Goal: Feedback & Contribution: Contribute content

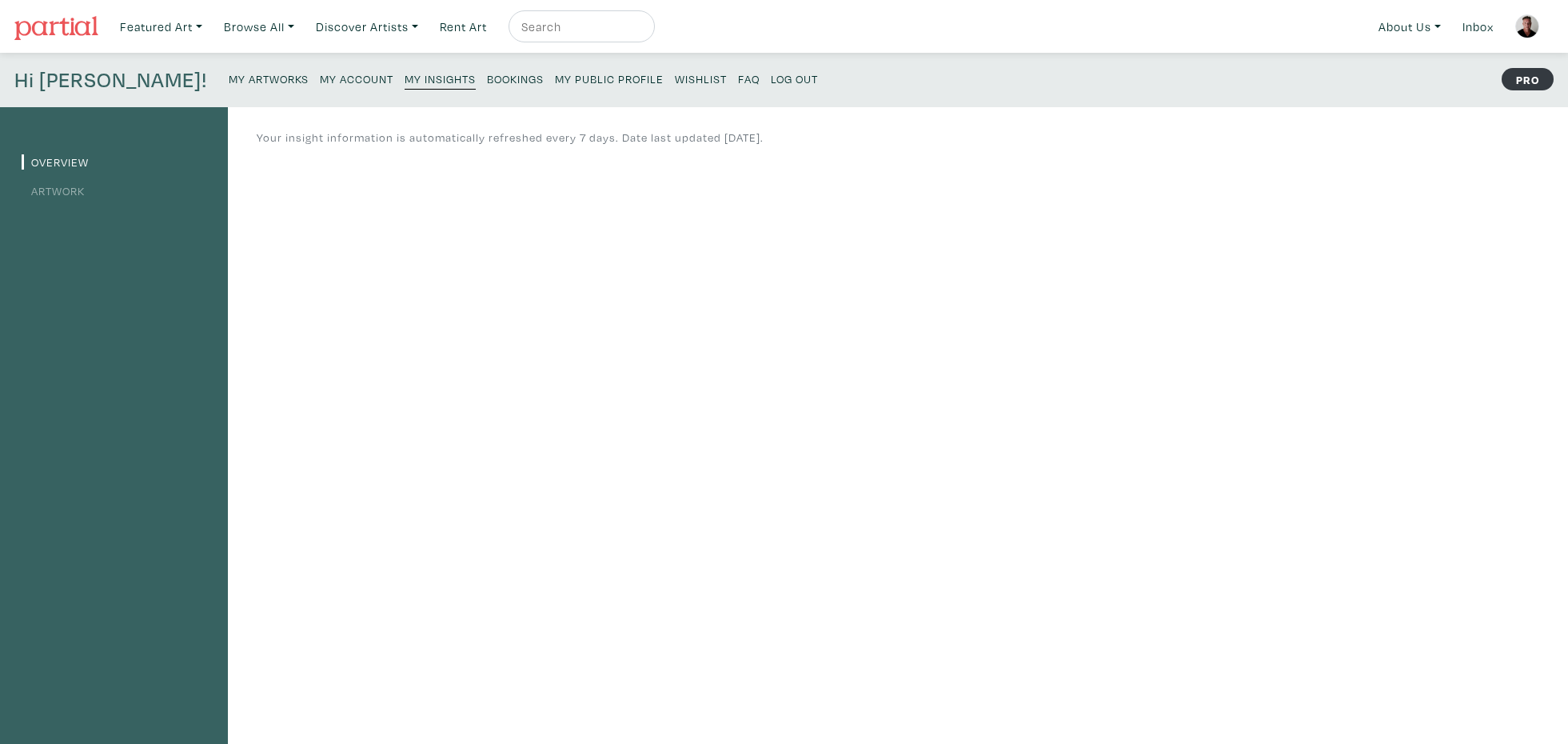
click at [229, 80] on small "My Artworks" at bounding box center [268, 79] width 80 height 15
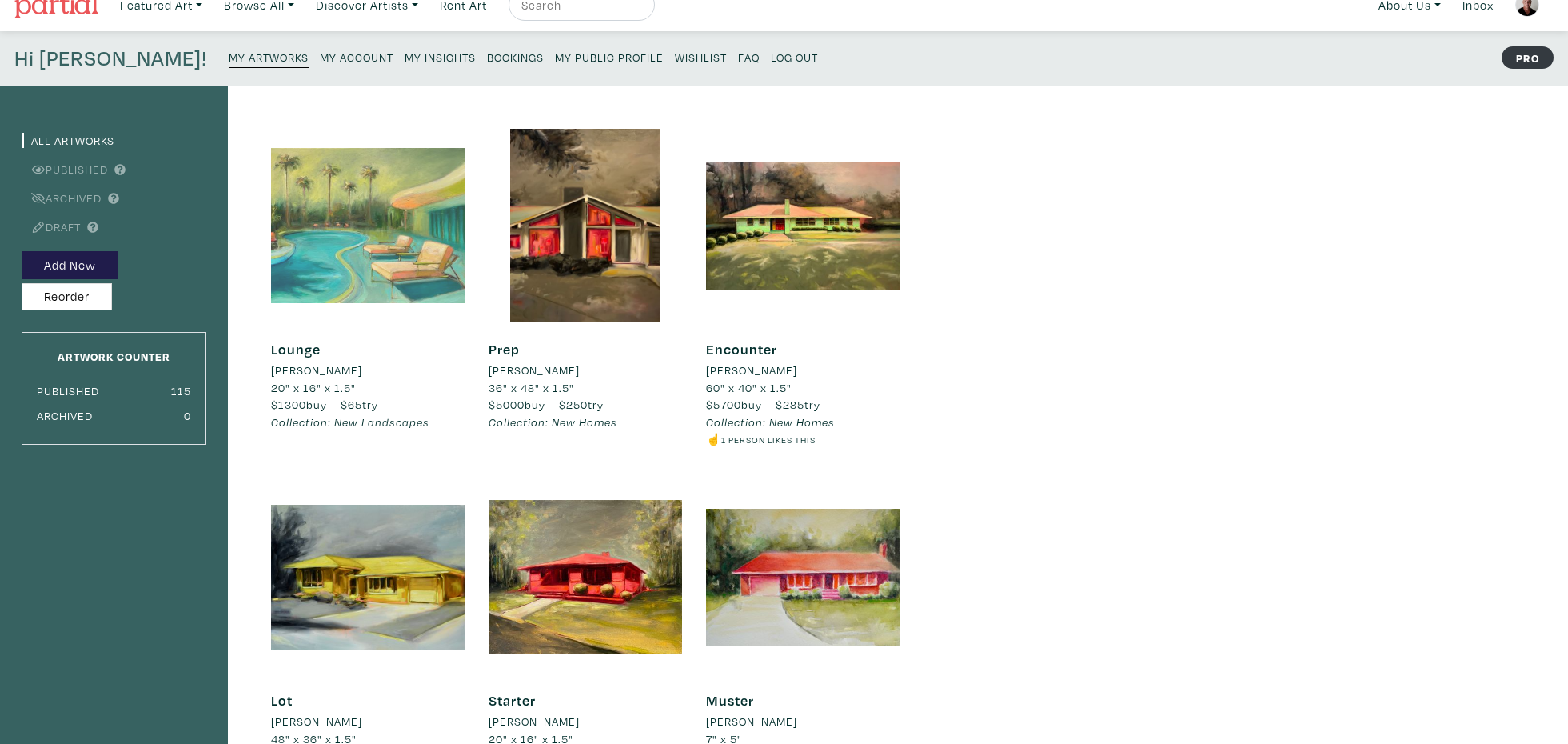
scroll to position [20, 0]
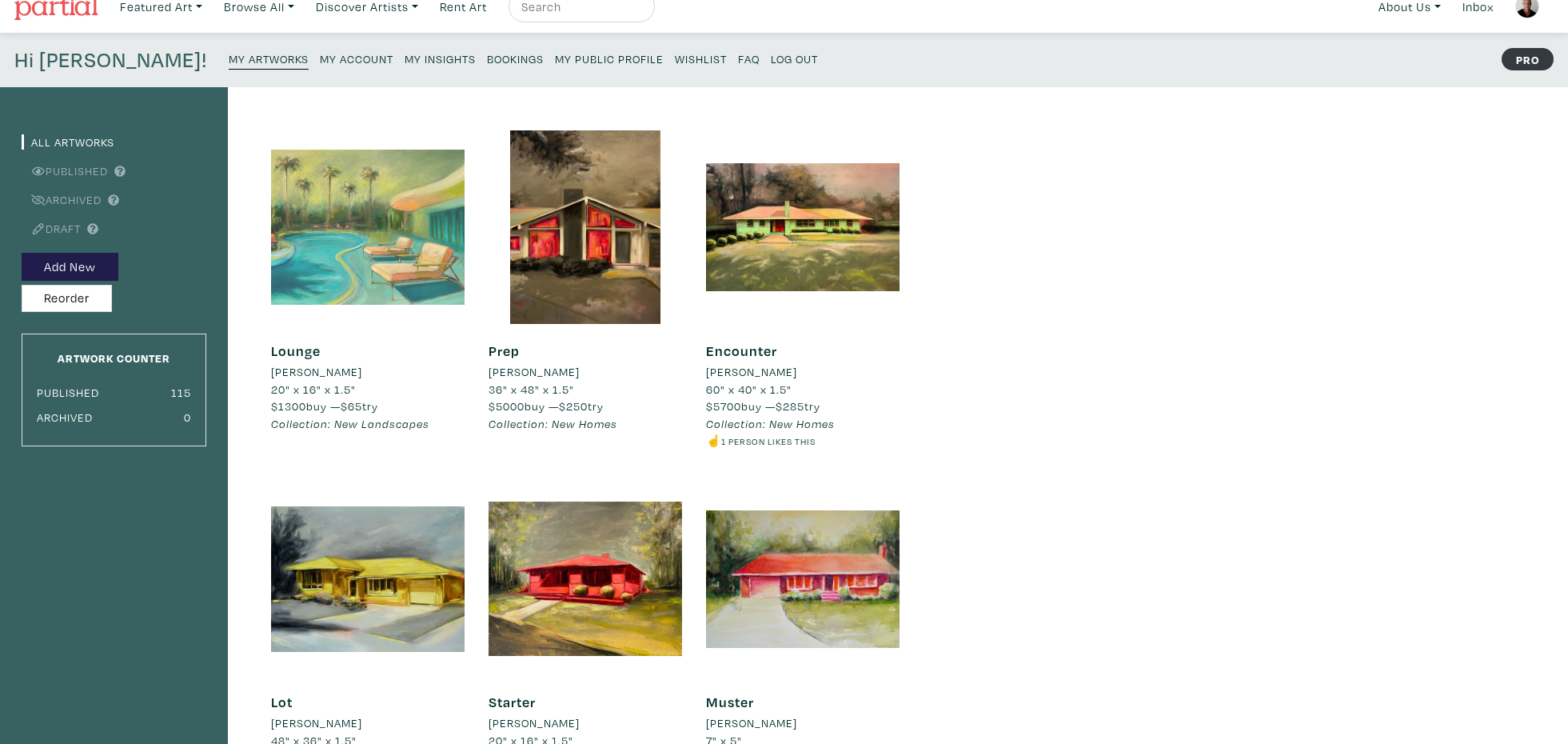
click at [380, 229] on div at bounding box center [368, 228] width 194 height 194
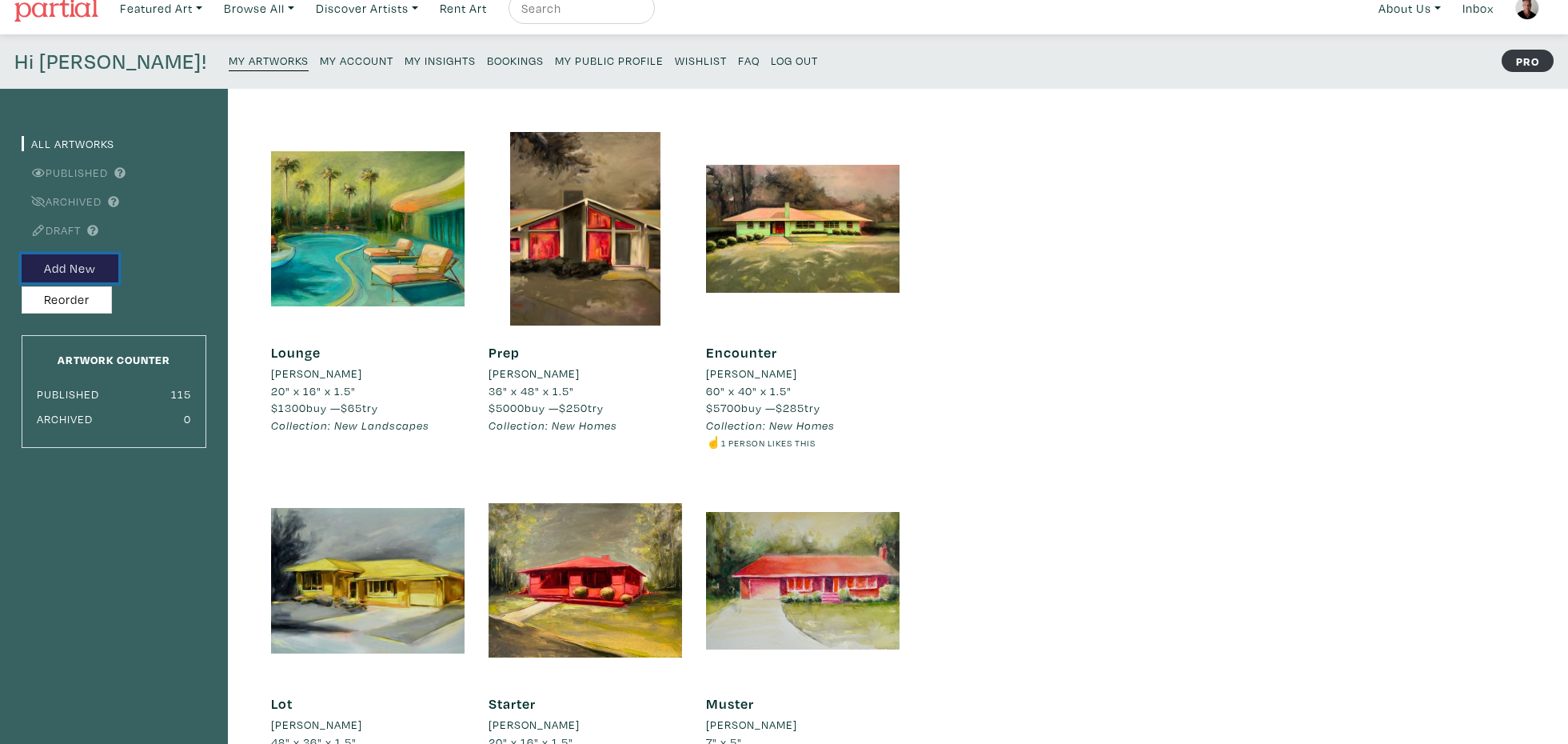
click at [89, 265] on button "Add New" at bounding box center [69, 268] width 97 height 28
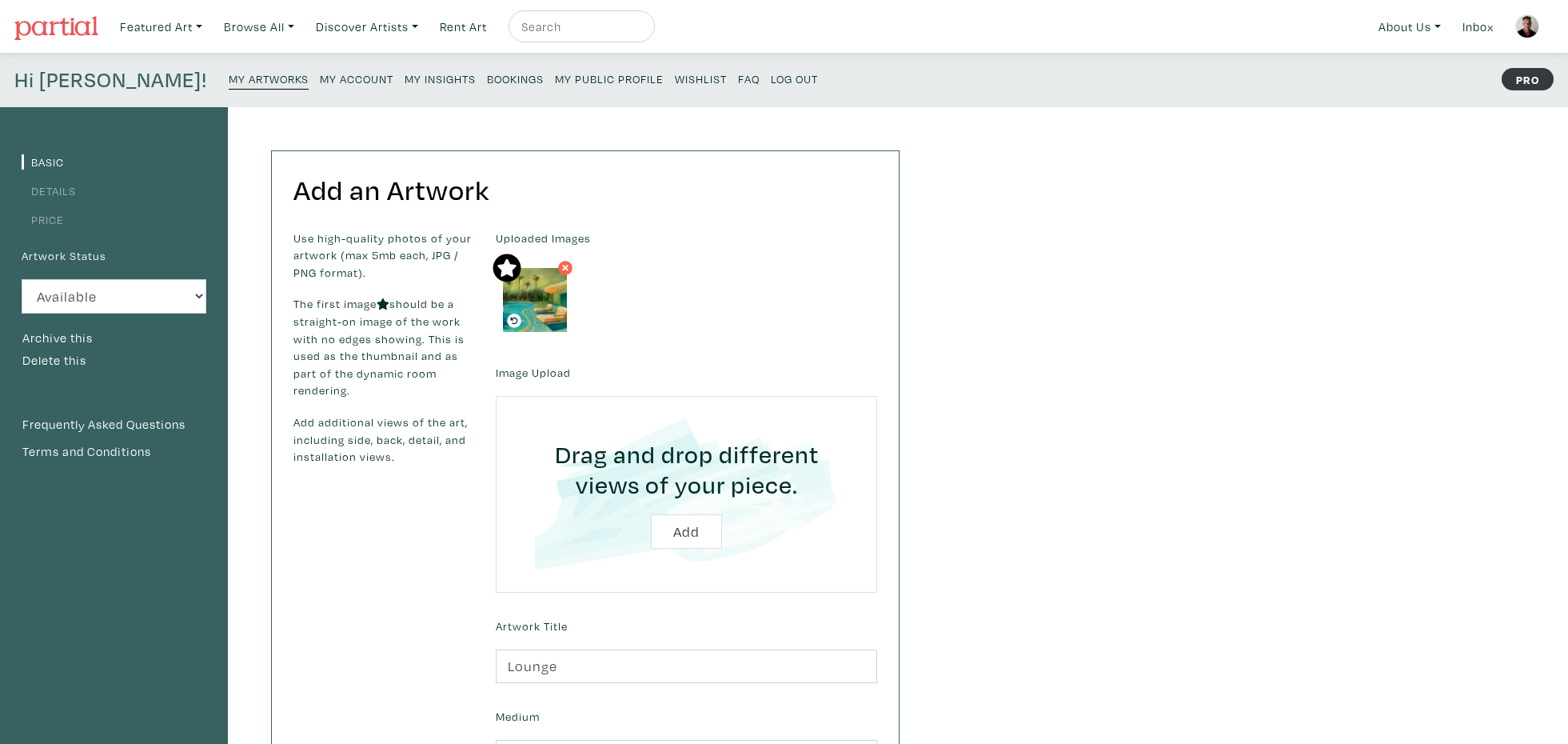
click at [39, 219] on link "Price" at bounding box center [42, 220] width 42 height 15
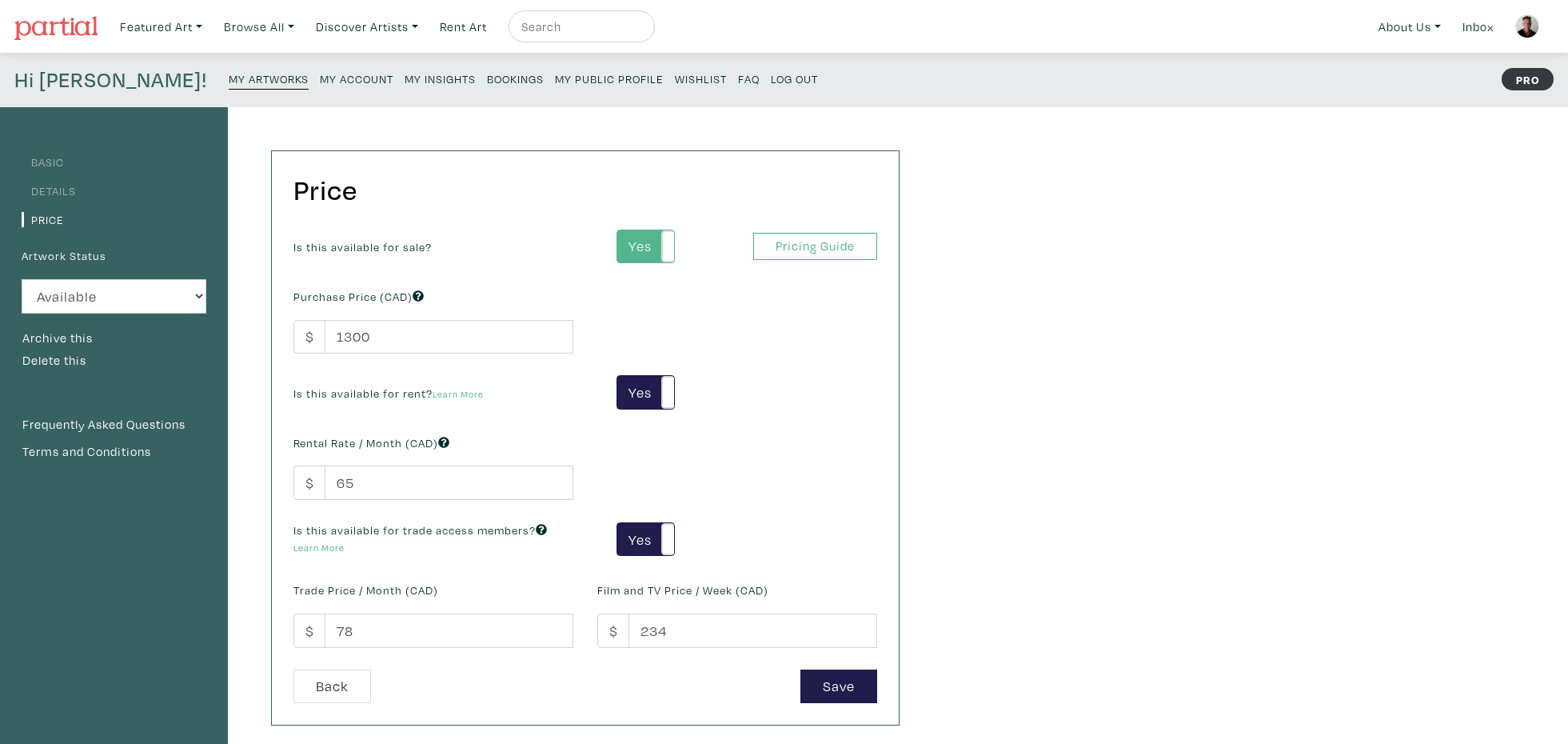
click at [639, 241] on label "Yes" at bounding box center [645, 247] width 57 height 33
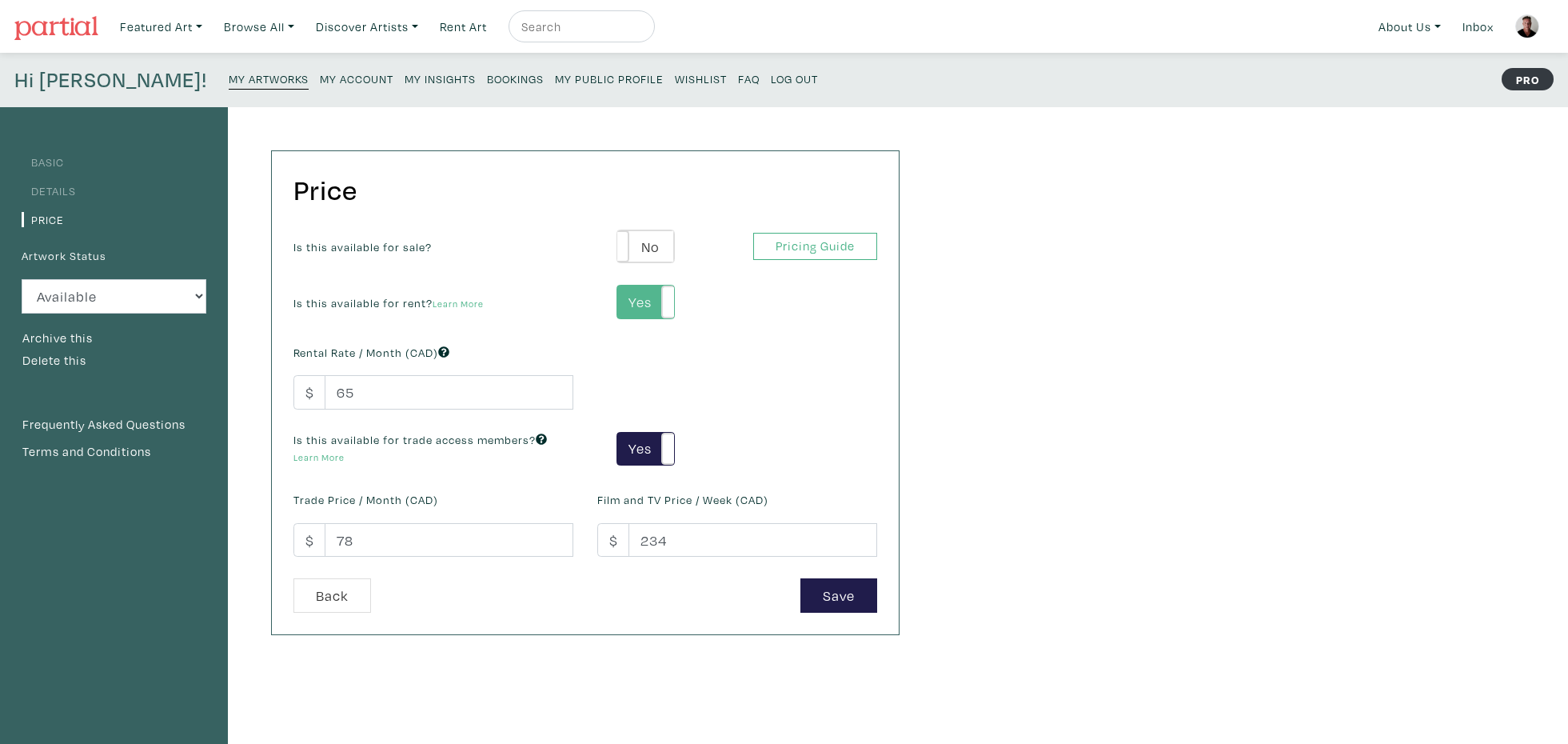
click at [627, 295] on label "Yes" at bounding box center [645, 301] width 57 height 33
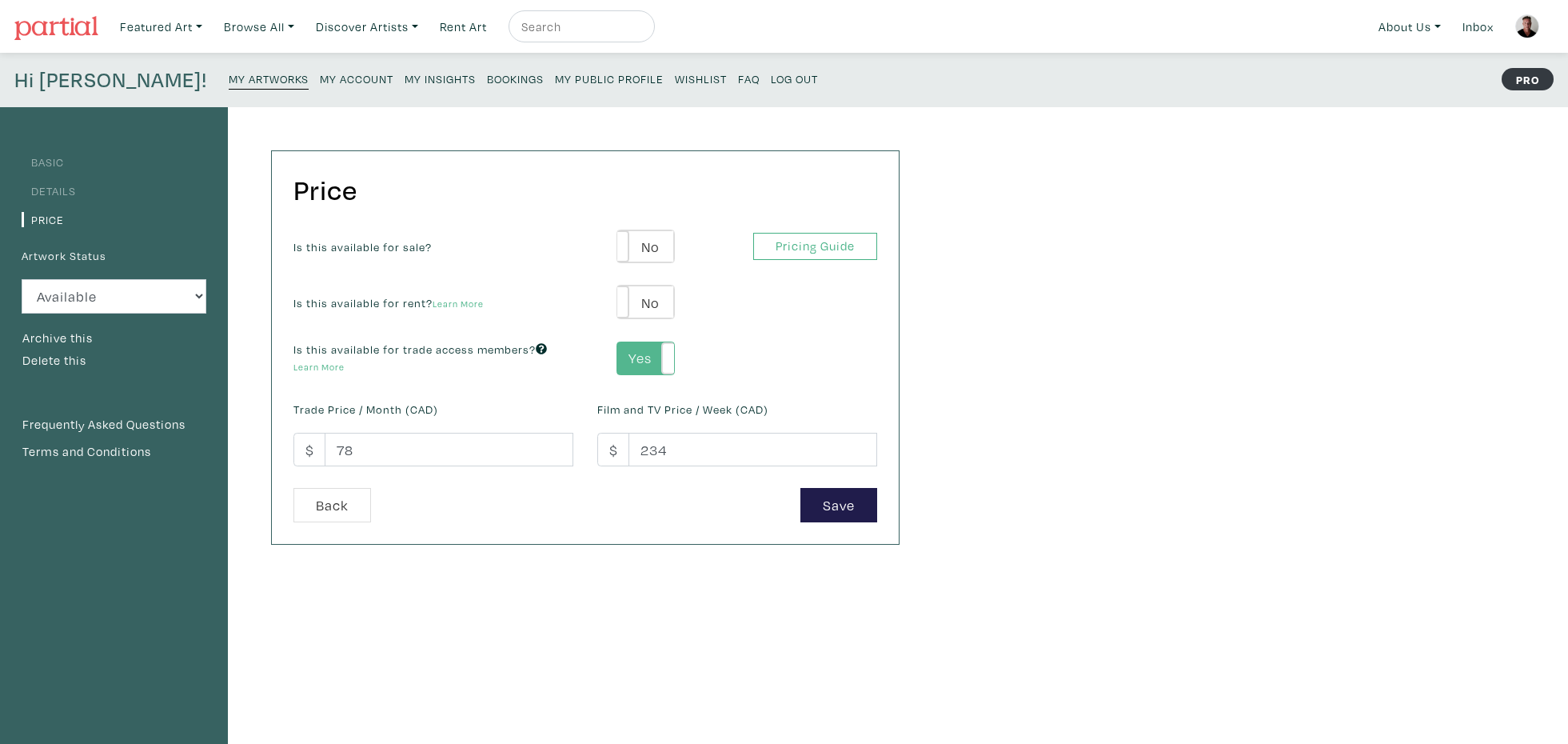
click at [634, 361] on label "Yes" at bounding box center [645, 358] width 57 height 33
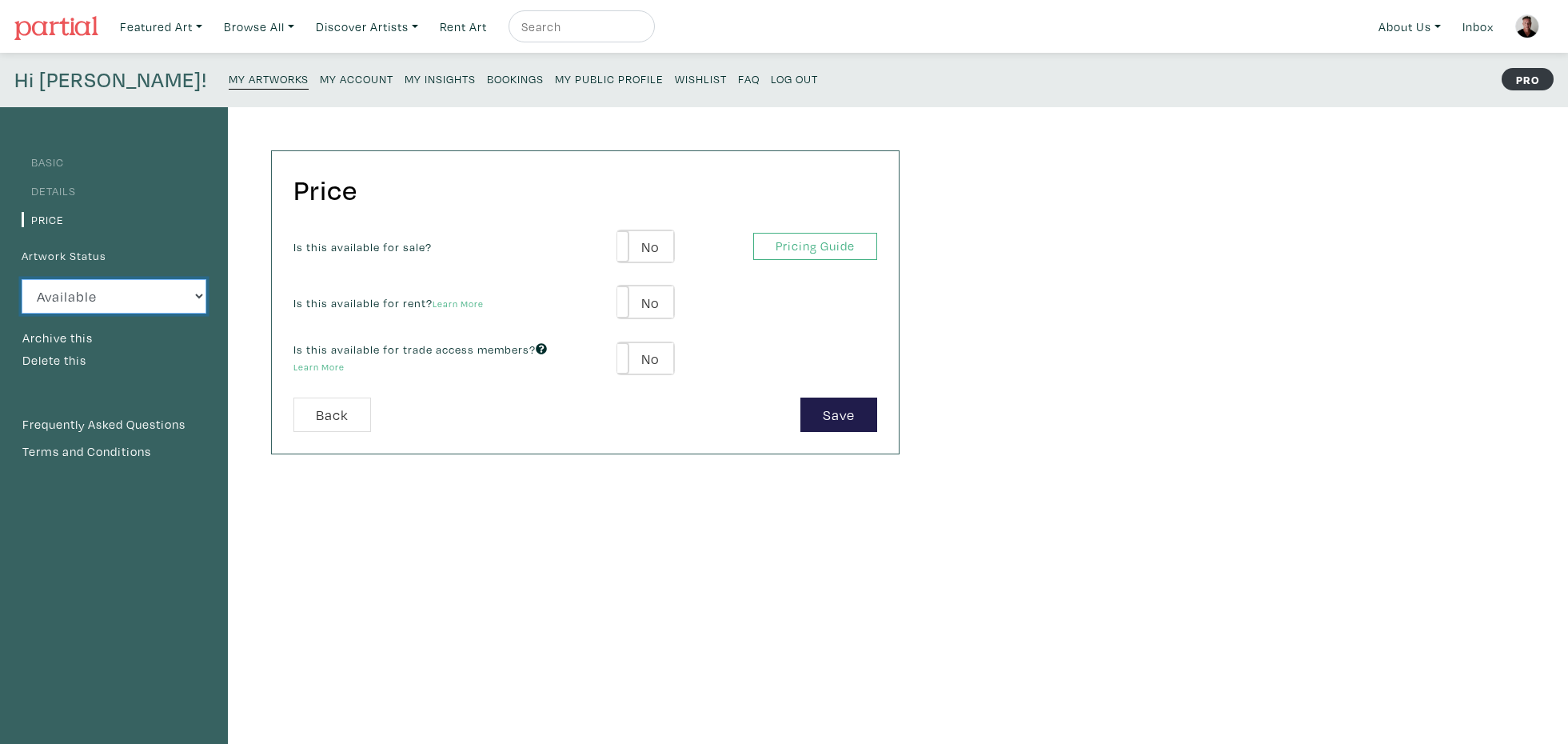
select select "3"
click option "Sold" at bounding box center [0, 0] width 0 height 0
click at [831, 419] on button "Save" at bounding box center [839, 415] width 77 height 35
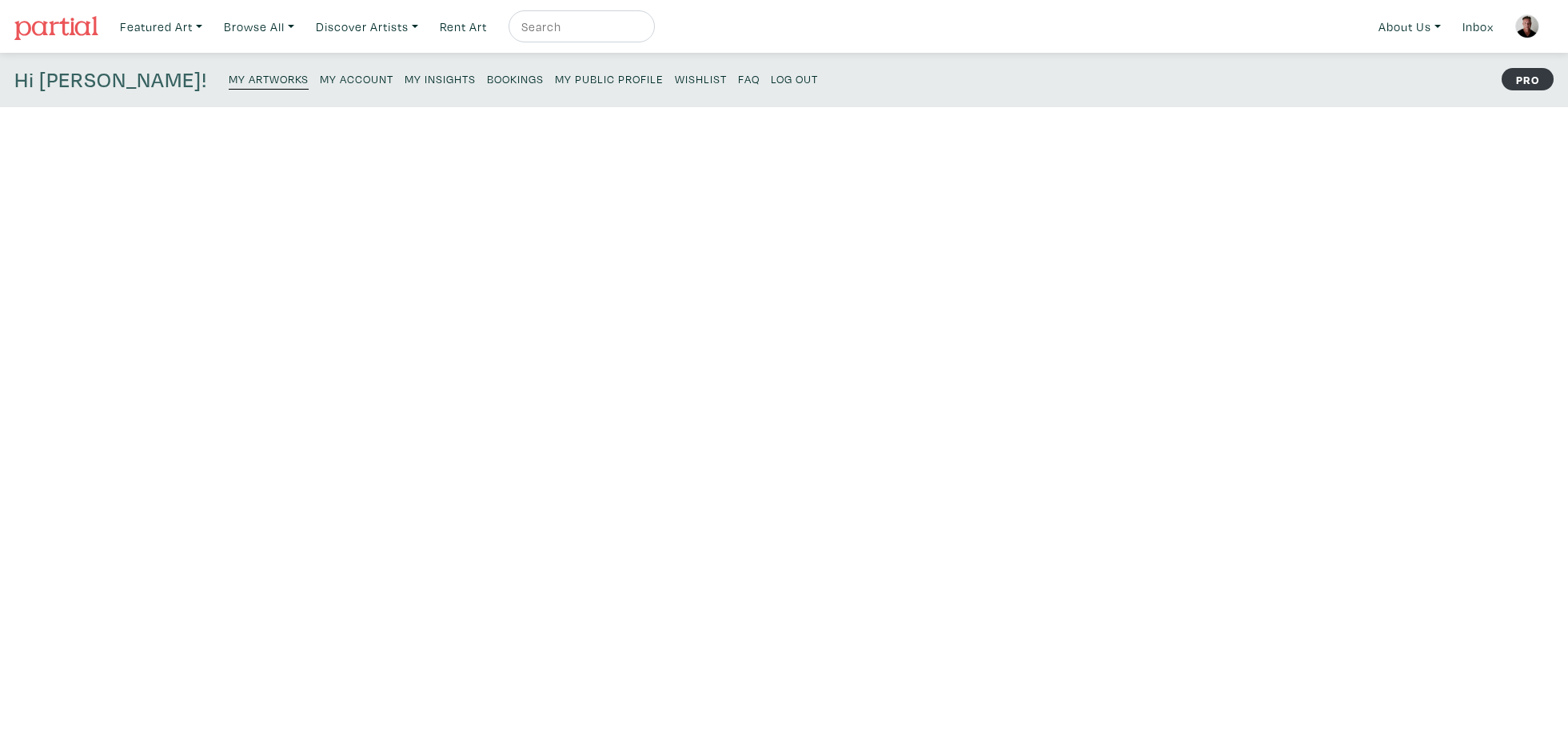
scroll to position [2, 0]
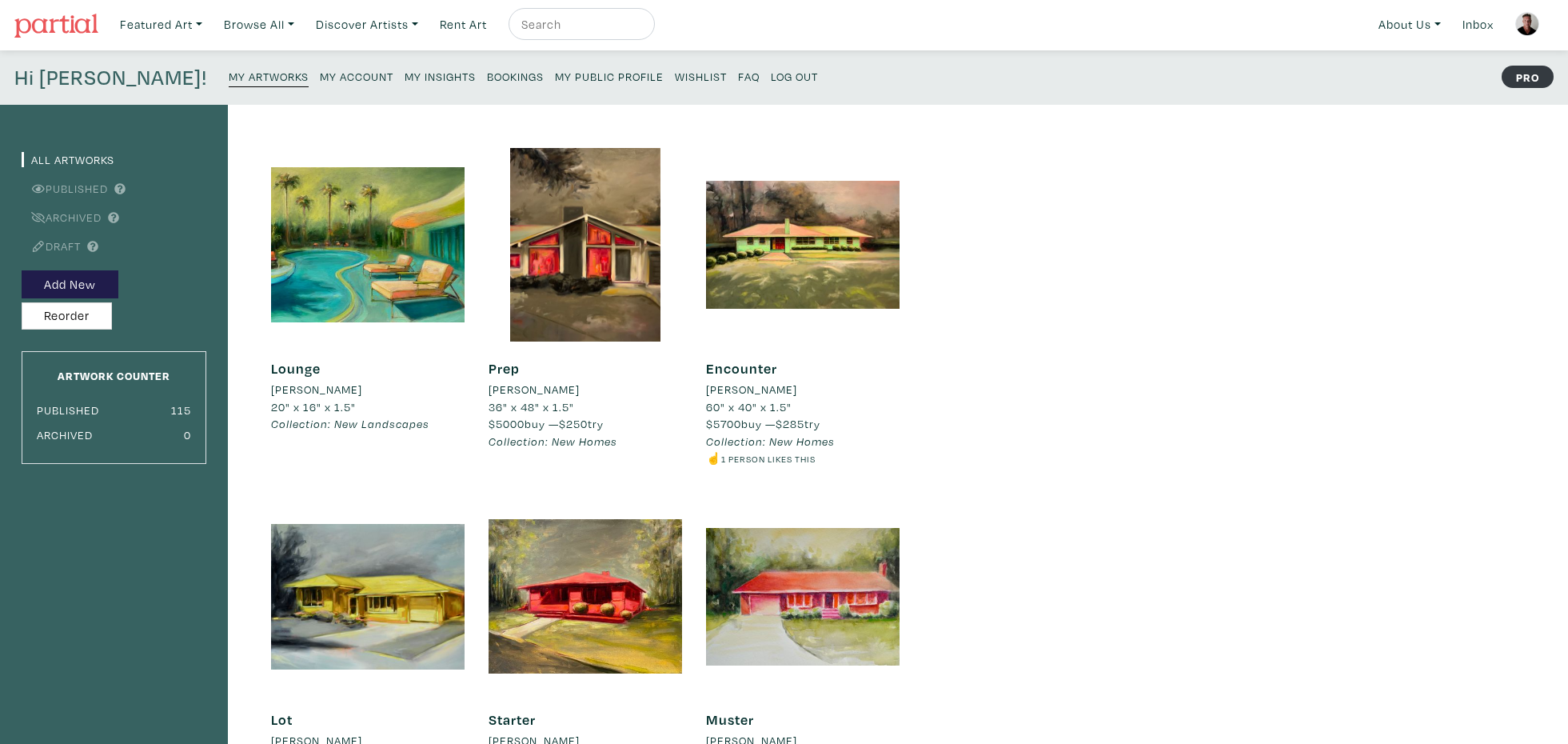
click at [555, 76] on small "My Public Profile" at bounding box center [609, 77] width 109 height 15
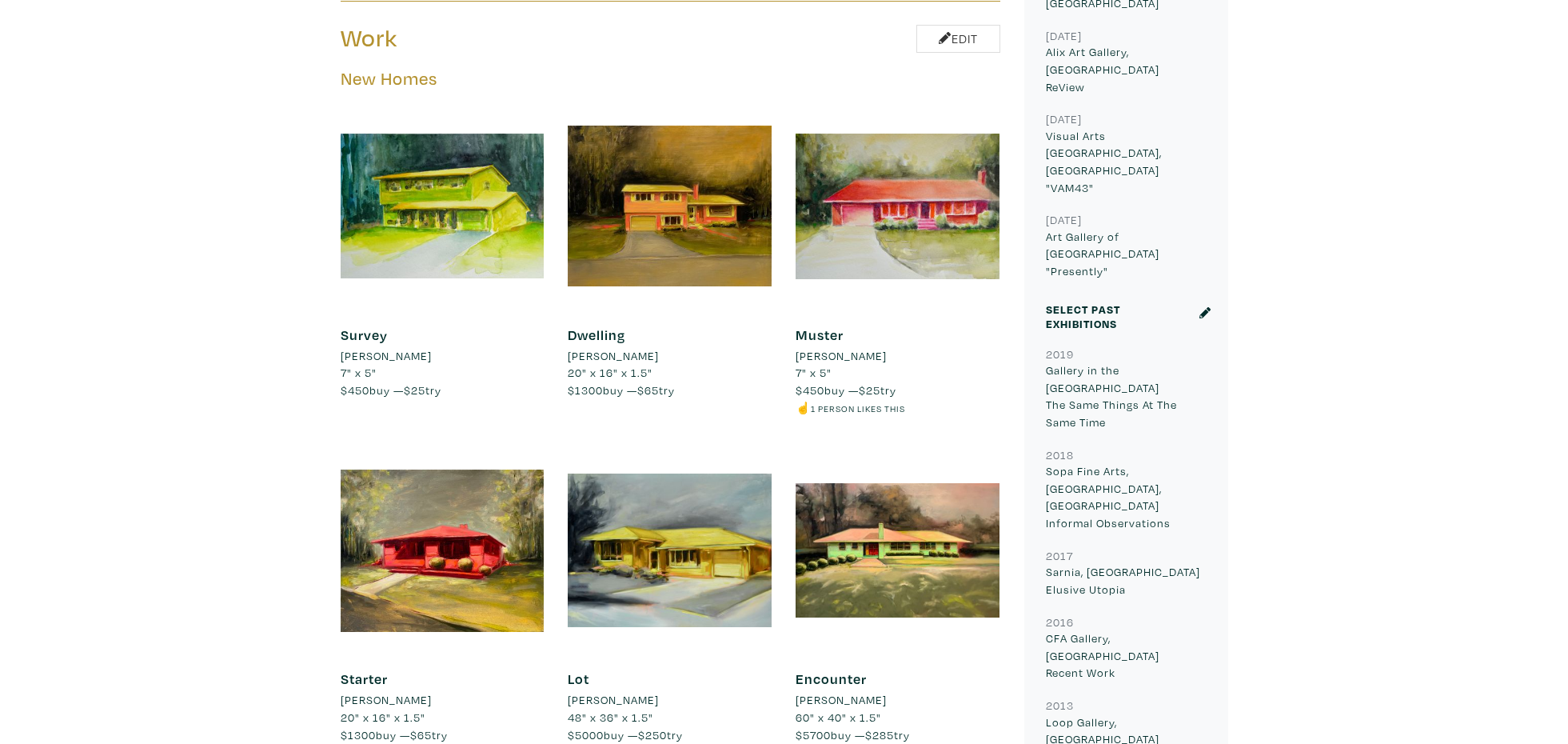
scroll to position [834, 0]
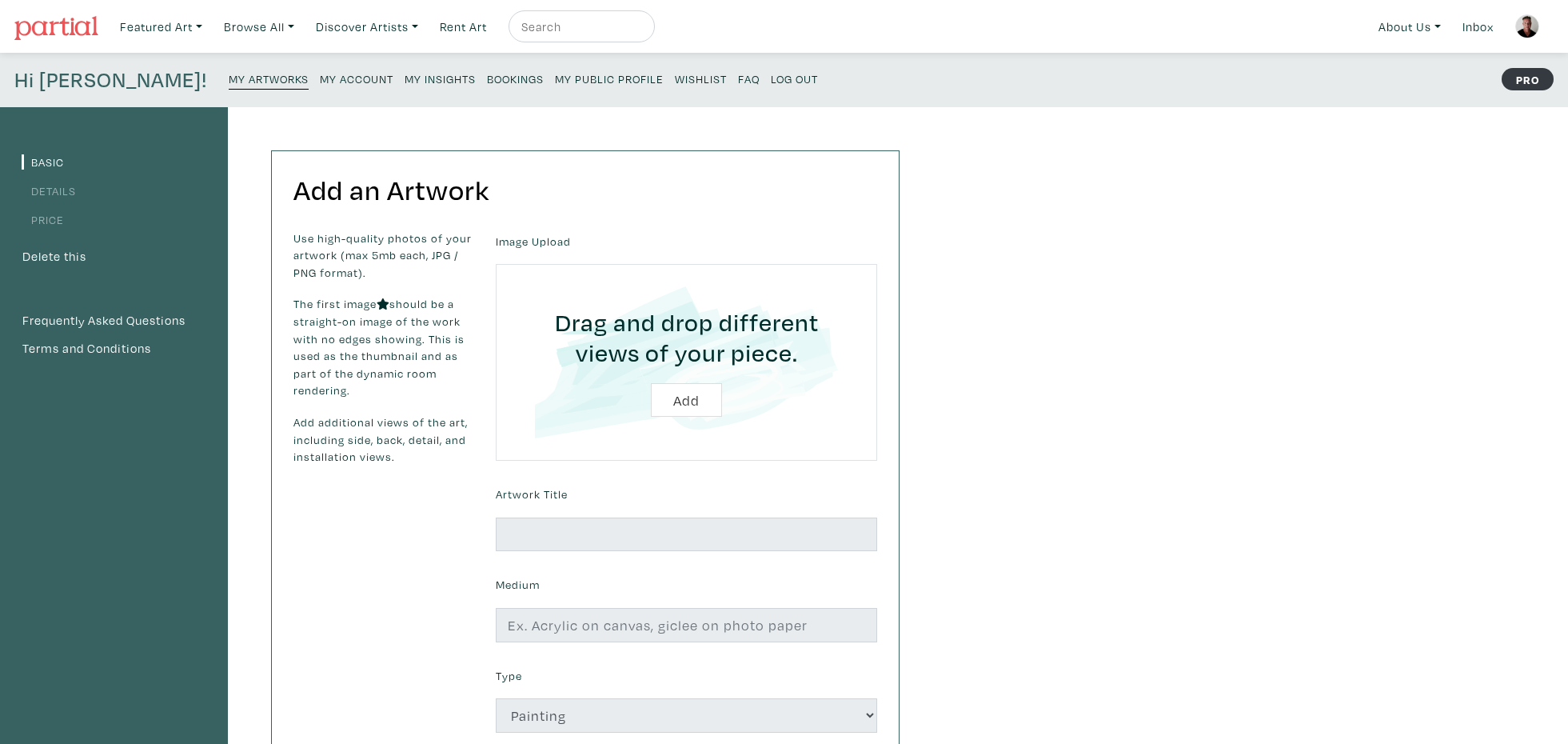
click at [705, 395] on input "file" at bounding box center [687, 362] width 337 height 152
type input "C:\fakepath\Bastion 2025 copy.jpeg"
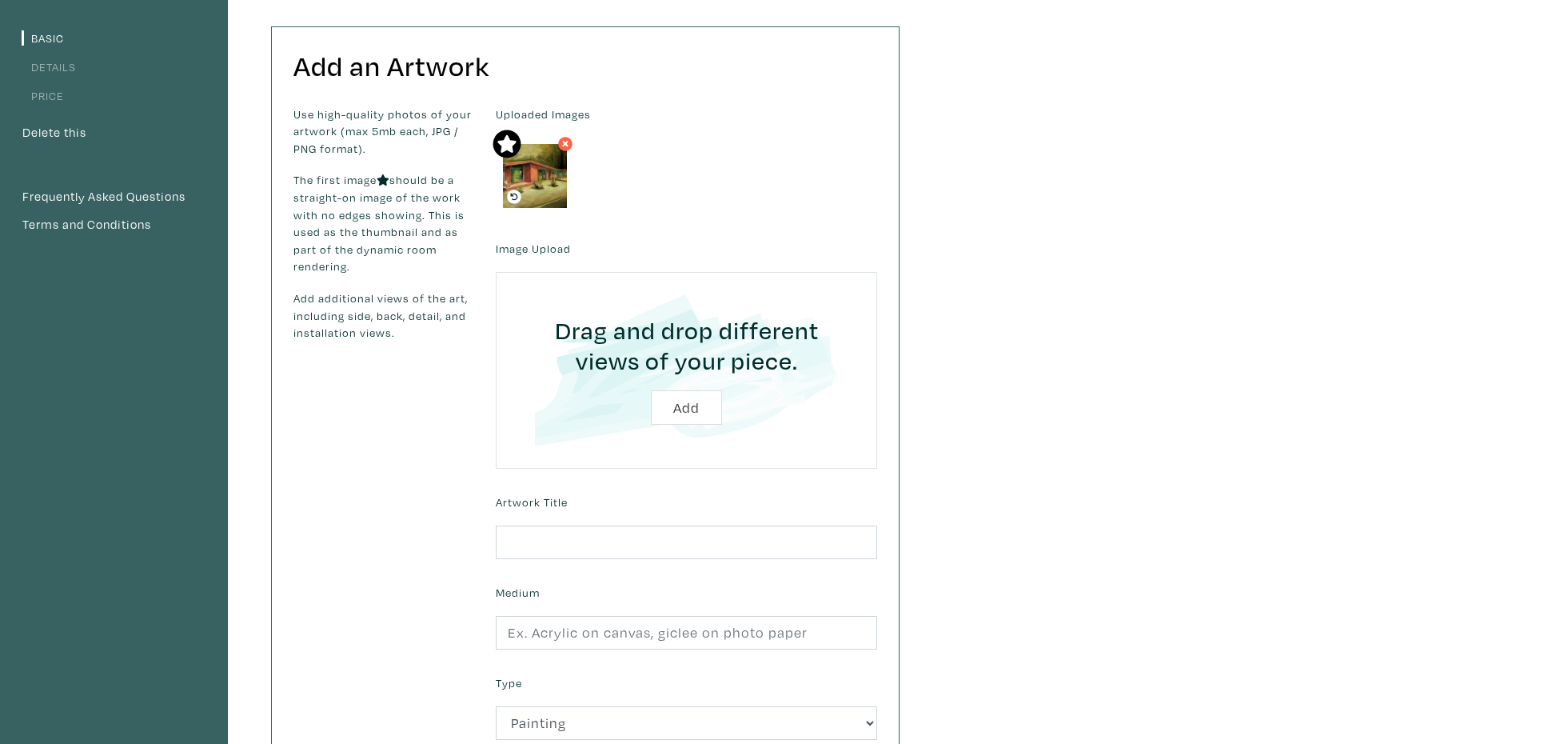
scroll to position [126, 0]
click at [687, 543] on input "text" at bounding box center [686, 541] width 381 height 35
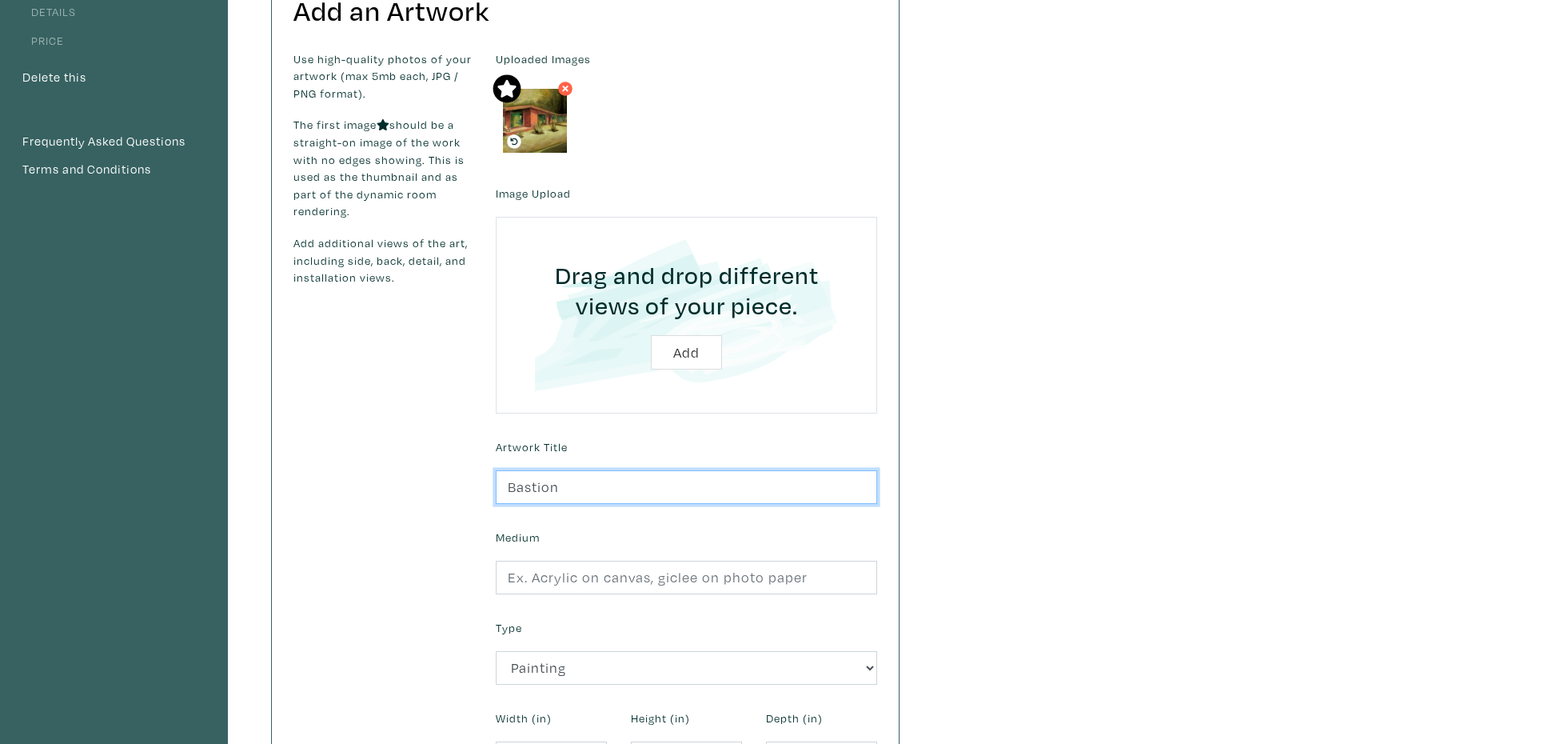
scroll to position [184, 0]
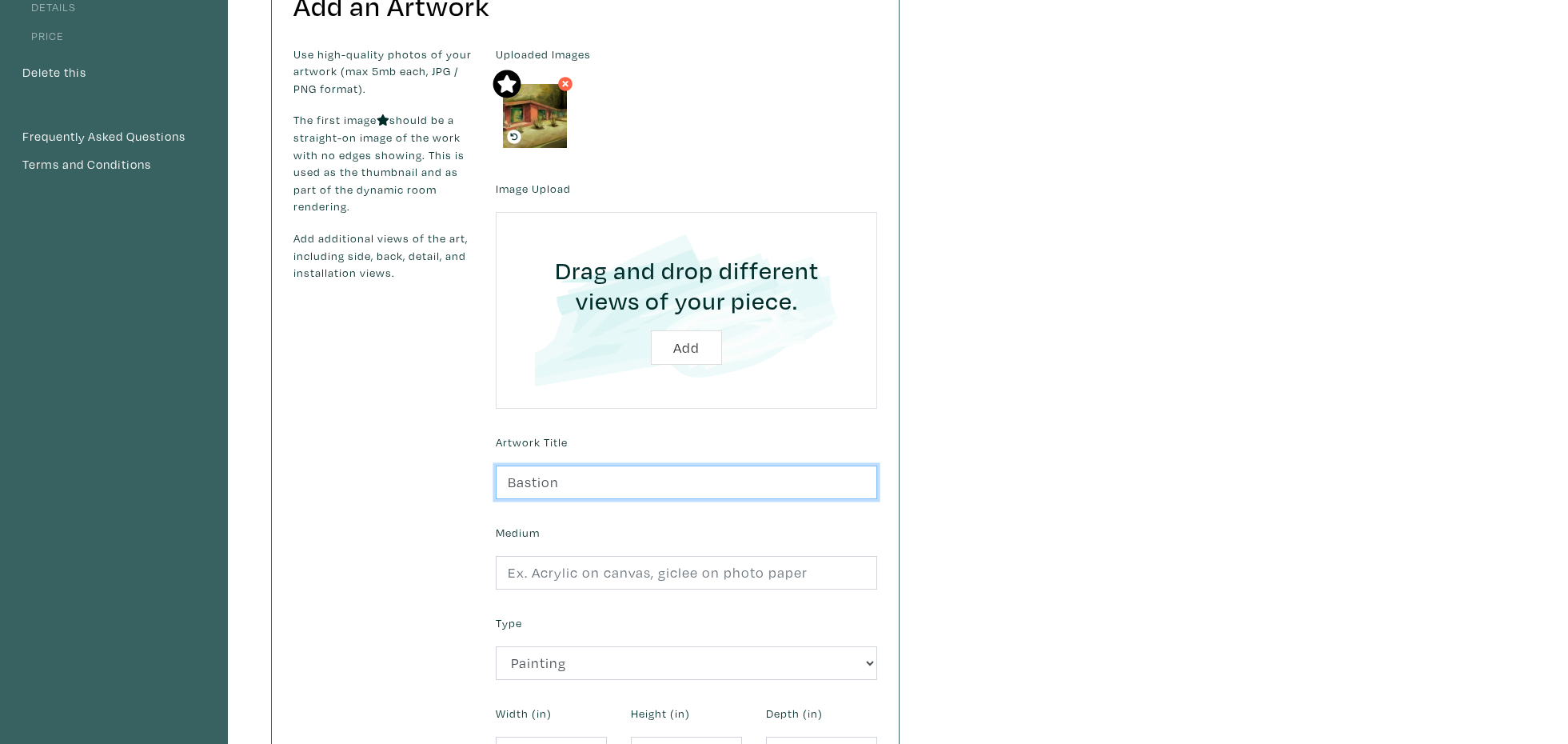
type input "Bastion"
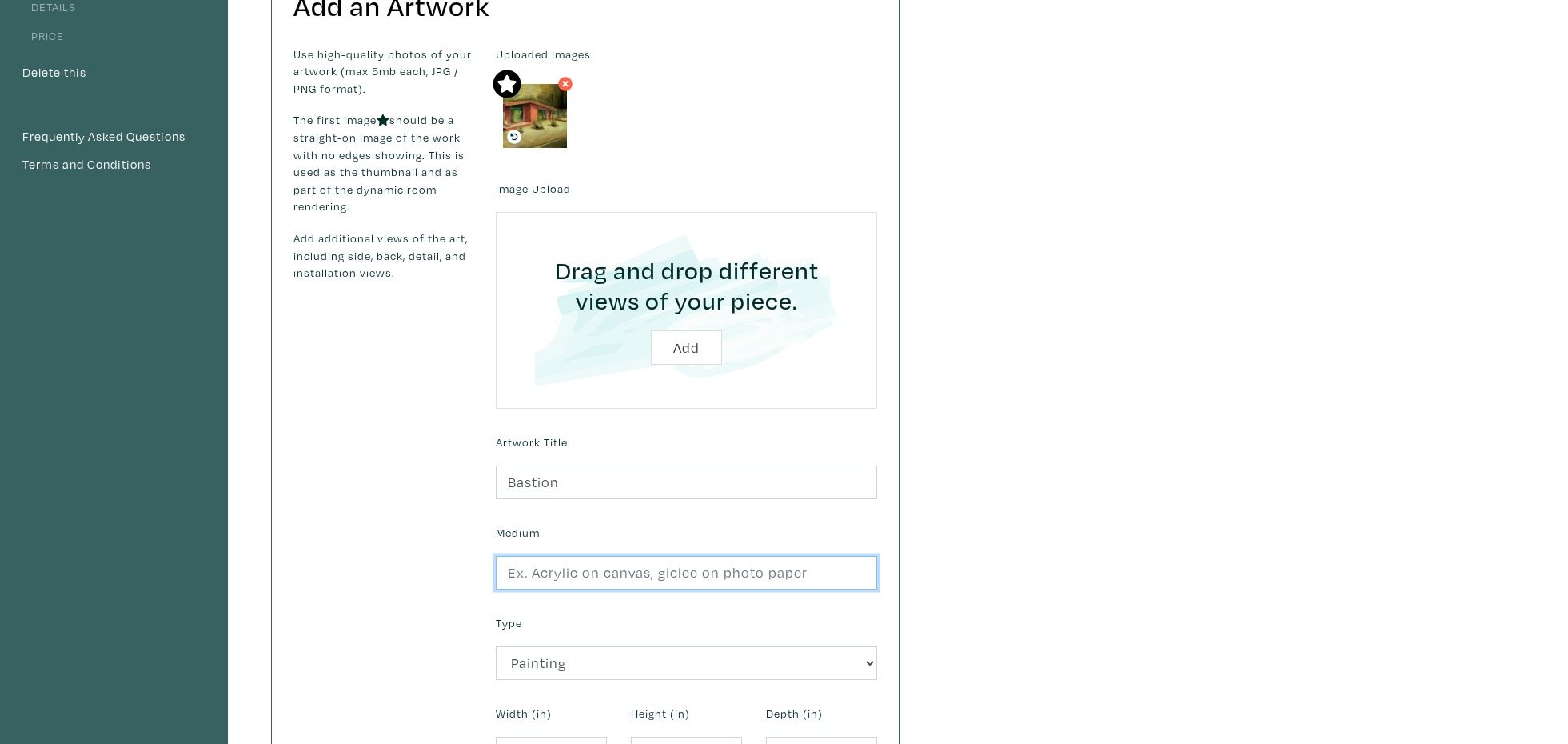
click at [682, 581] on input "text" at bounding box center [686, 573] width 381 height 35
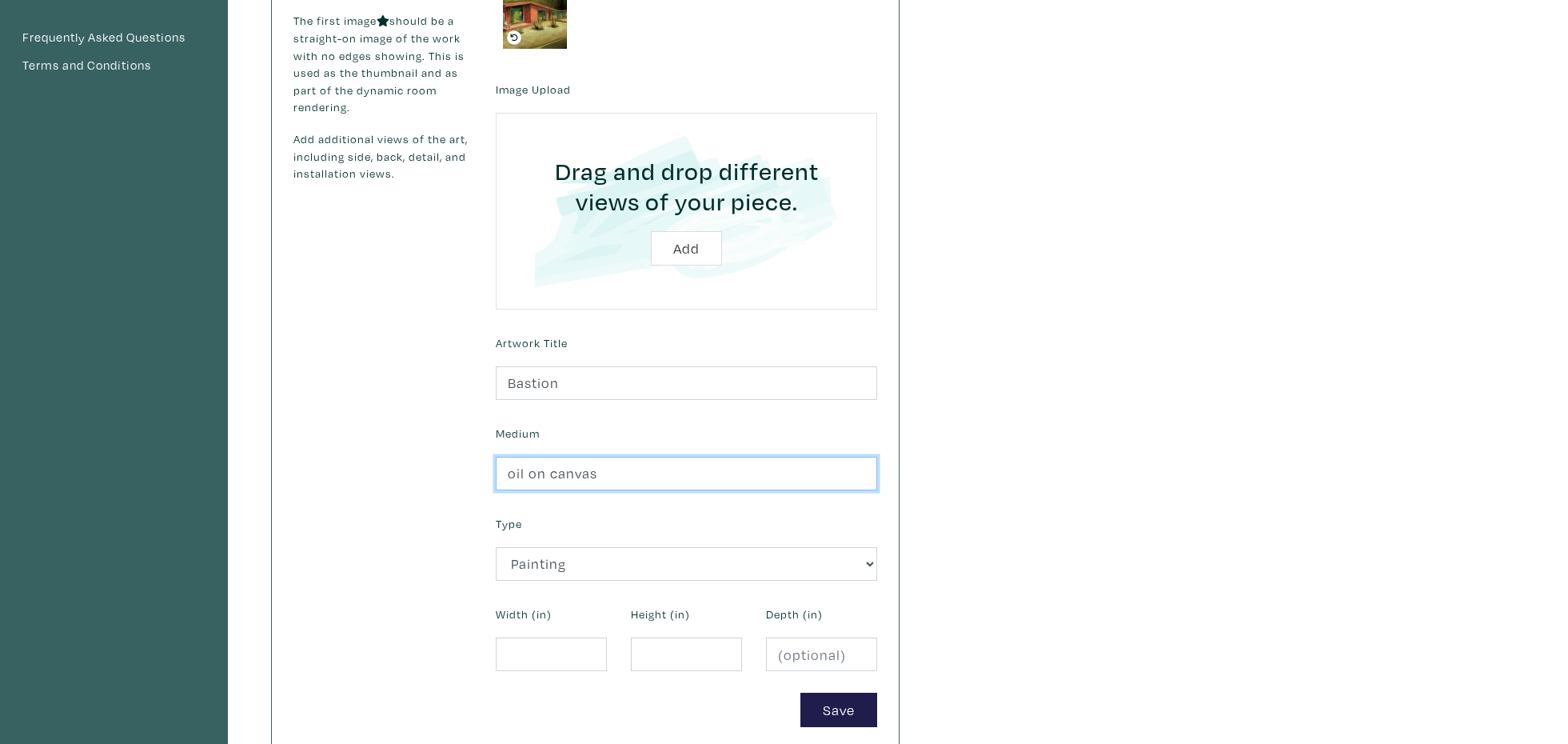
scroll to position [295, 0]
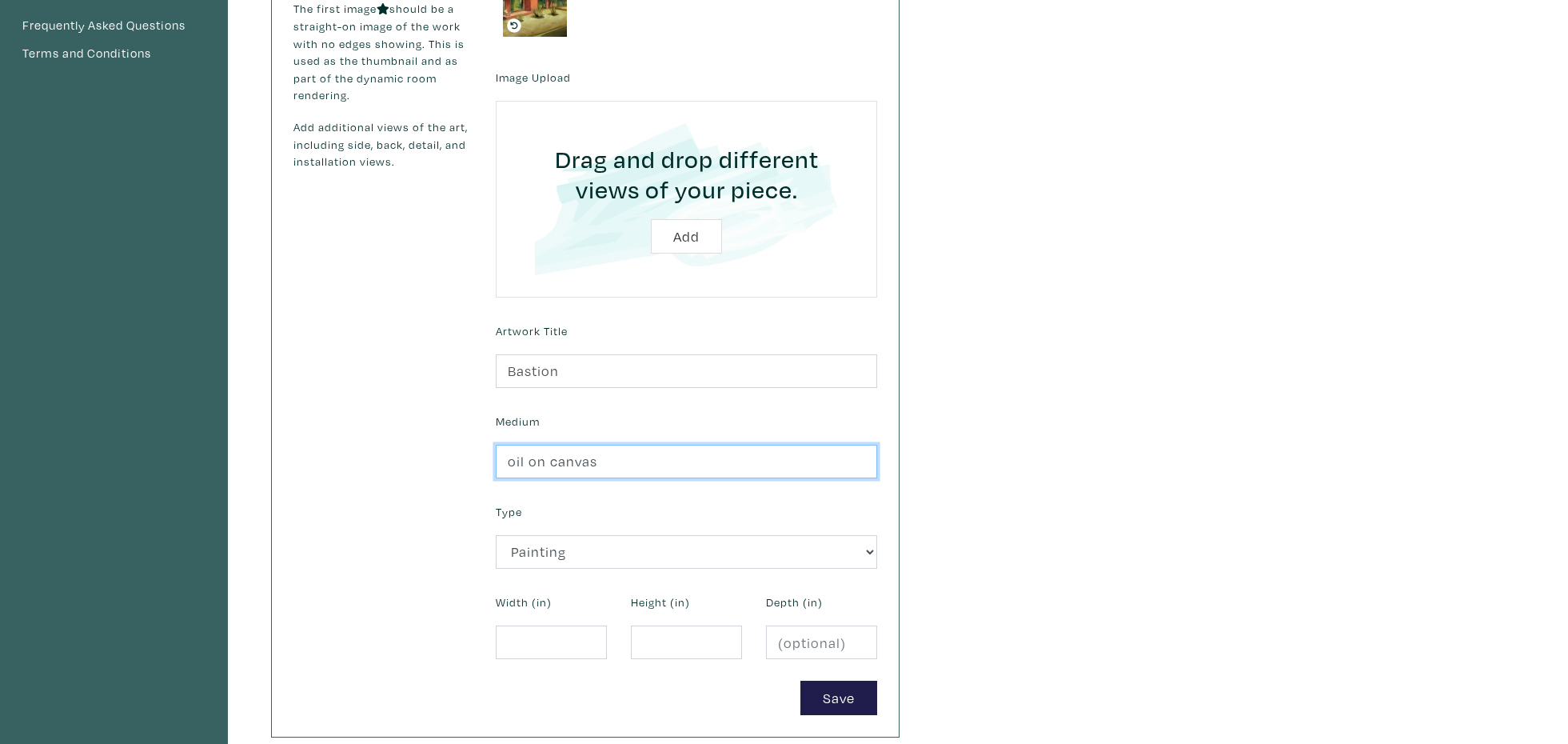
type input "oil on canvas"
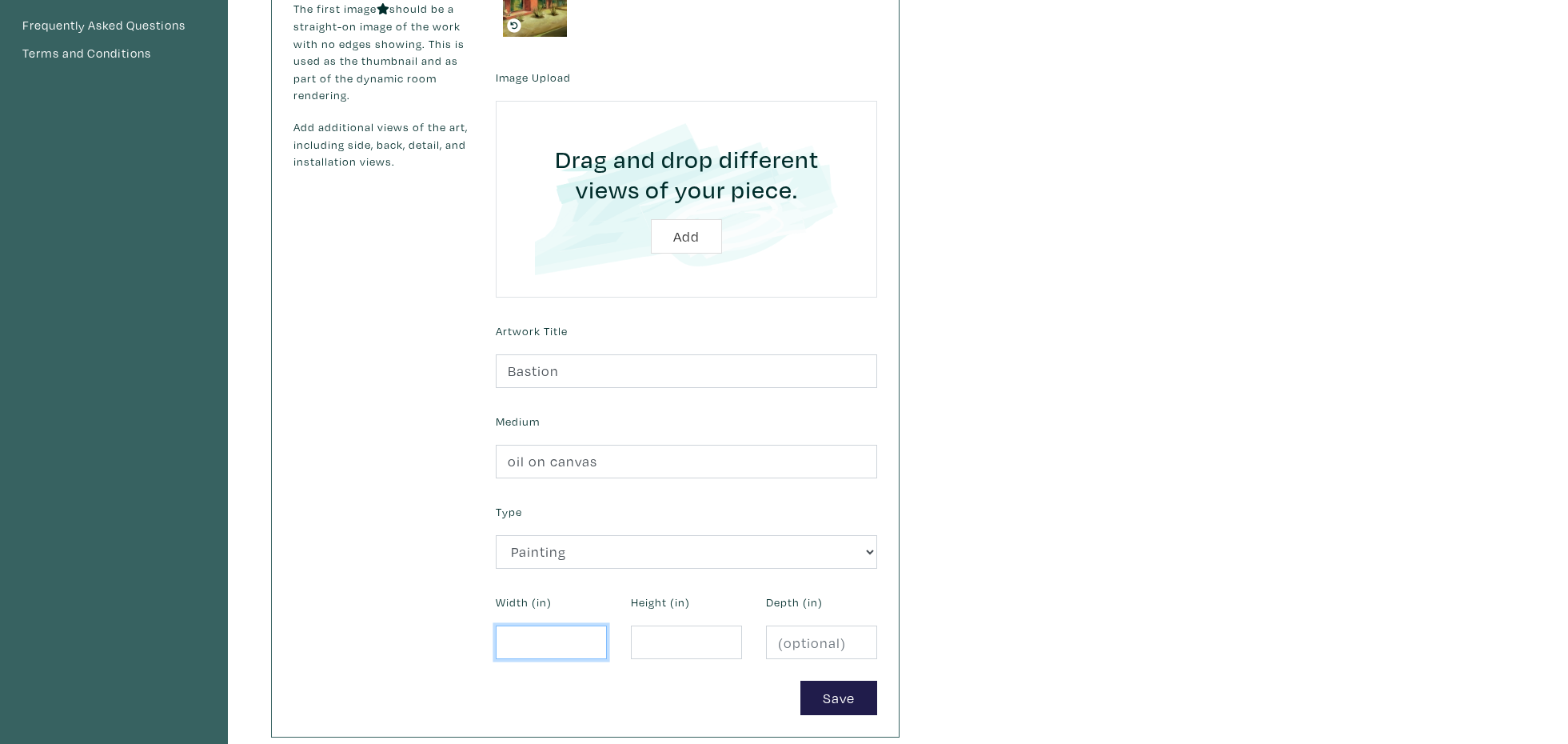
click at [539, 639] on input "number" at bounding box center [551, 642] width 111 height 35
type input "20"
click at [658, 639] on input "number" at bounding box center [687, 642] width 111 height 35
type input "16"
click at [797, 644] on input "number" at bounding box center [822, 642] width 111 height 35
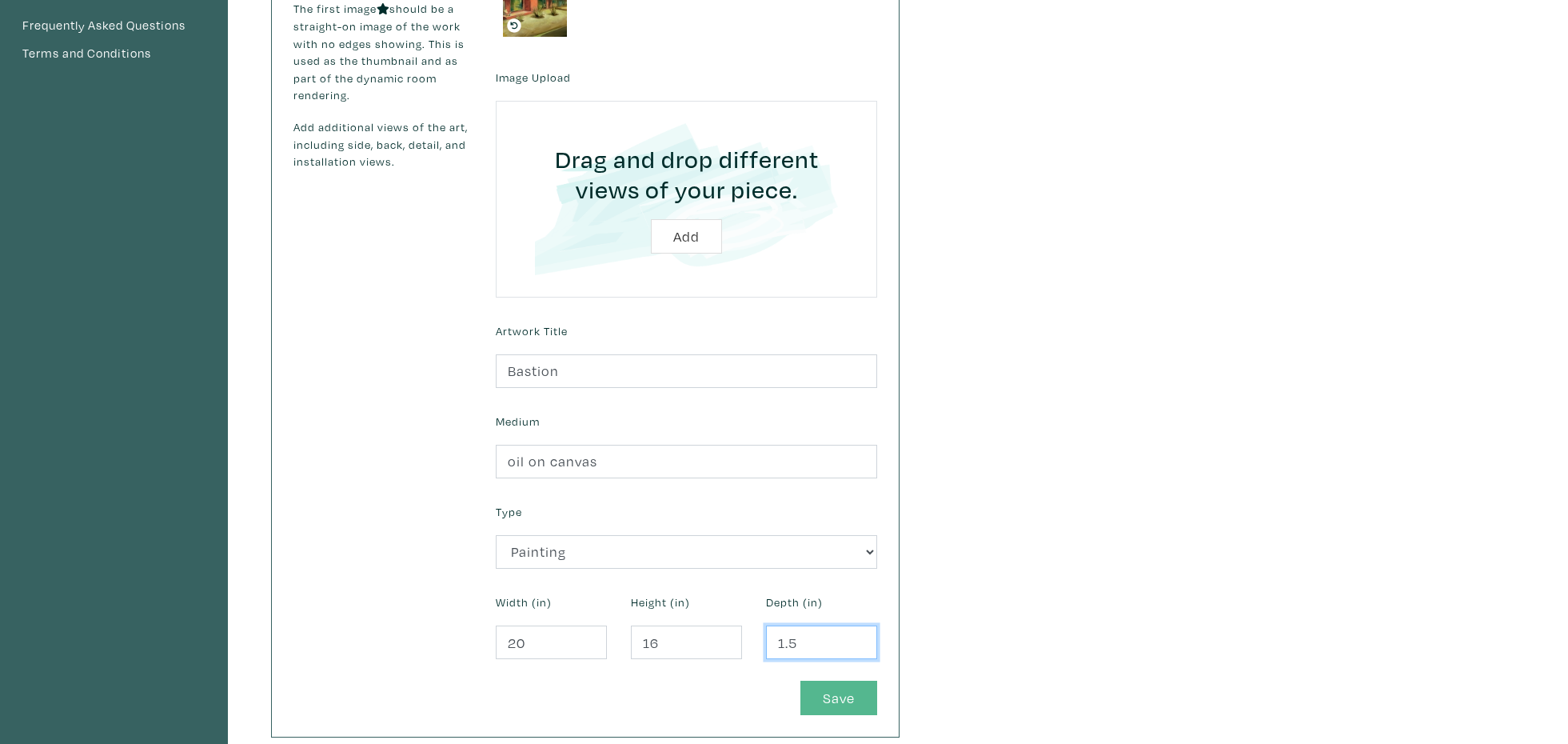
type input "1.5"
click at [839, 694] on button "Save" at bounding box center [839, 698] width 77 height 35
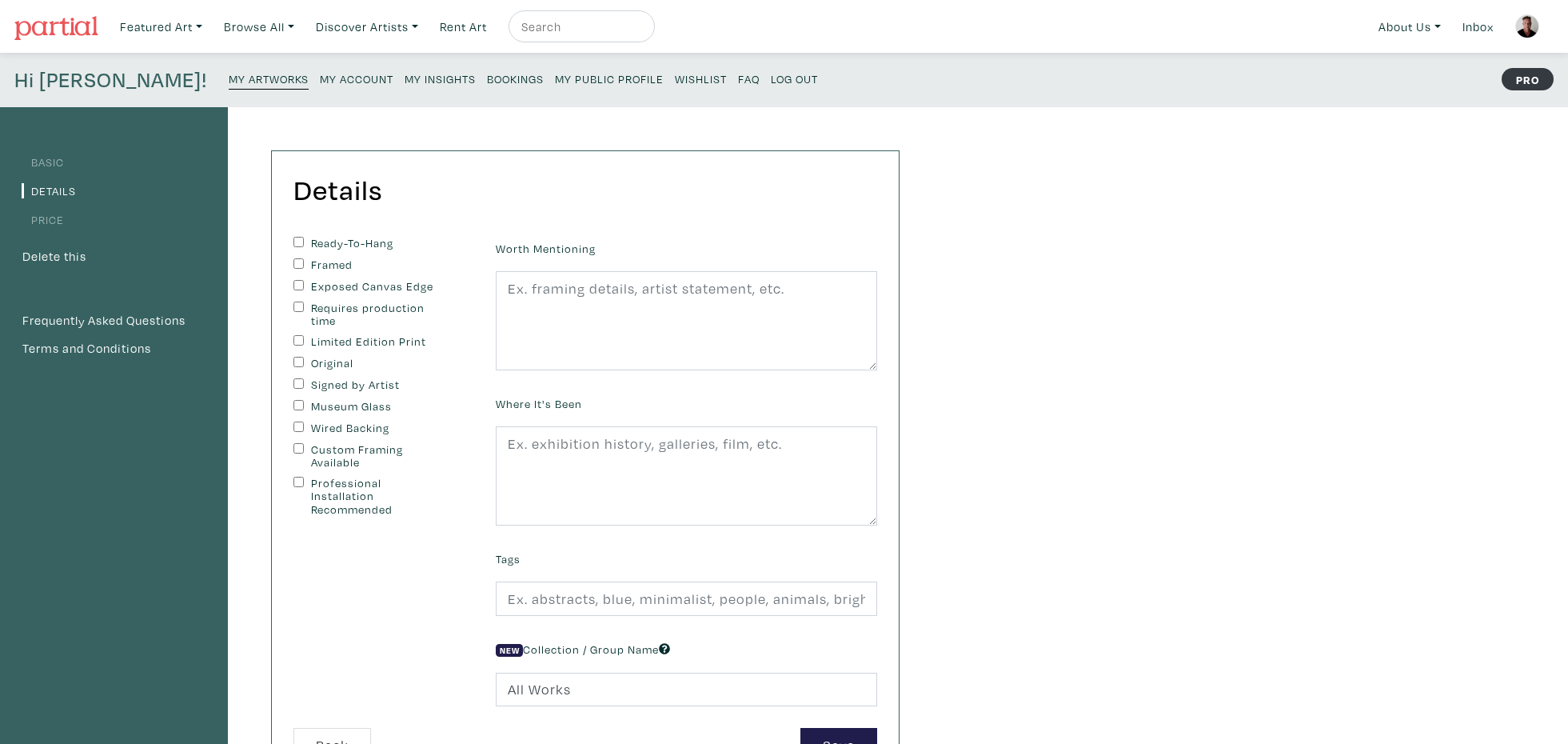
click at [299, 239] on input "Ready-To-Hang" at bounding box center [299, 242] width 11 height 11
checkbox input "true"
click at [302, 261] on input "Framed" at bounding box center [299, 263] width 11 height 11
checkbox input "true"
click at [299, 365] on input "Original" at bounding box center [299, 361] width 11 height 11
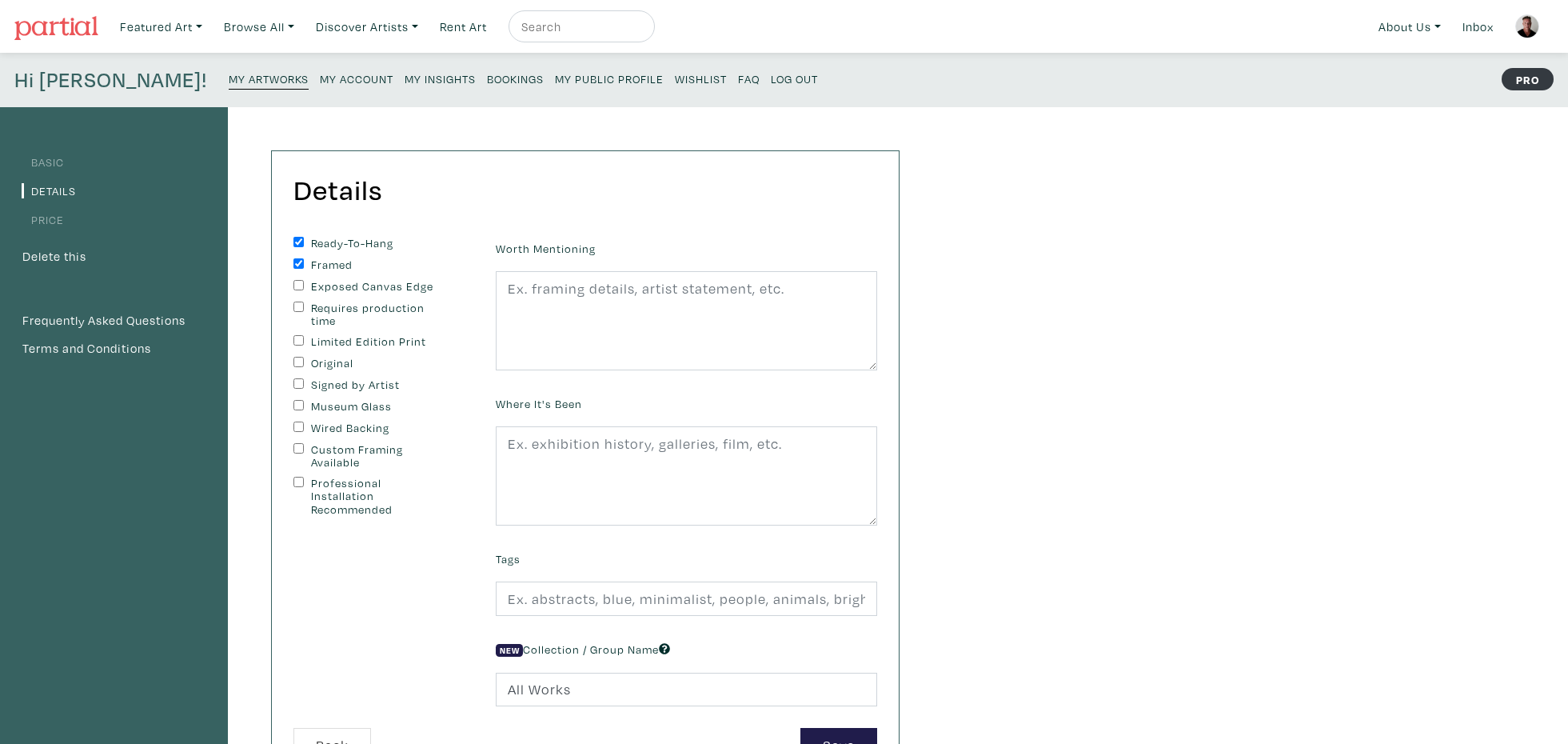
checkbox input "true"
click at [299, 386] on input "Signed by Artist" at bounding box center [299, 383] width 11 height 11
checkbox input "true"
click at [302, 428] on input "Wired Backing" at bounding box center [299, 426] width 11 height 11
checkbox input "true"
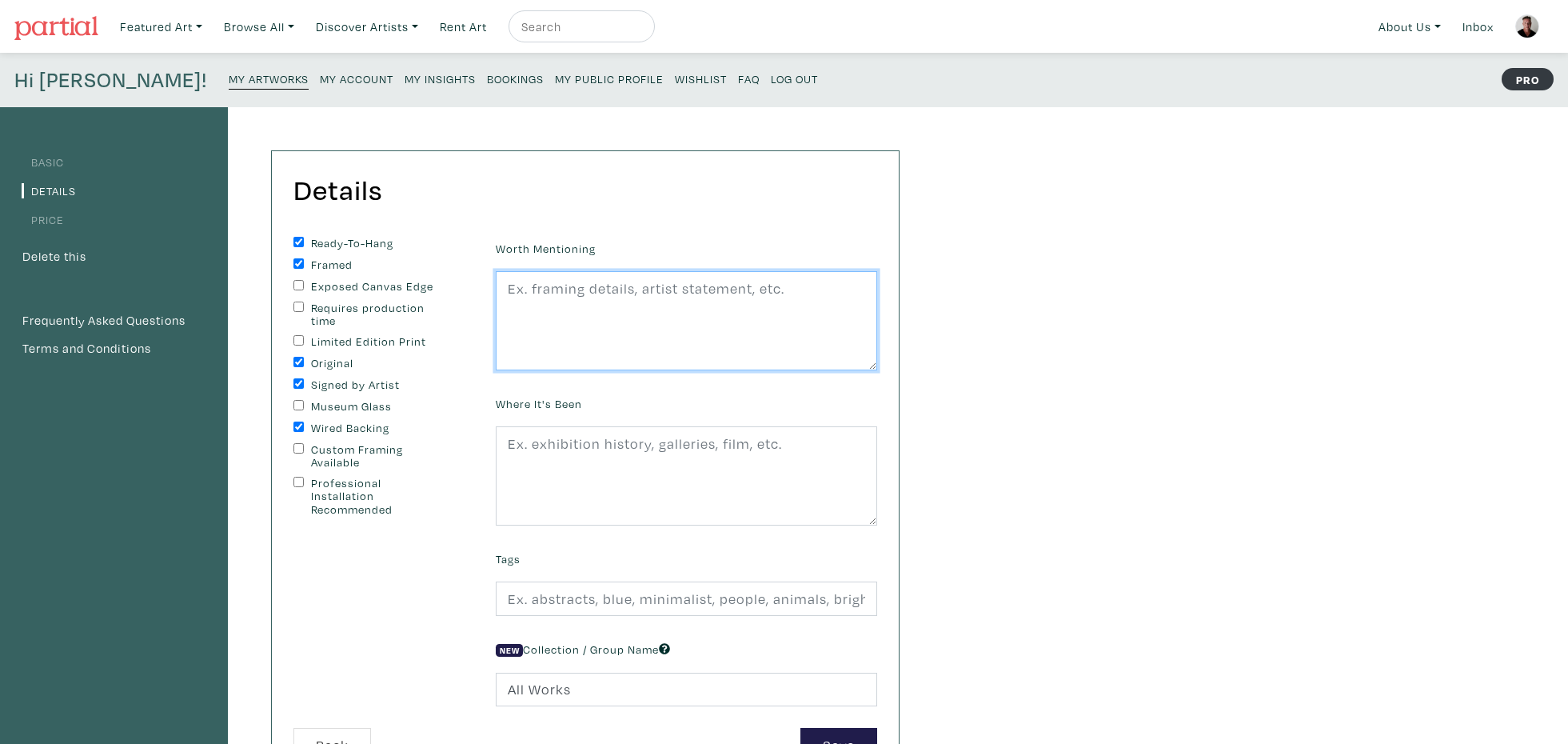
click at [591, 292] on textarea at bounding box center [686, 320] width 381 height 99
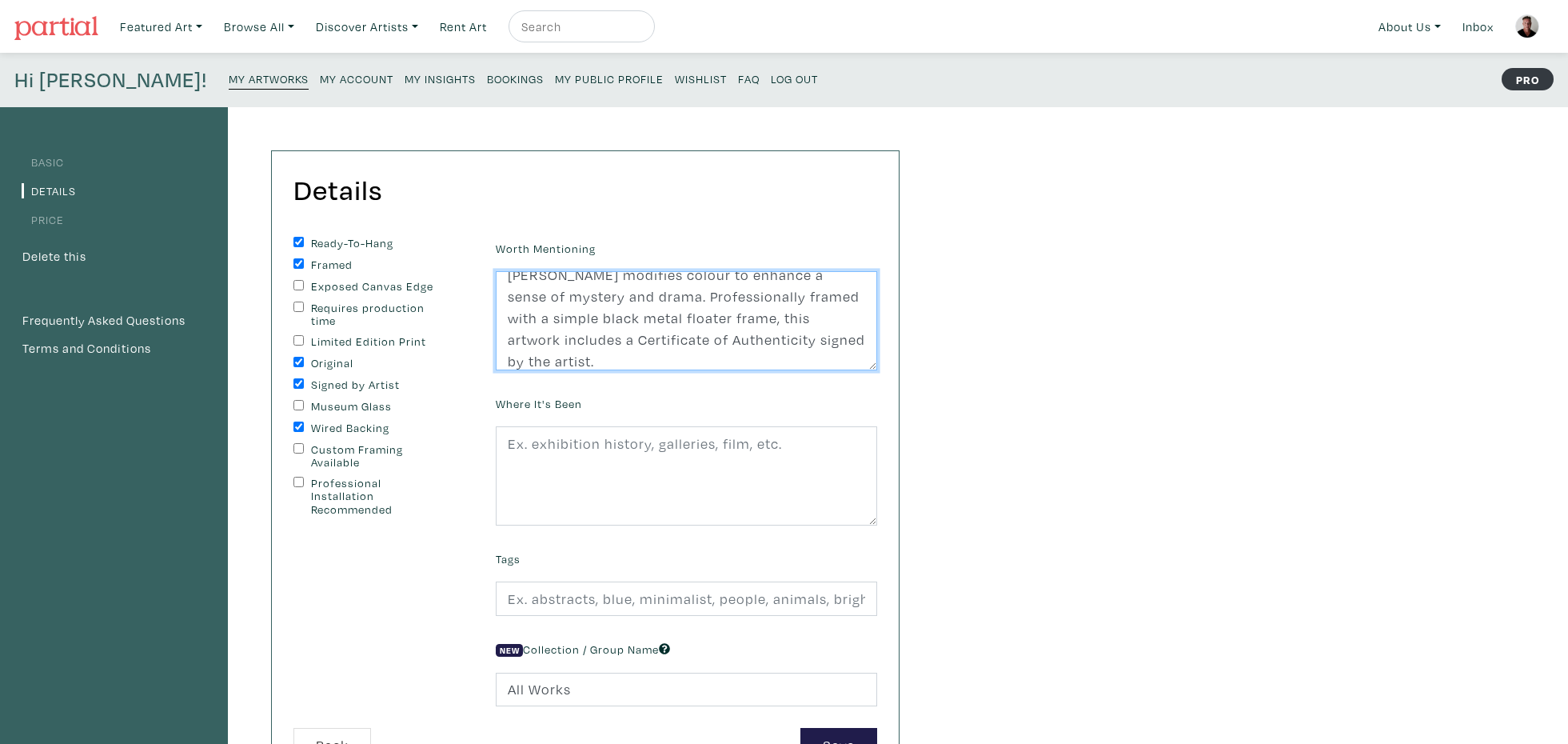
scroll to position [43, 0]
type textarea "Inspired by mid-century modern architecture, McLean modifies colour to enhance …"
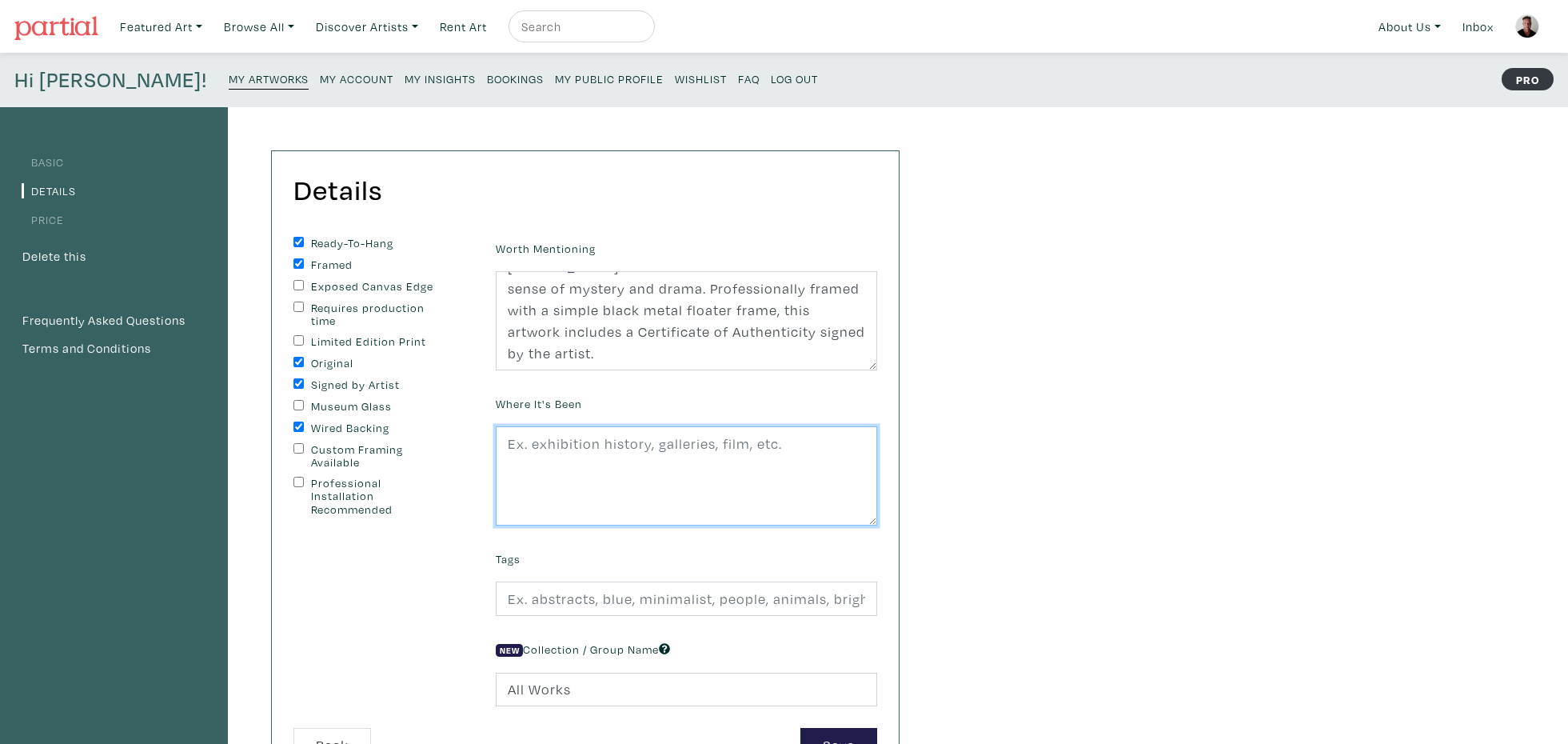
click at [685, 452] on textarea at bounding box center [686, 475] width 381 height 99
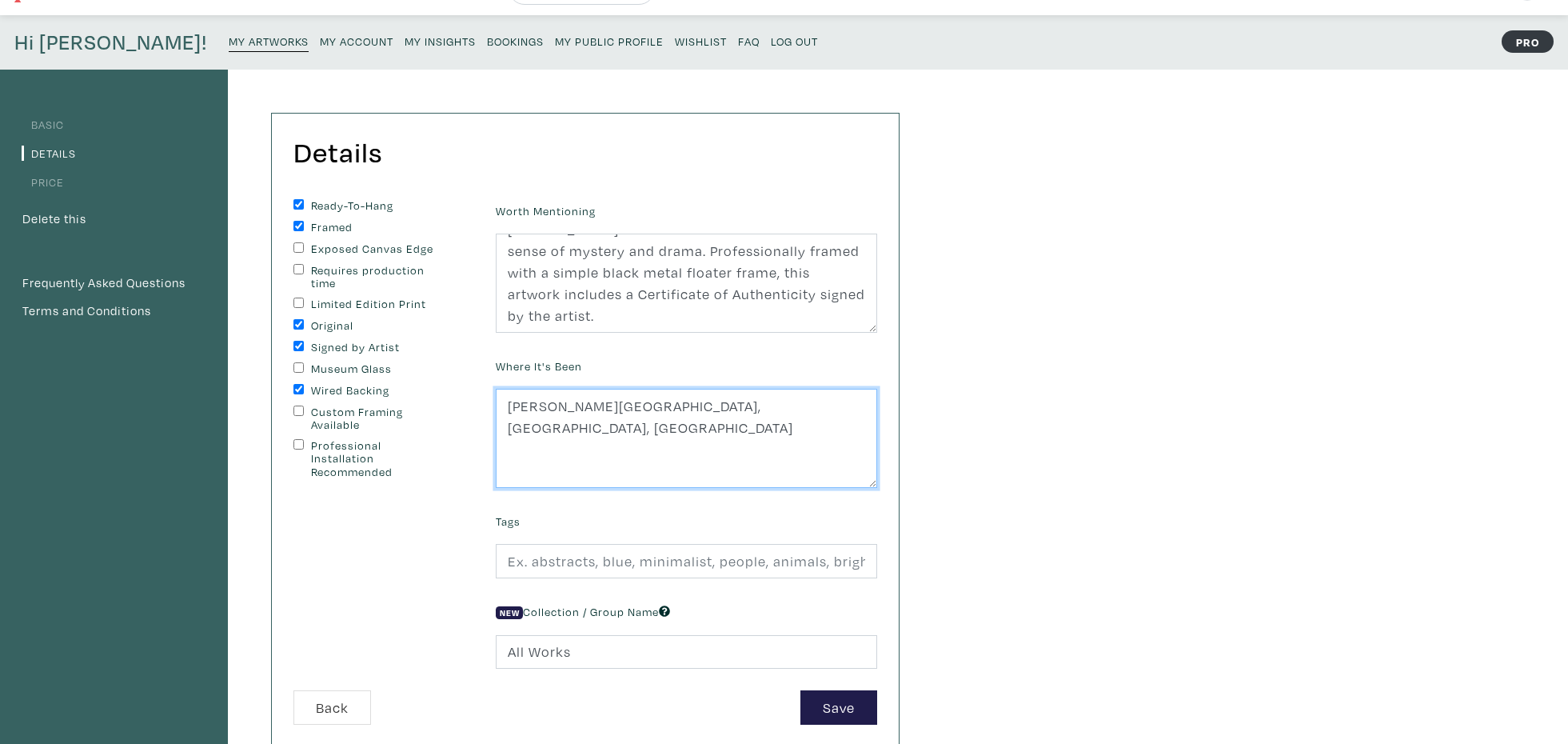
scroll to position [64, 0]
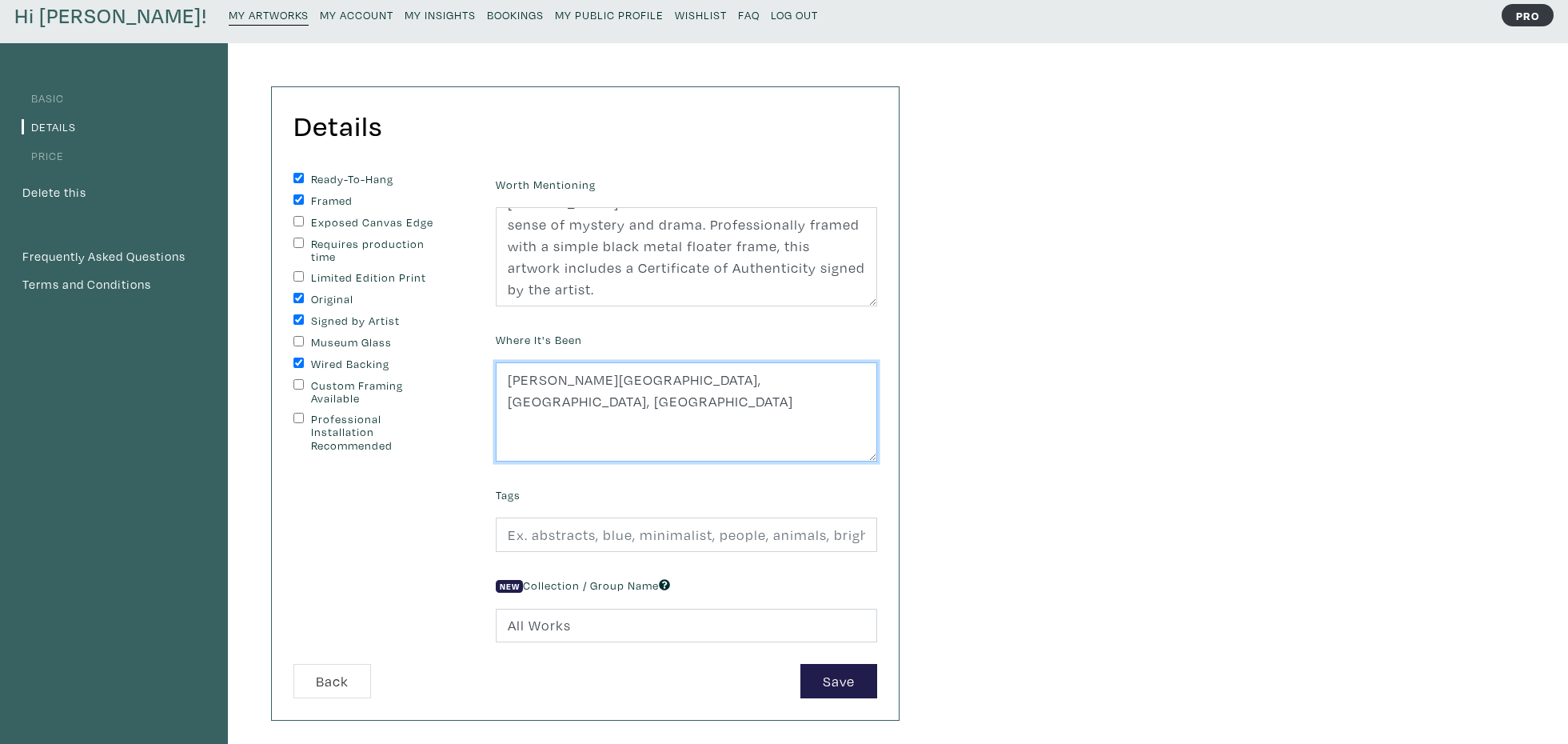
type textarea "Earls Court Gallery, Hamilton, Ontario"
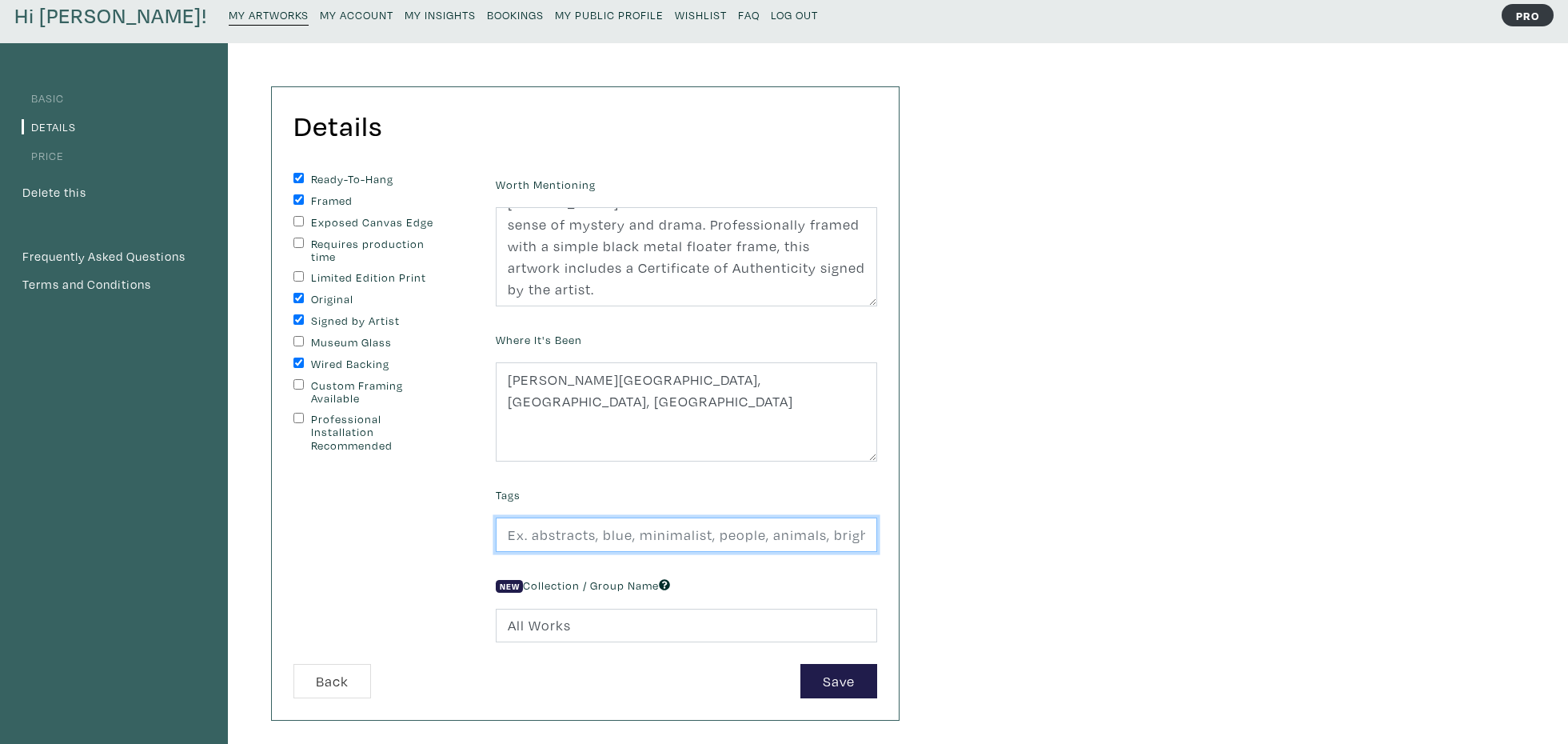
click at [616, 537] on input "text" at bounding box center [686, 535] width 381 height 35
drag, startPoint x: 608, startPoint y: 537, endPoint x: 622, endPoint y: 536, distance: 14.0
click at [610, 536] on input "swimming pool, resort, architecture, exterior, landscape, relax, fun" at bounding box center [686, 535] width 381 height 35
click at [615, 537] on input "swimming pool, resort, architecture, exterior, landscape, relax, fun" at bounding box center [686, 535] width 381 height 35
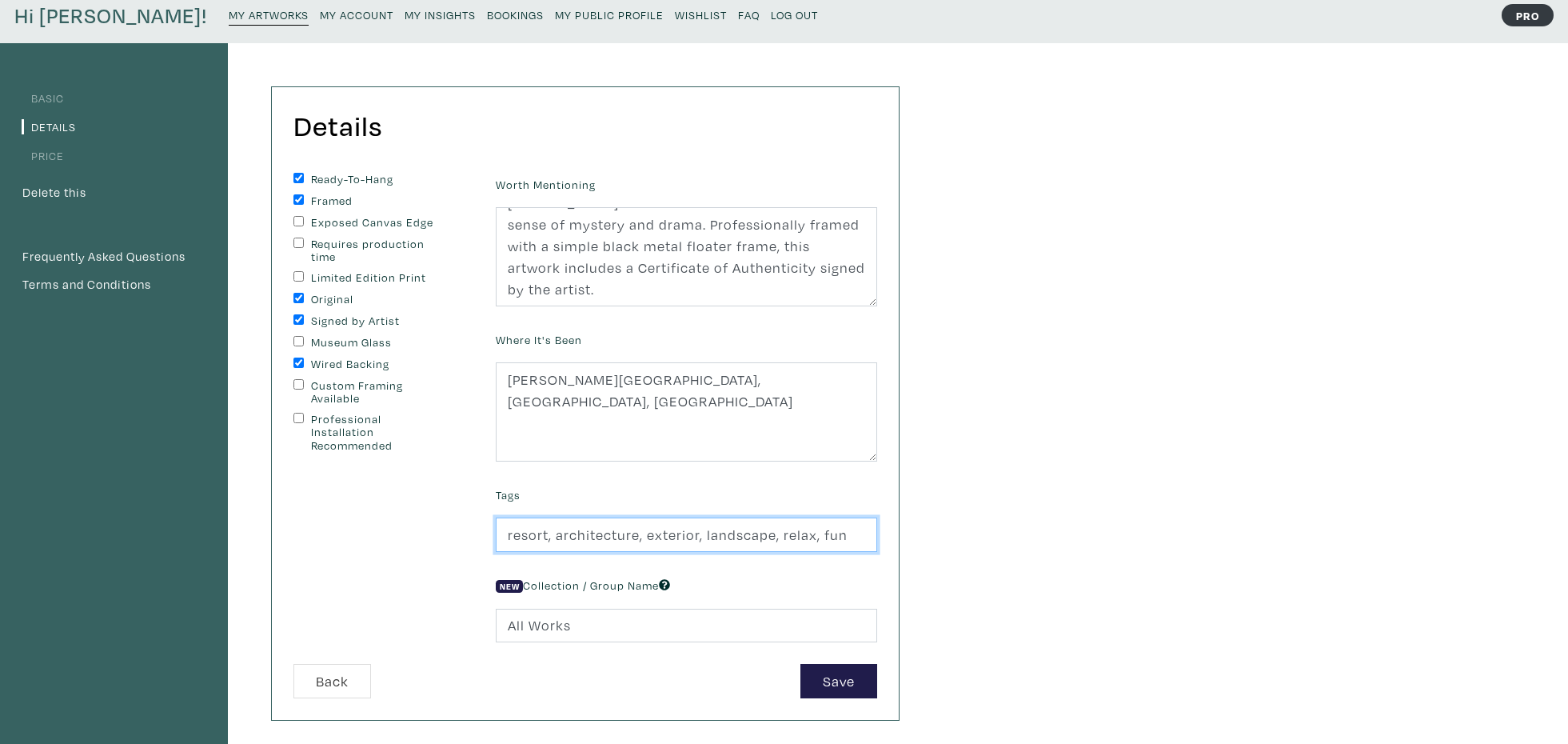
click at [847, 539] on input "resort, architecture, exterior, landscape, relax, fun" at bounding box center [686, 535] width 381 height 35
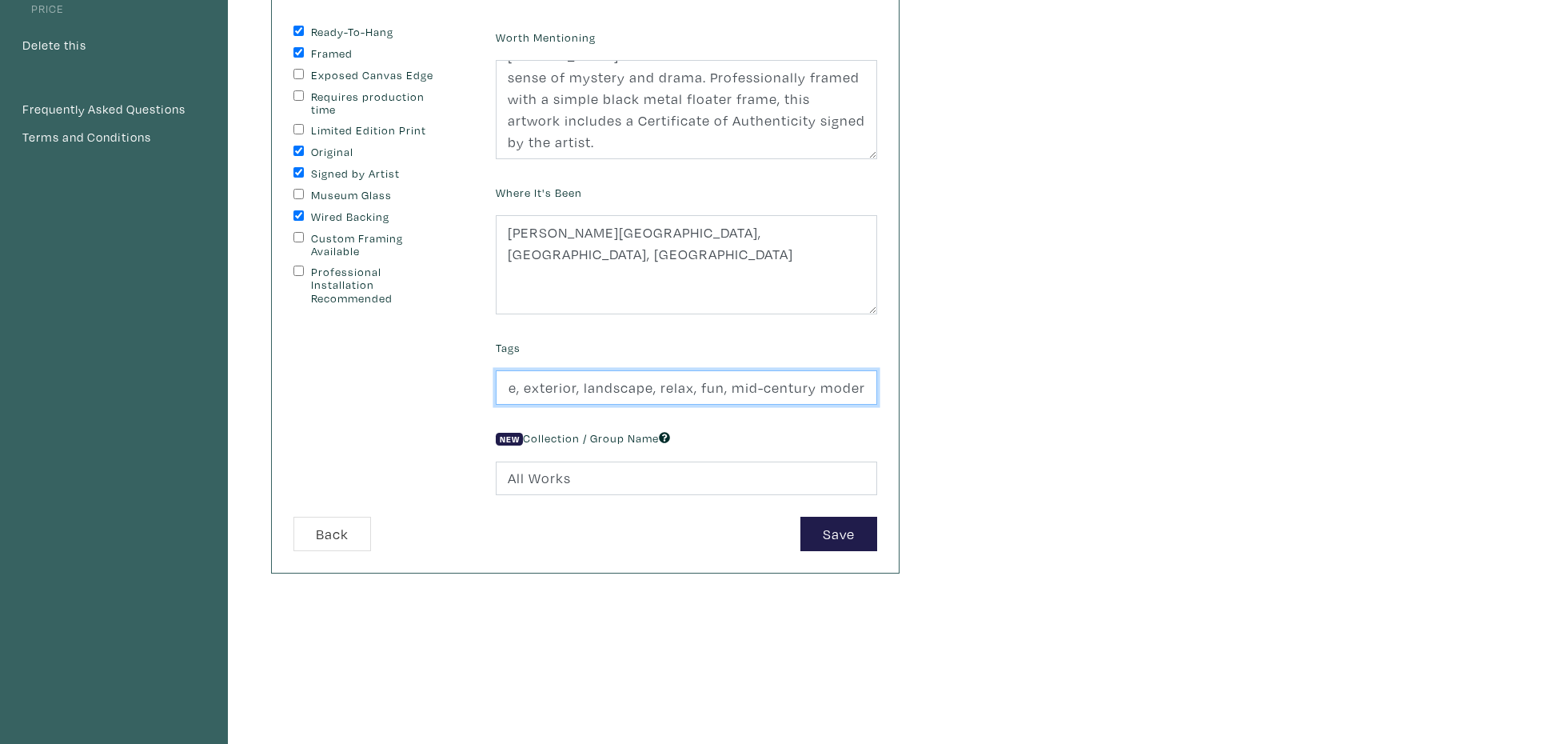
scroll to position [215, 0]
type input "resort, architecture, exterior, landscape, relax, fun, mid-century modern"
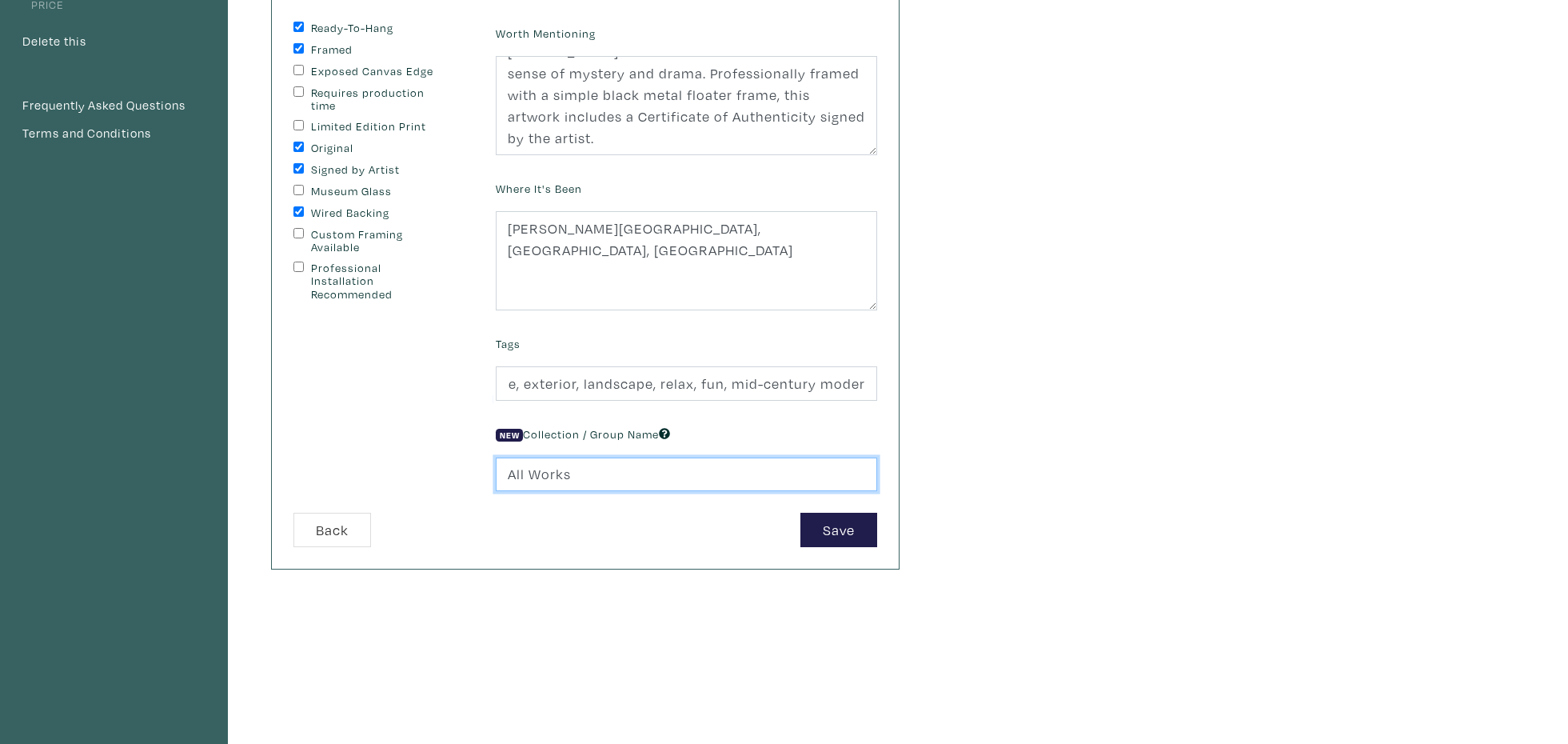
drag, startPoint x: 590, startPoint y: 475, endPoint x: 496, endPoint y: 476, distance: 94.0
click at [496, 476] on input "All Works" at bounding box center [686, 474] width 381 height 35
type input "New Homes"
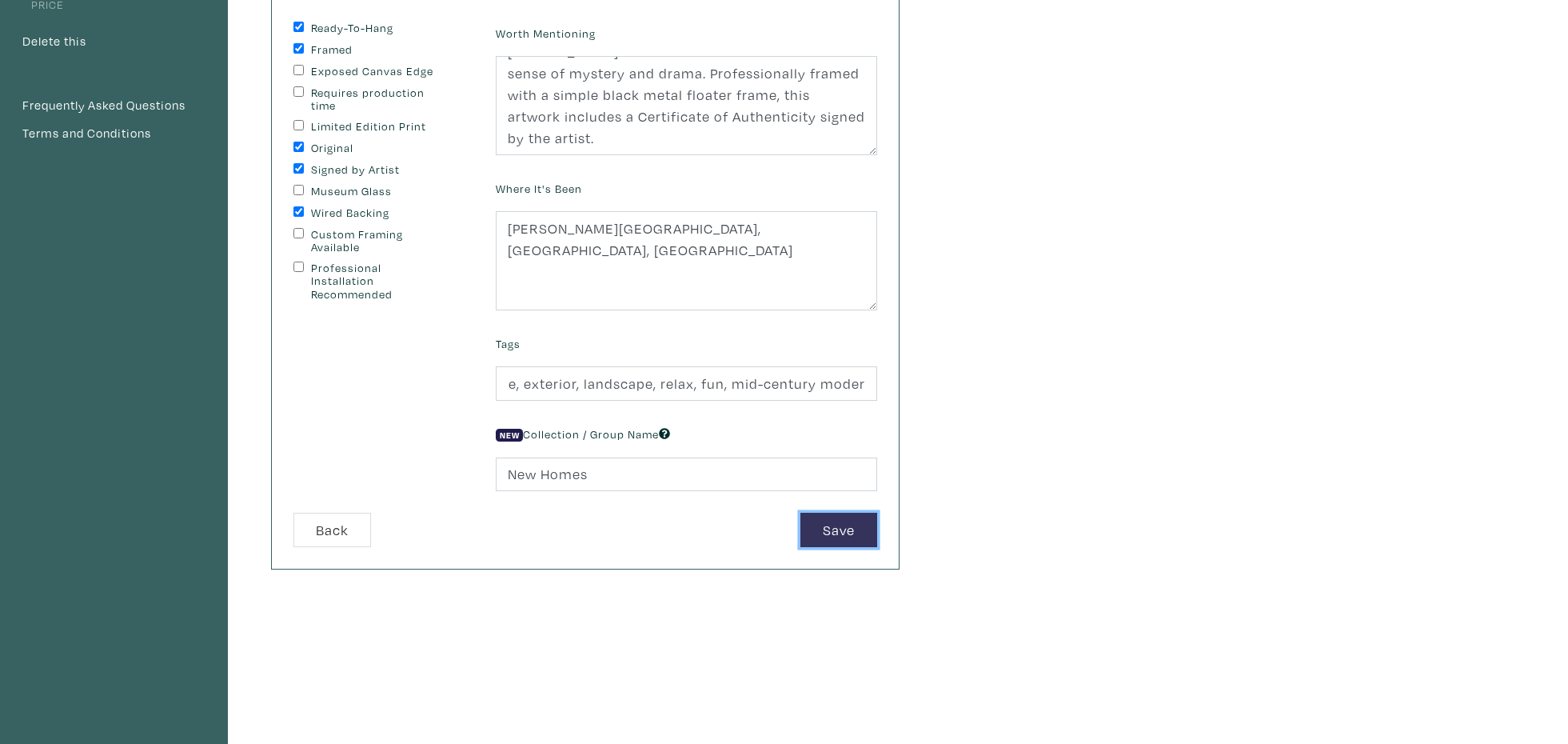
click at [841, 524] on button "Save" at bounding box center [839, 530] width 77 height 35
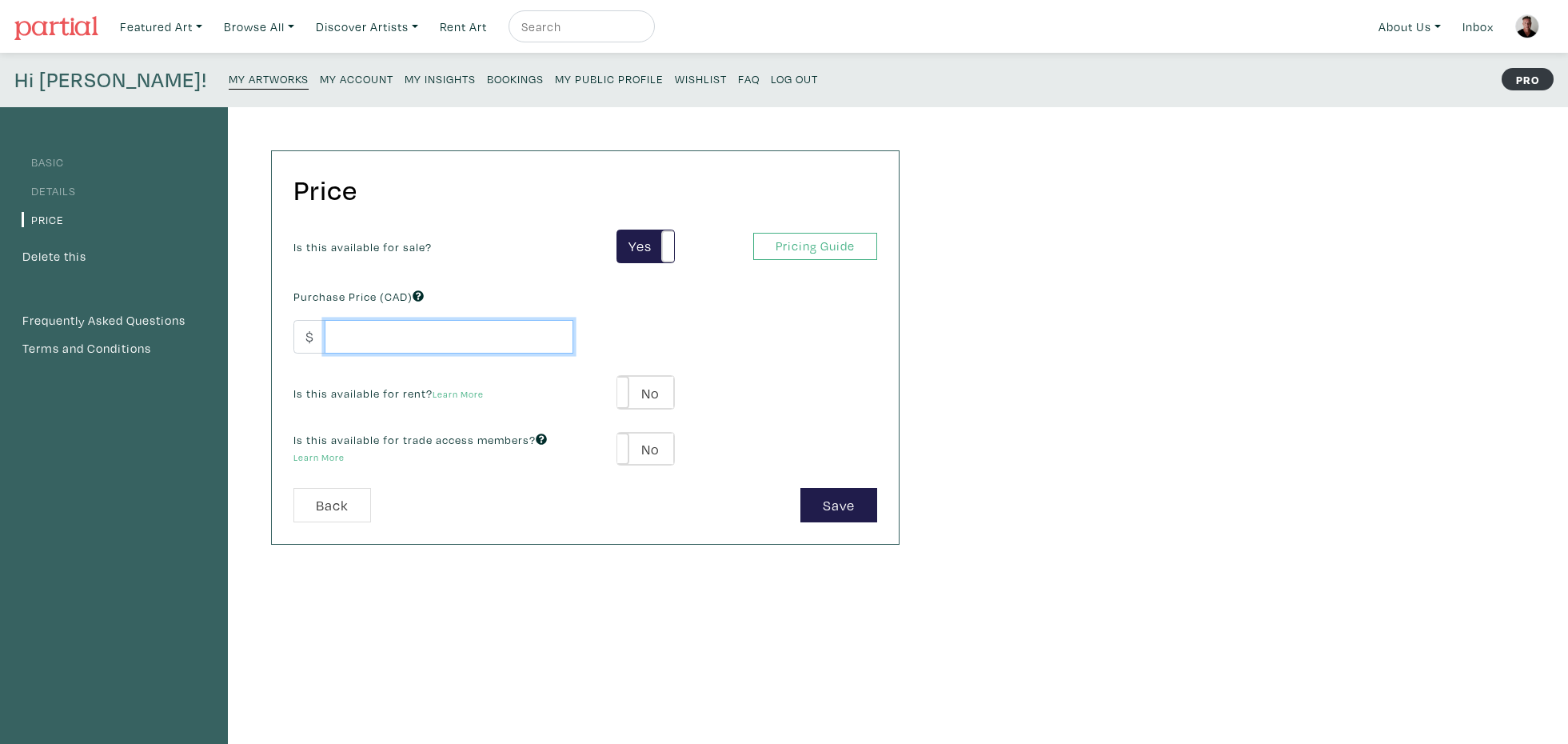
click at [446, 337] on input "number" at bounding box center [448, 337] width 249 height 35
type input "1300"
click at [653, 396] on label "No" at bounding box center [645, 392] width 57 height 33
type input "65"
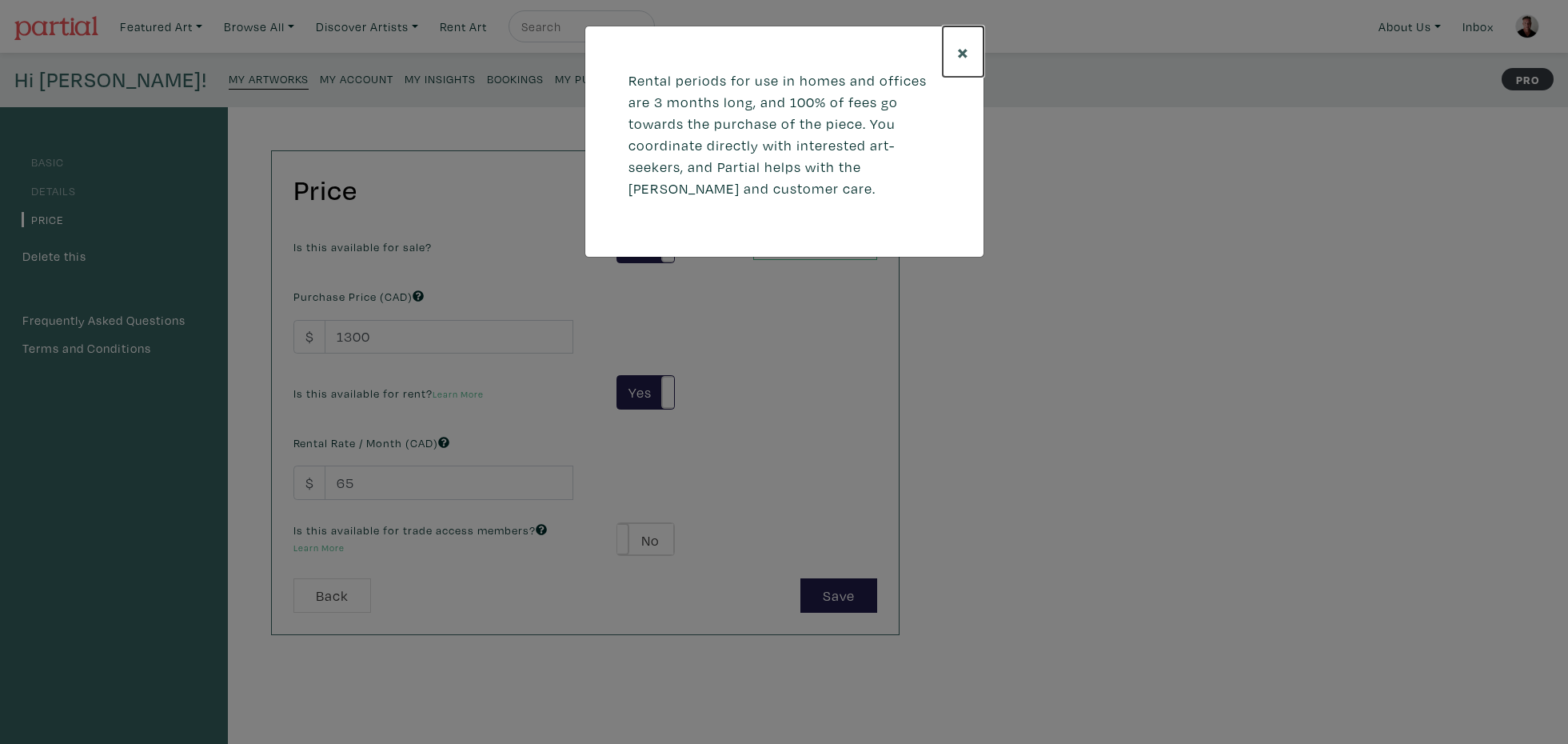
drag, startPoint x: 964, startPoint y: 50, endPoint x: 960, endPoint y: 62, distance: 12.6
click at [964, 51] on span "×" at bounding box center [963, 51] width 12 height 28
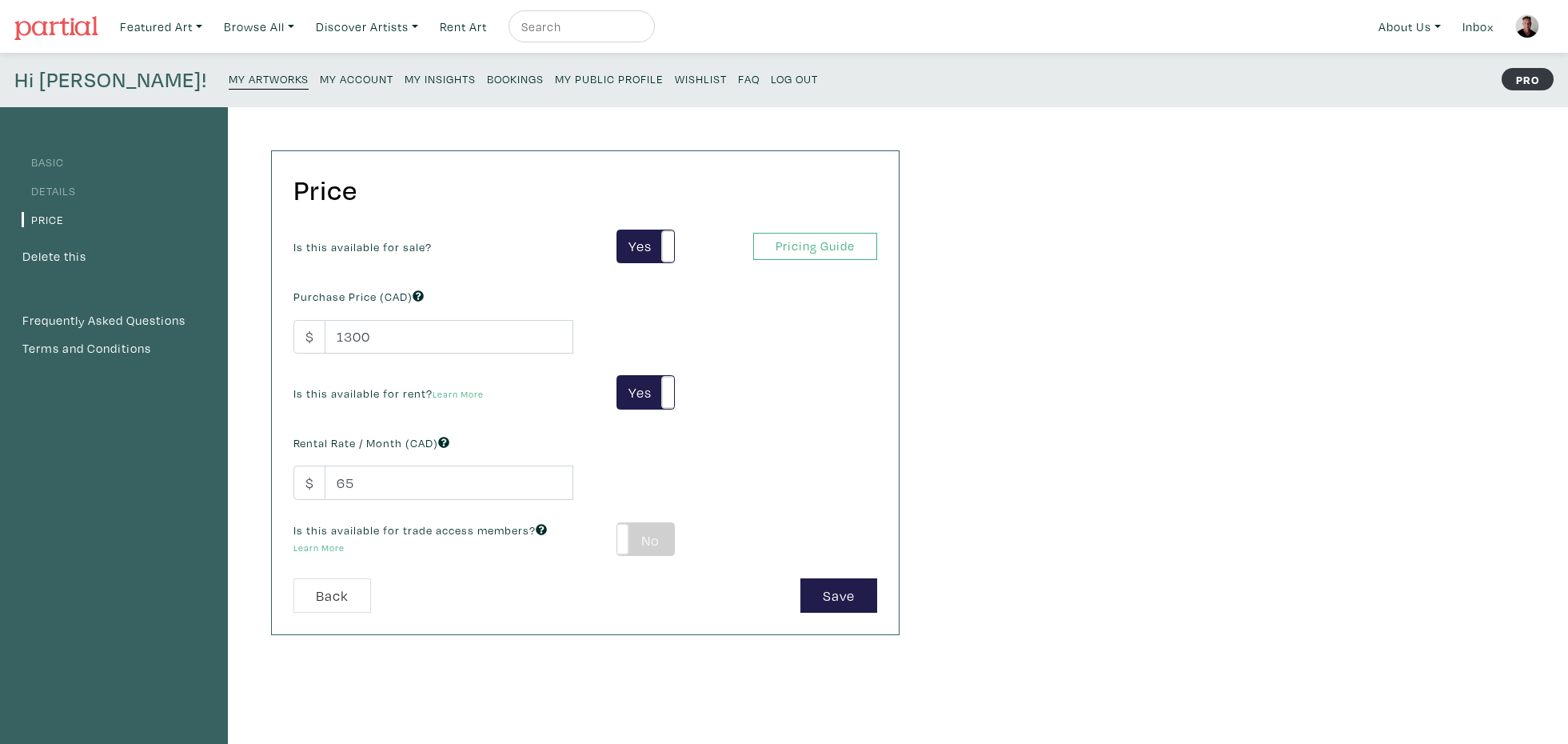
click at [648, 539] on label "No" at bounding box center [645, 540] width 57 height 33
type input "78"
type input "234"
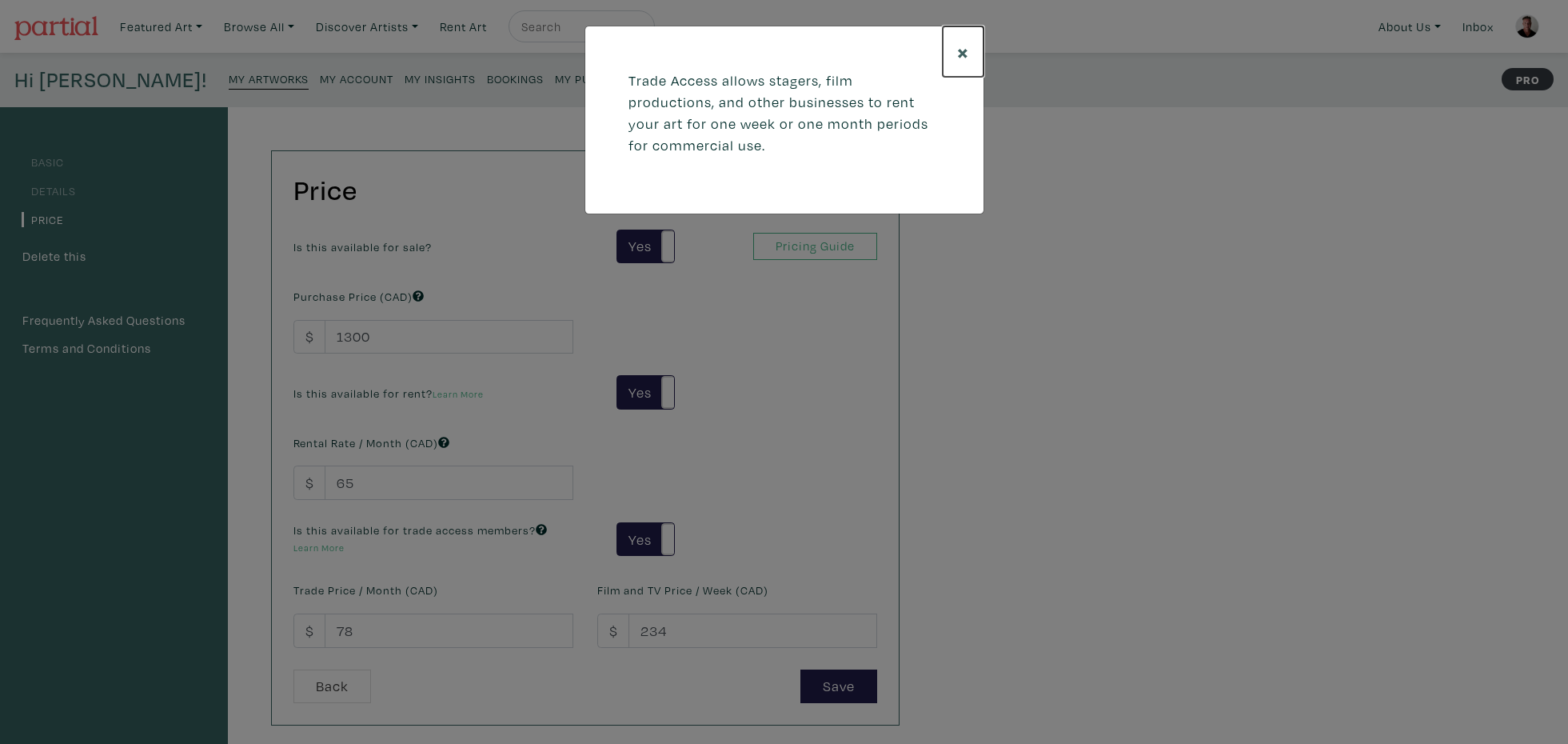
drag, startPoint x: 964, startPoint y: 50, endPoint x: 966, endPoint y: 64, distance: 14.1
click at [964, 50] on span "×" at bounding box center [963, 51] width 12 height 28
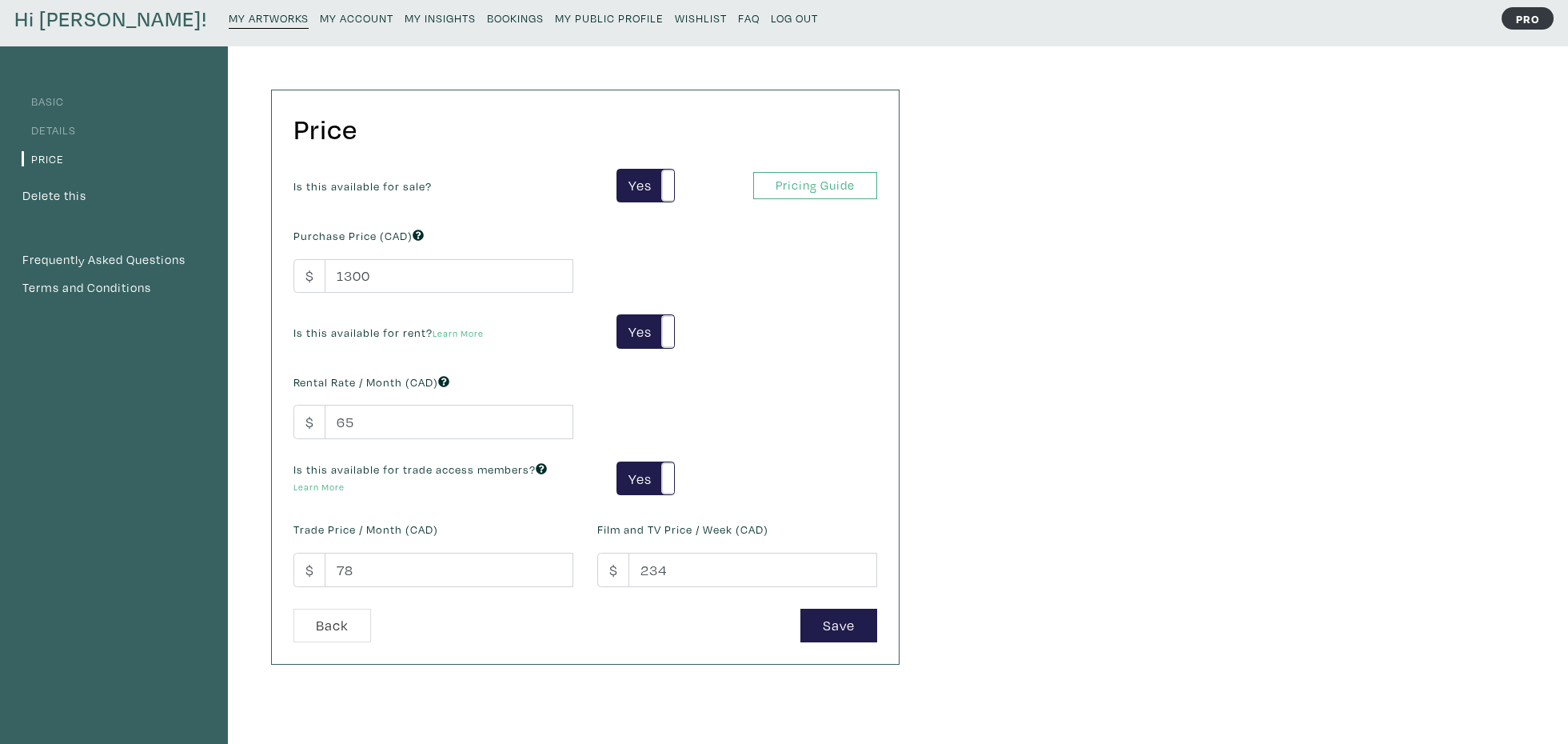
scroll to position [61, 0]
click at [831, 620] on button "Save" at bounding box center [839, 625] width 77 height 35
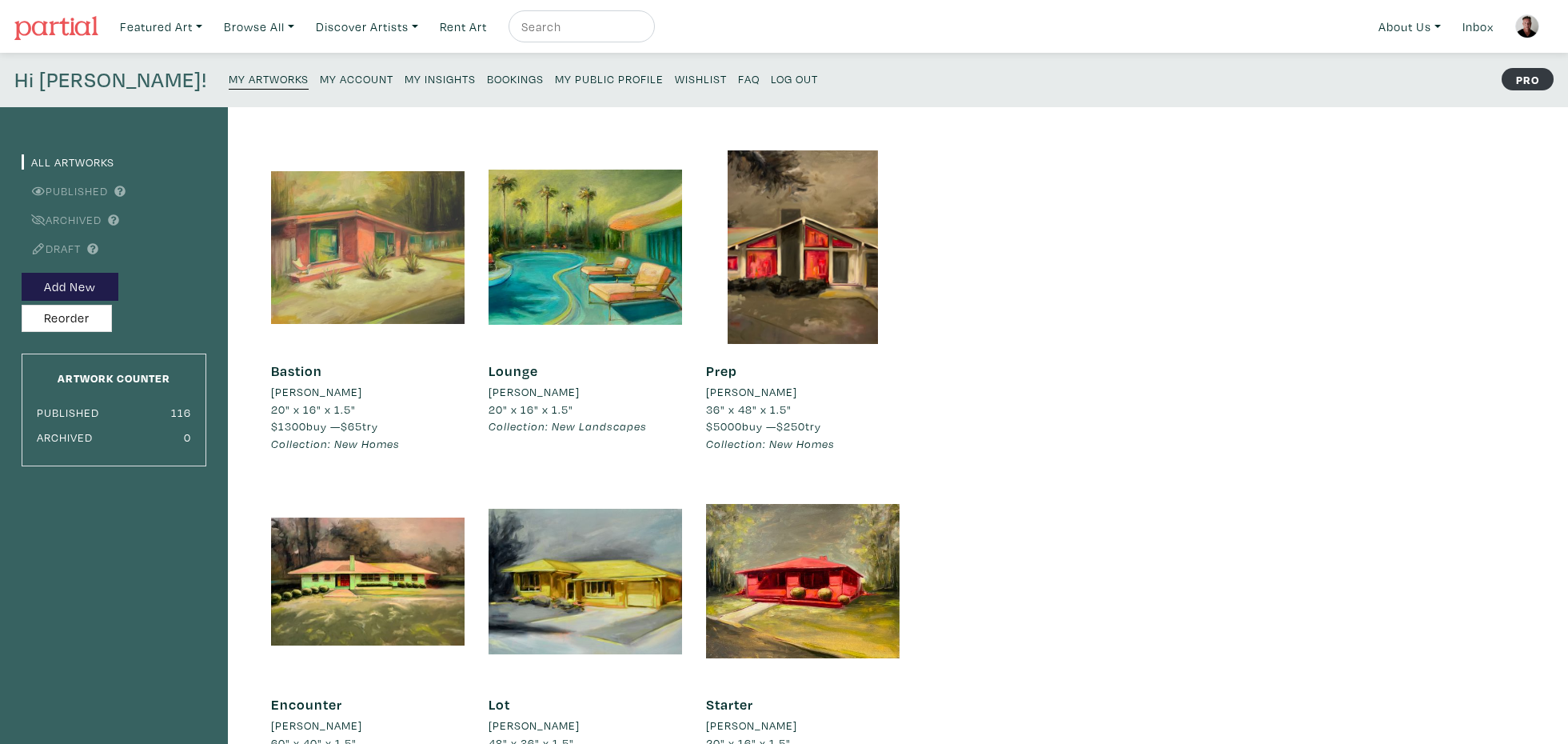
click at [343, 257] on div at bounding box center [368, 248] width 194 height 194
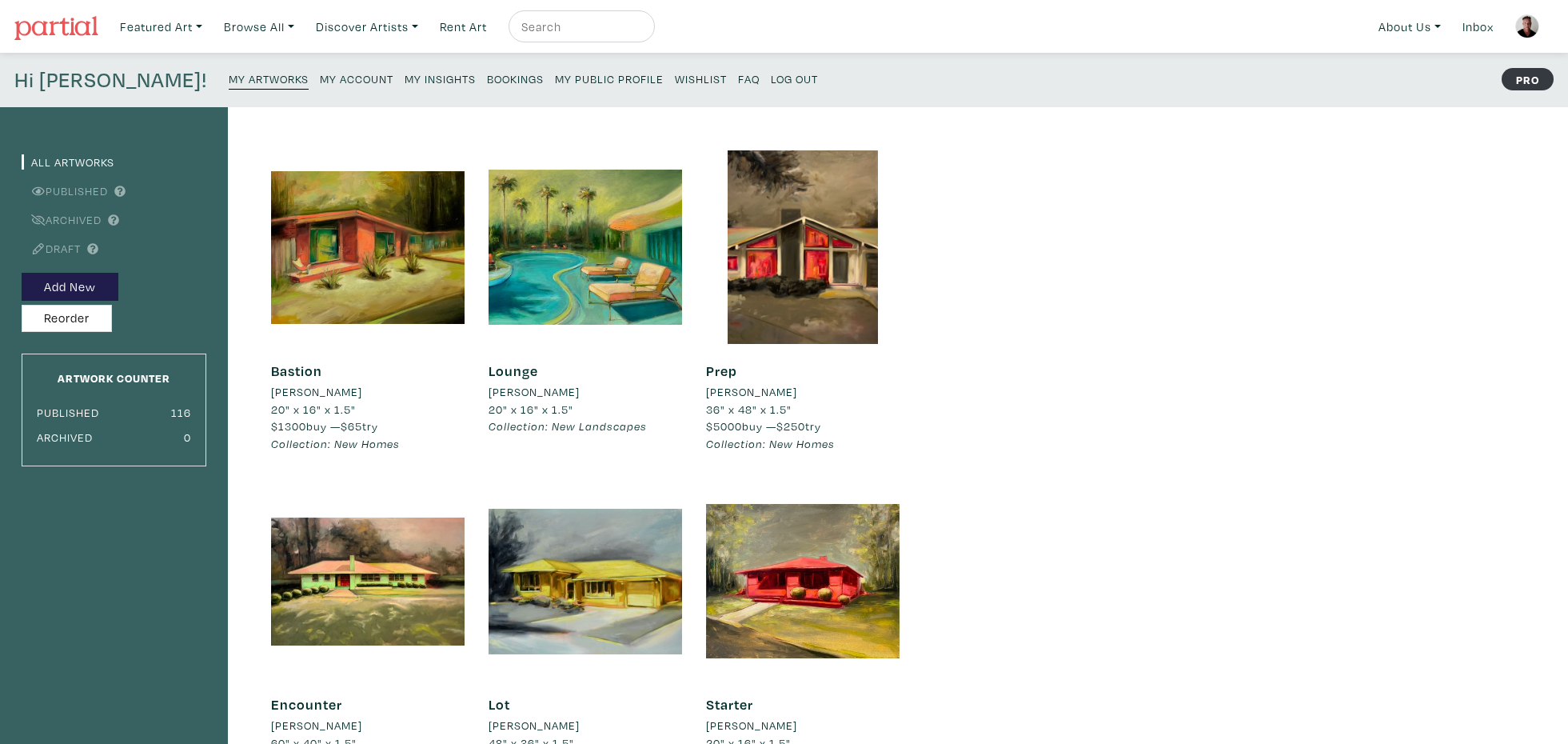
click at [555, 82] on small "My Public Profile" at bounding box center [609, 79] width 109 height 15
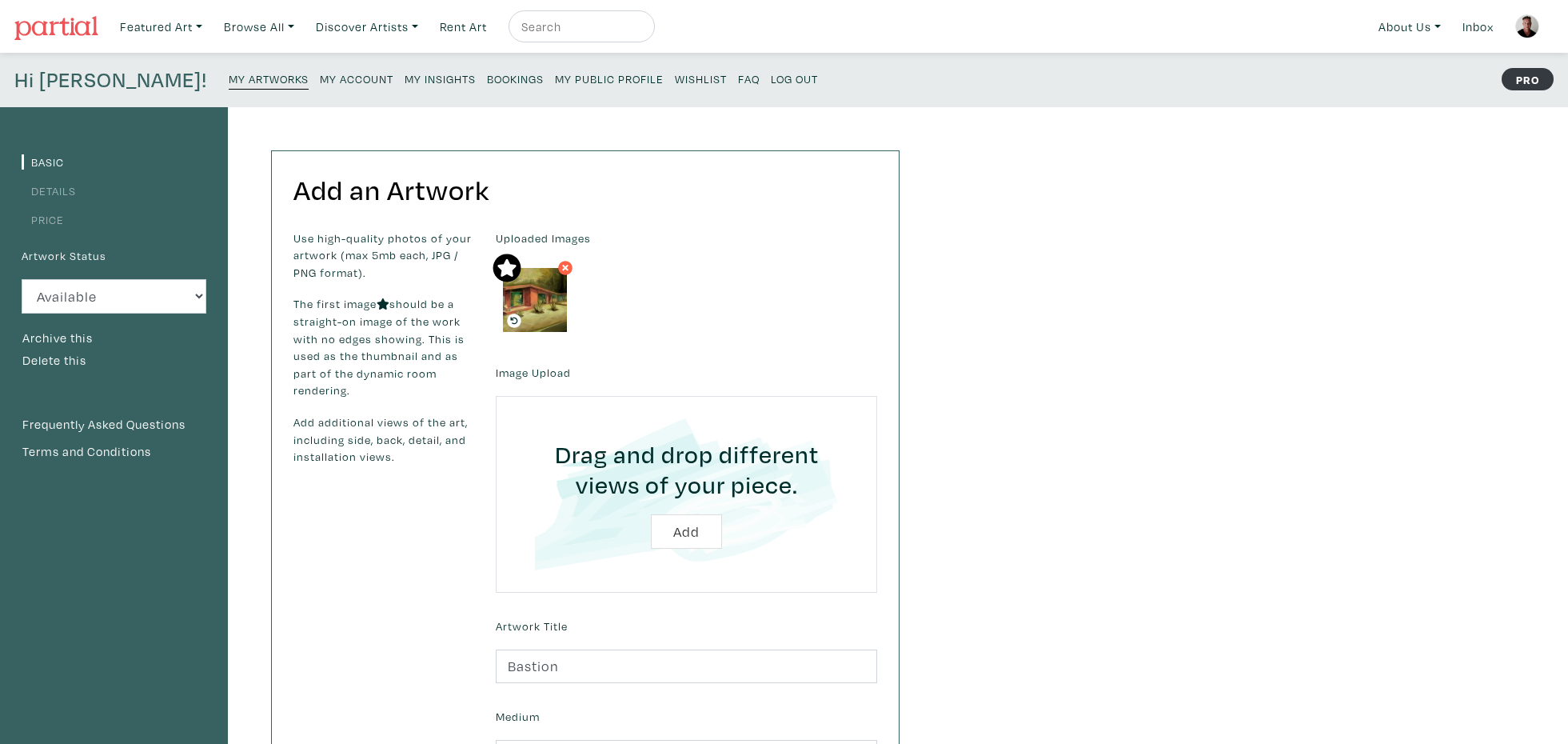
click at [555, 79] on small "My Public Profile" at bounding box center [609, 79] width 109 height 15
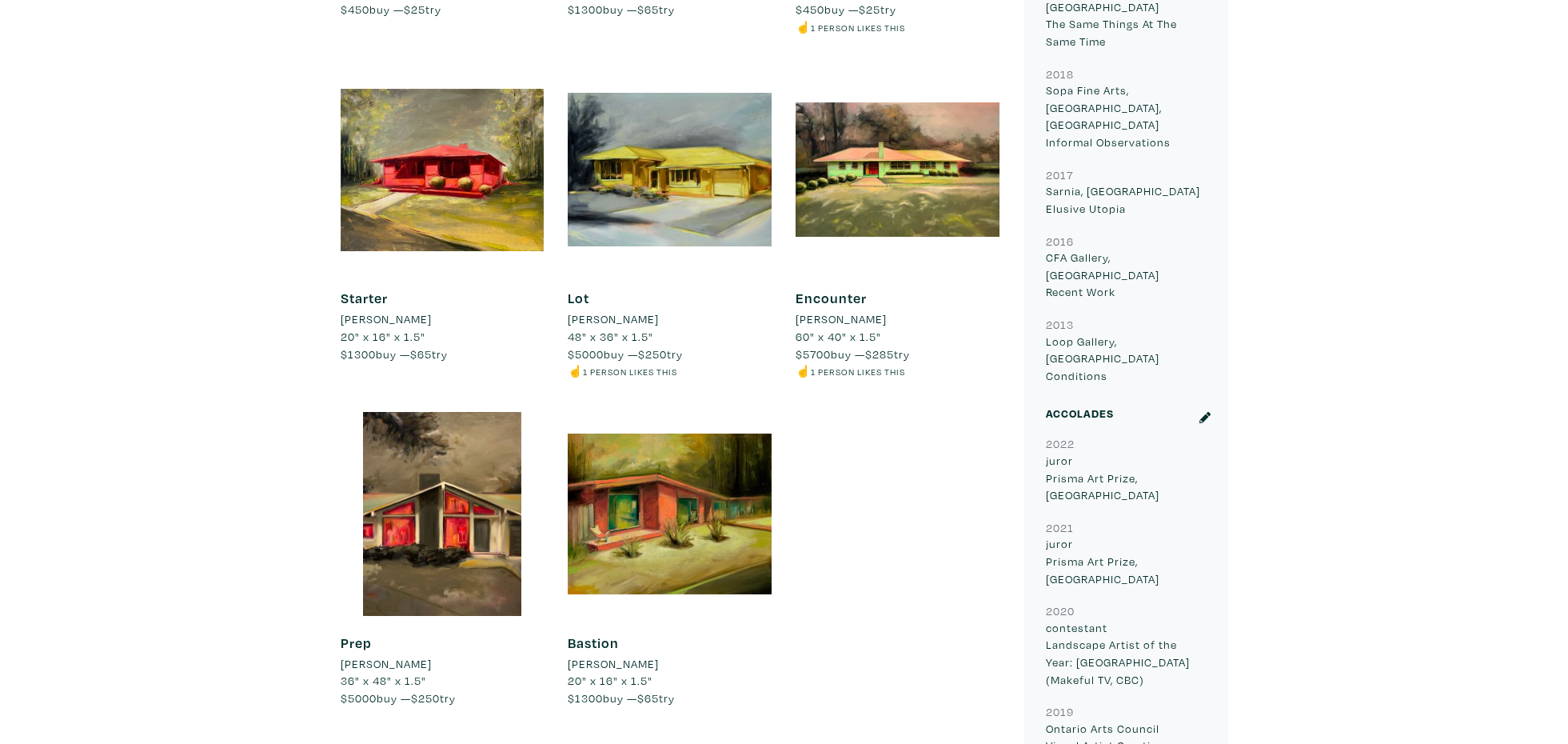
scroll to position [1257, 0]
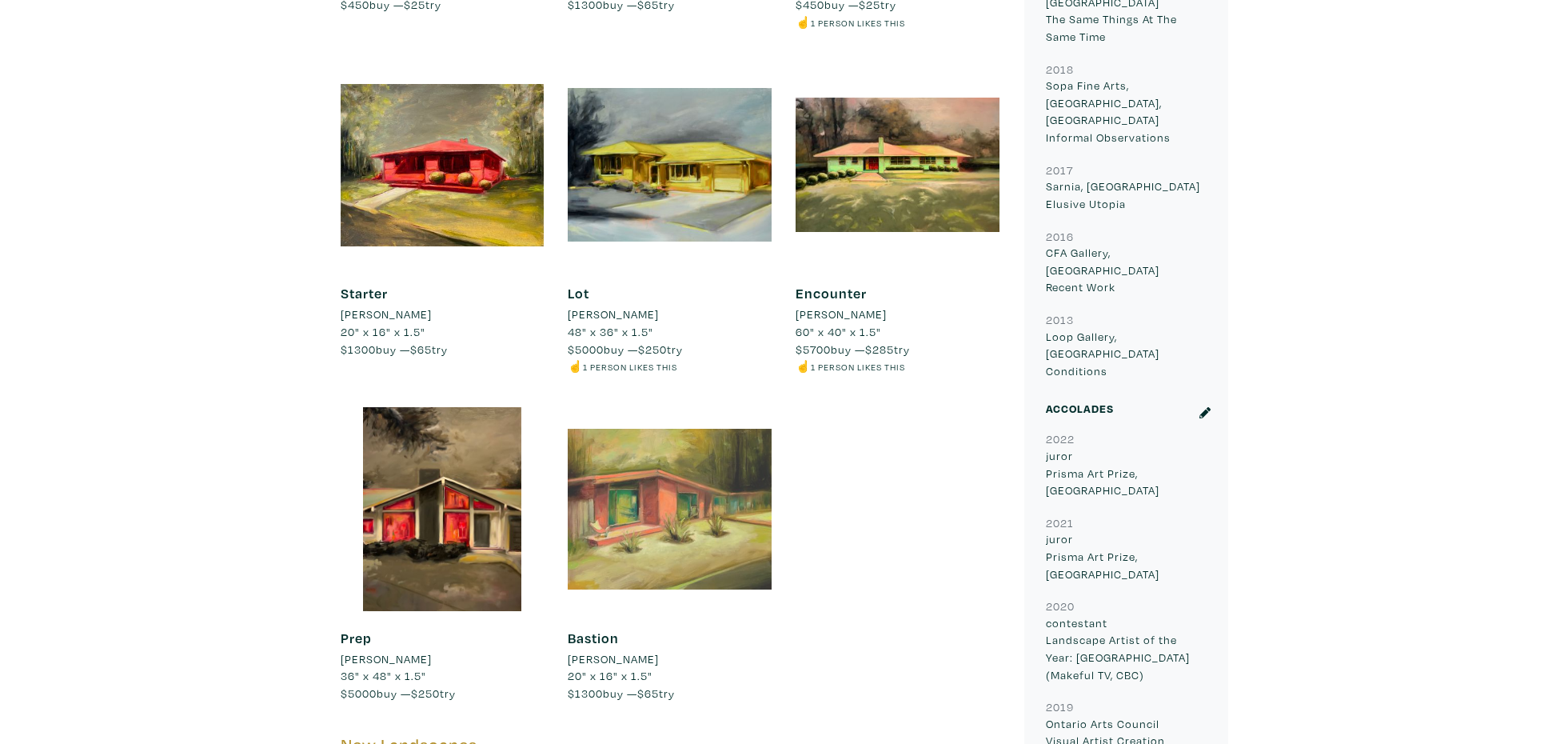
click at [726, 492] on div at bounding box center [669, 509] width 204 height 204
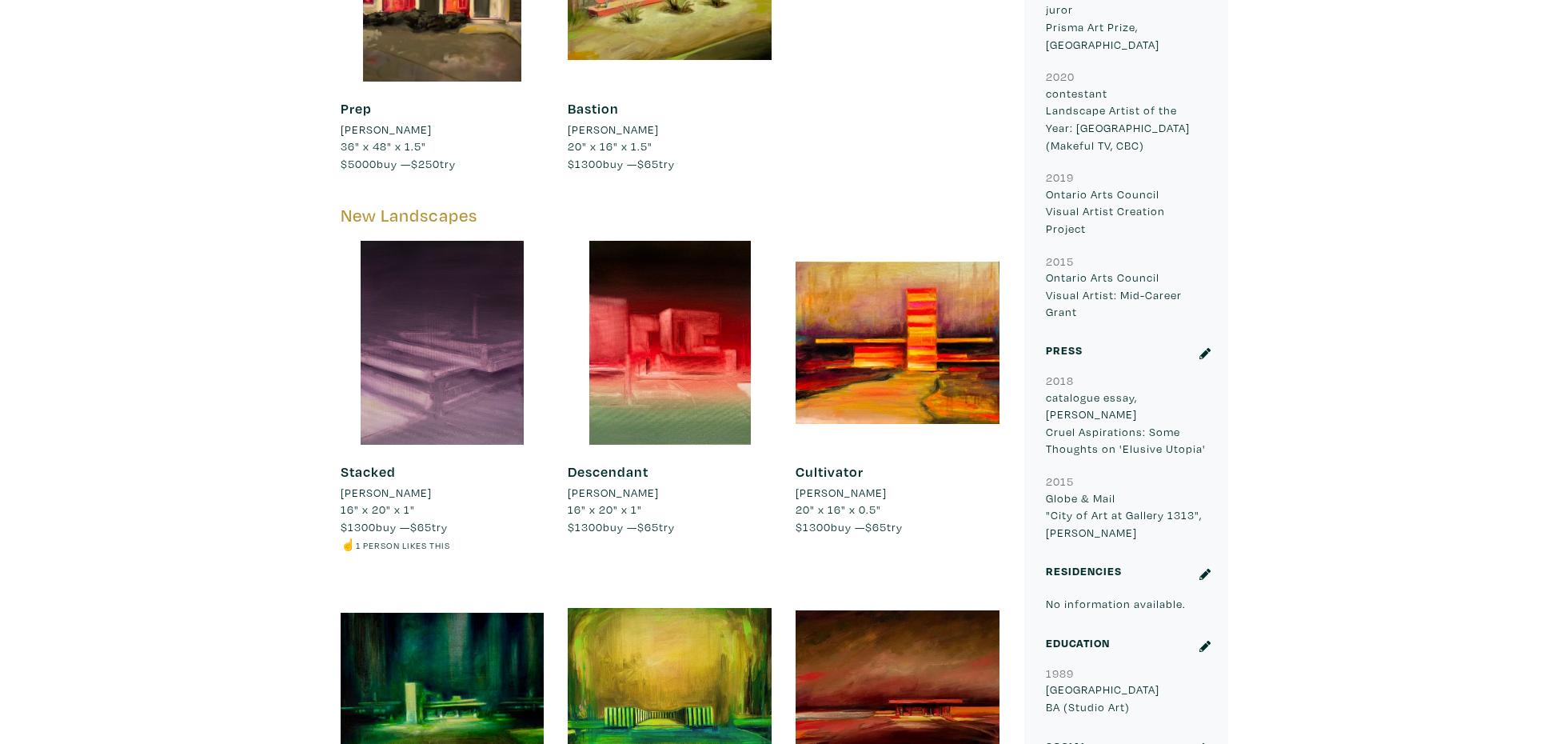
scroll to position [1785, 0]
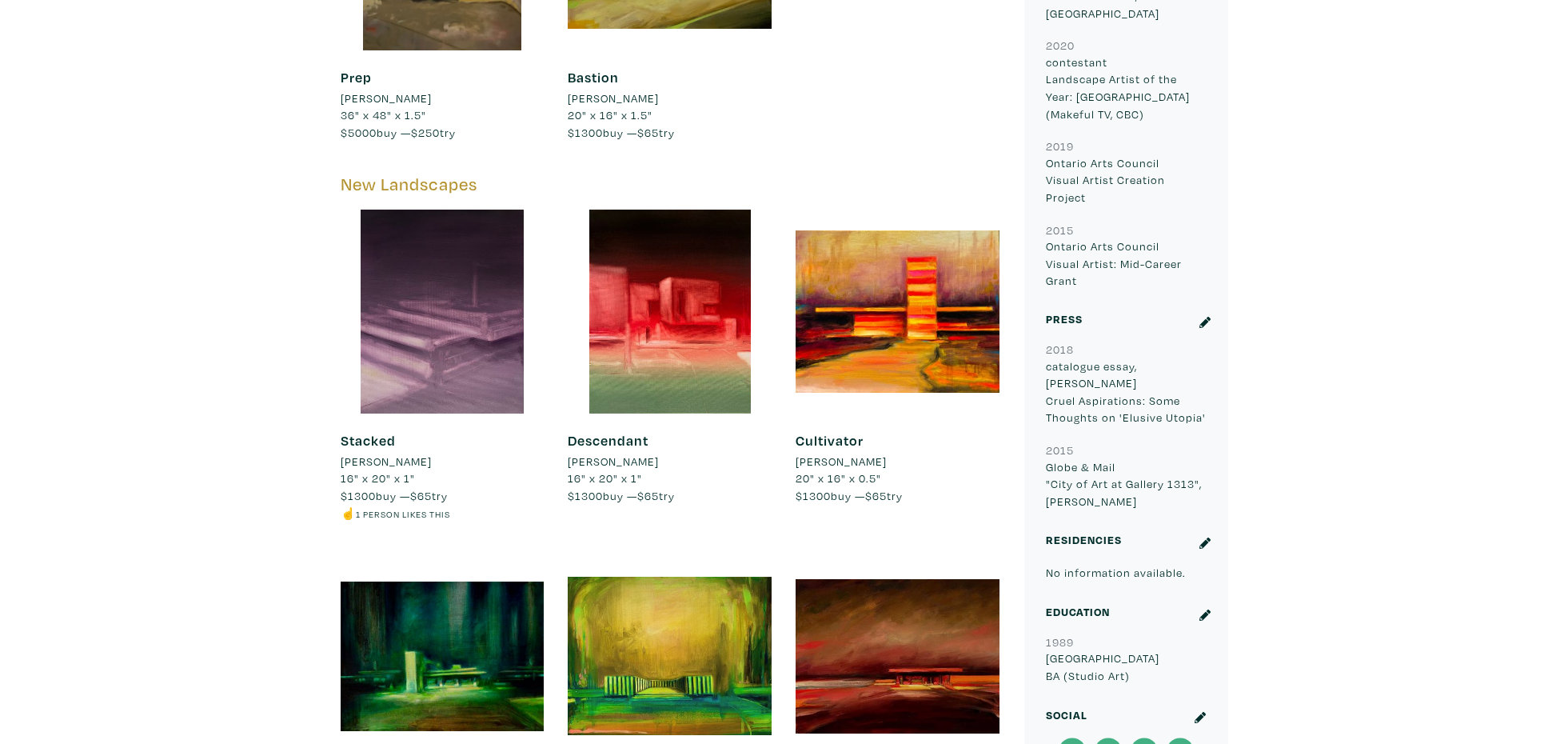
scroll to position [1820, 0]
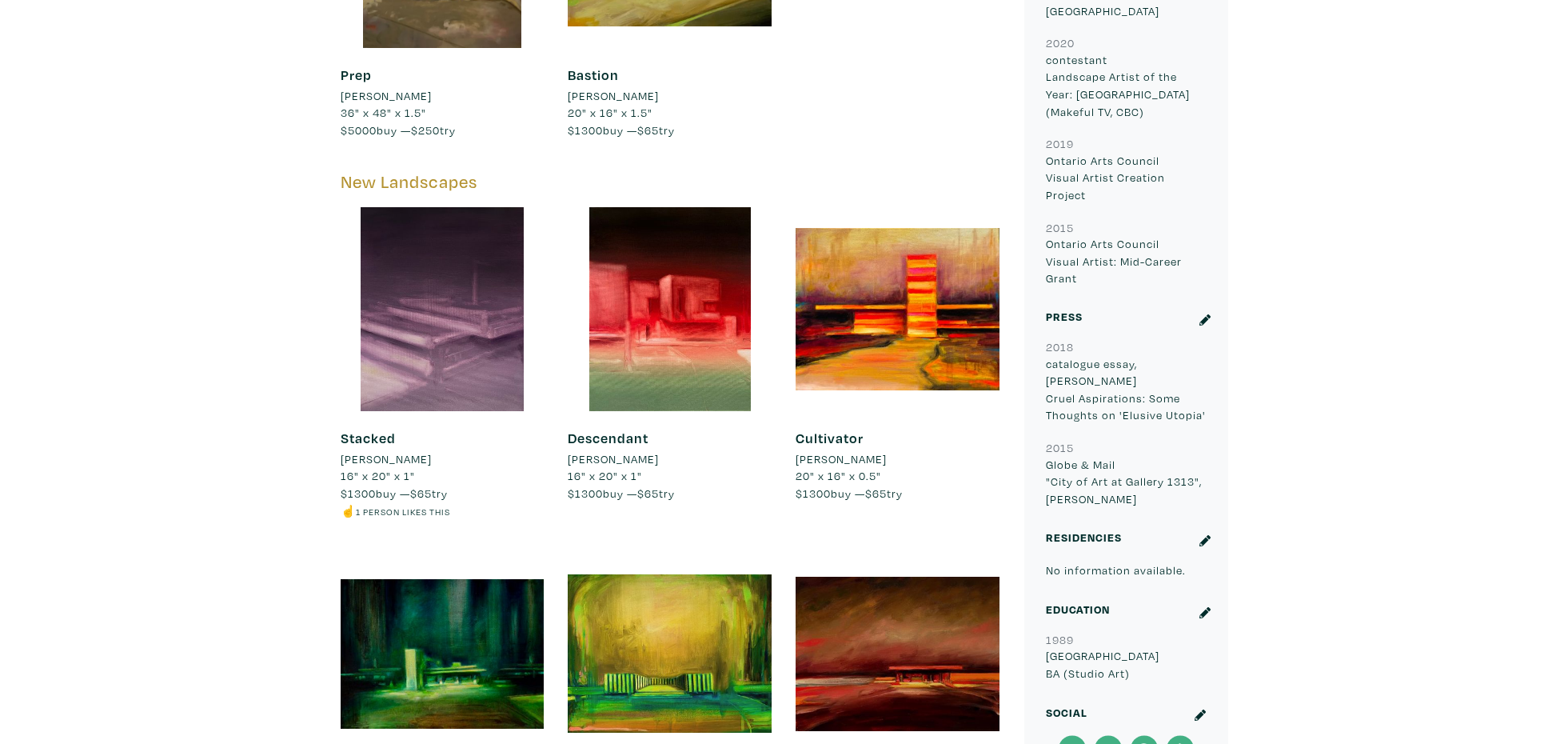
click at [1143, 743] on icon at bounding box center [1144, 749] width 12 height 12
click at [1073, 734] on icon at bounding box center [1072, 749] width 36 height 29
click at [1203, 709] on icon at bounding box center [1200, 715] width 12 height 12
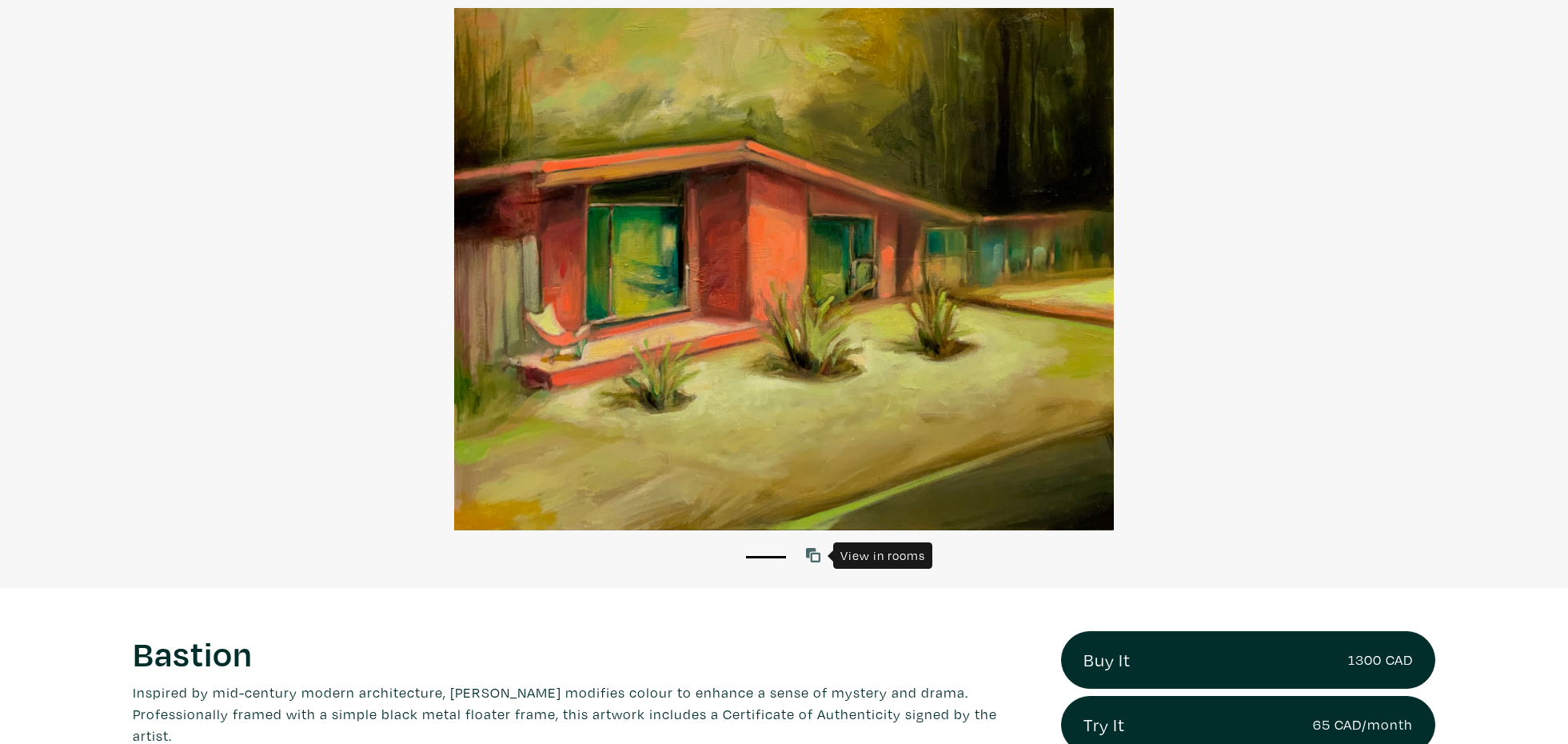
scroll to position [132, 0]
click at [812, 556] on icon at bounding box center [813, 555] width 14 height 14
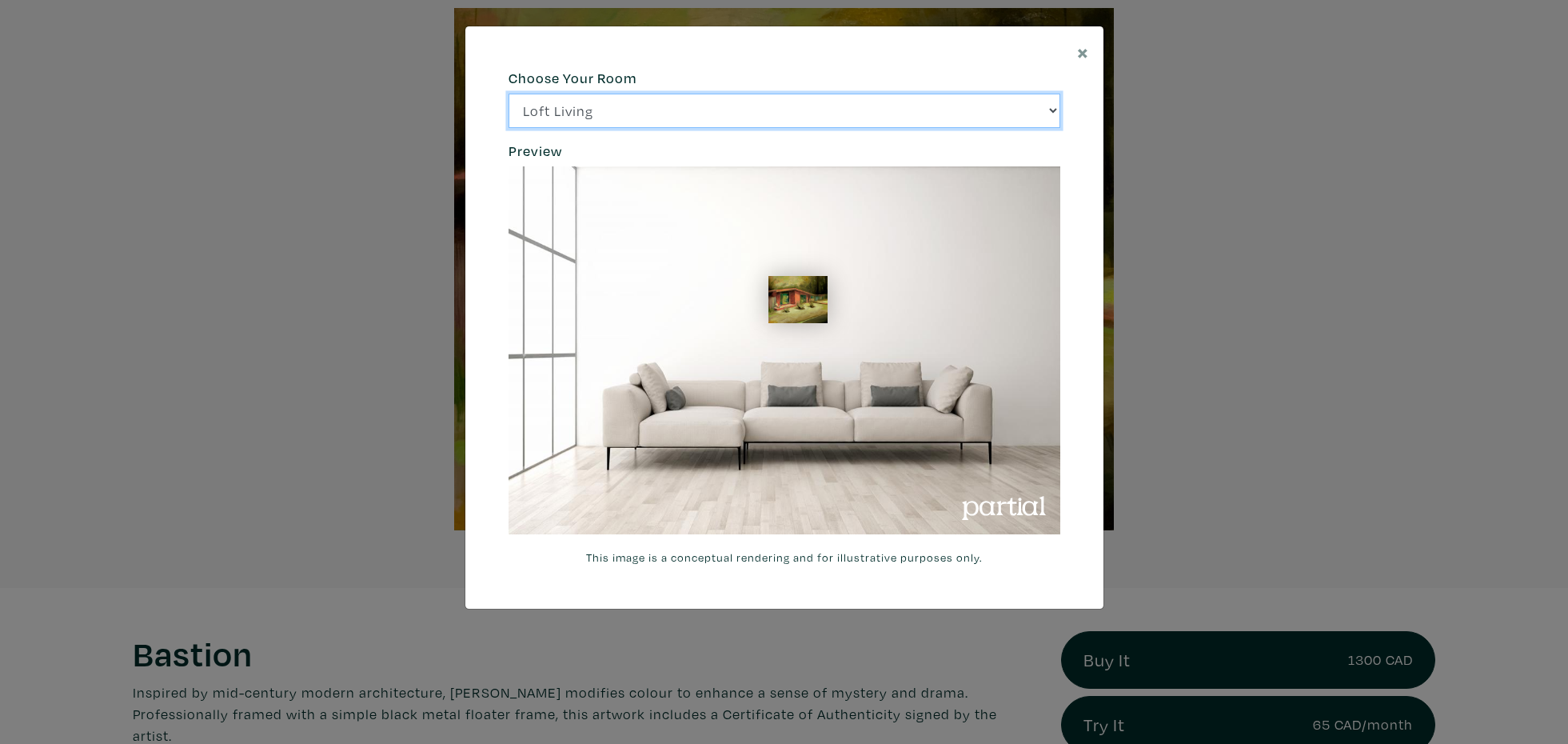
click option "Bright Bedroom" at bounding box center [0, 0] width 0 height 0
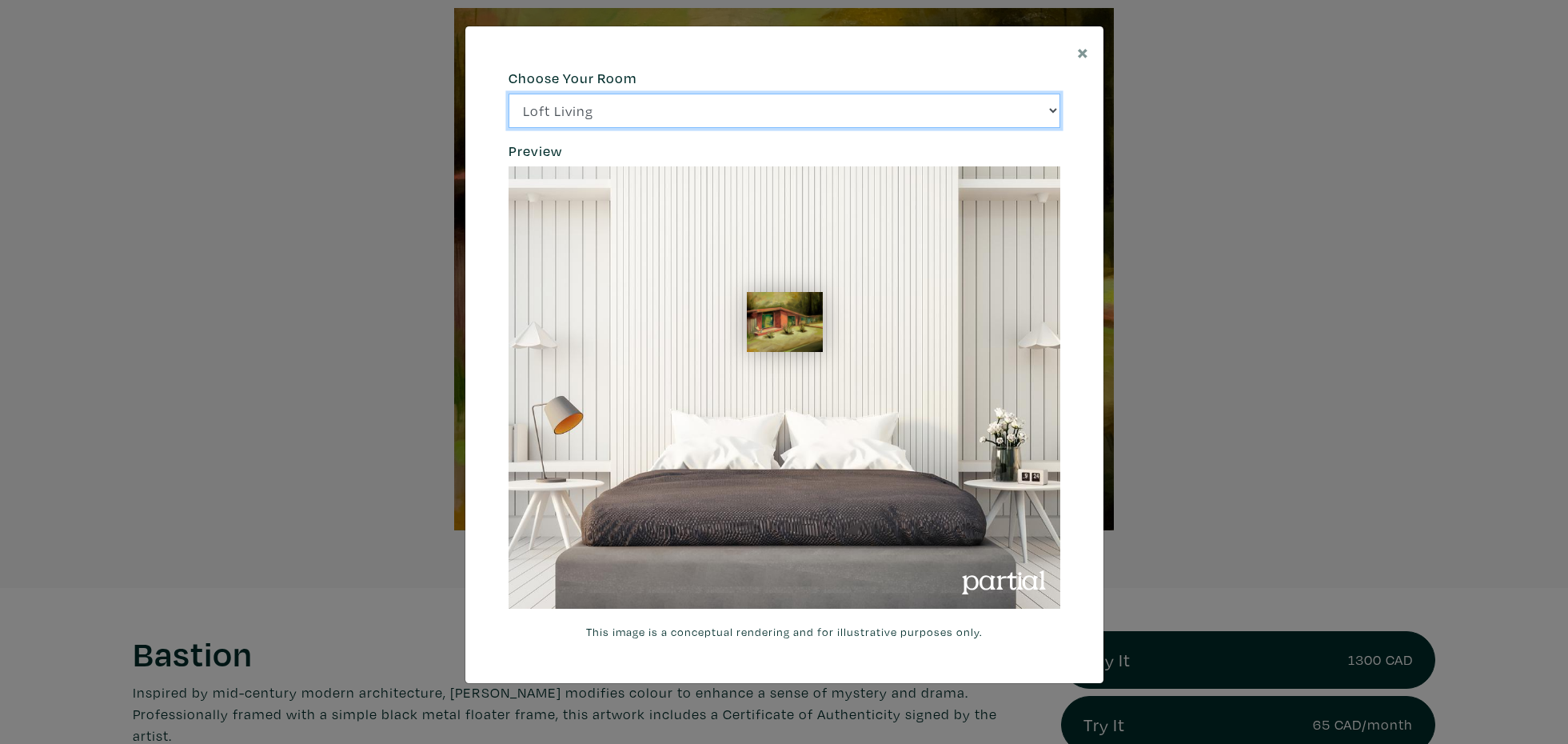
click option "City Office" at bounding box center [0, 0] width 0 height 0
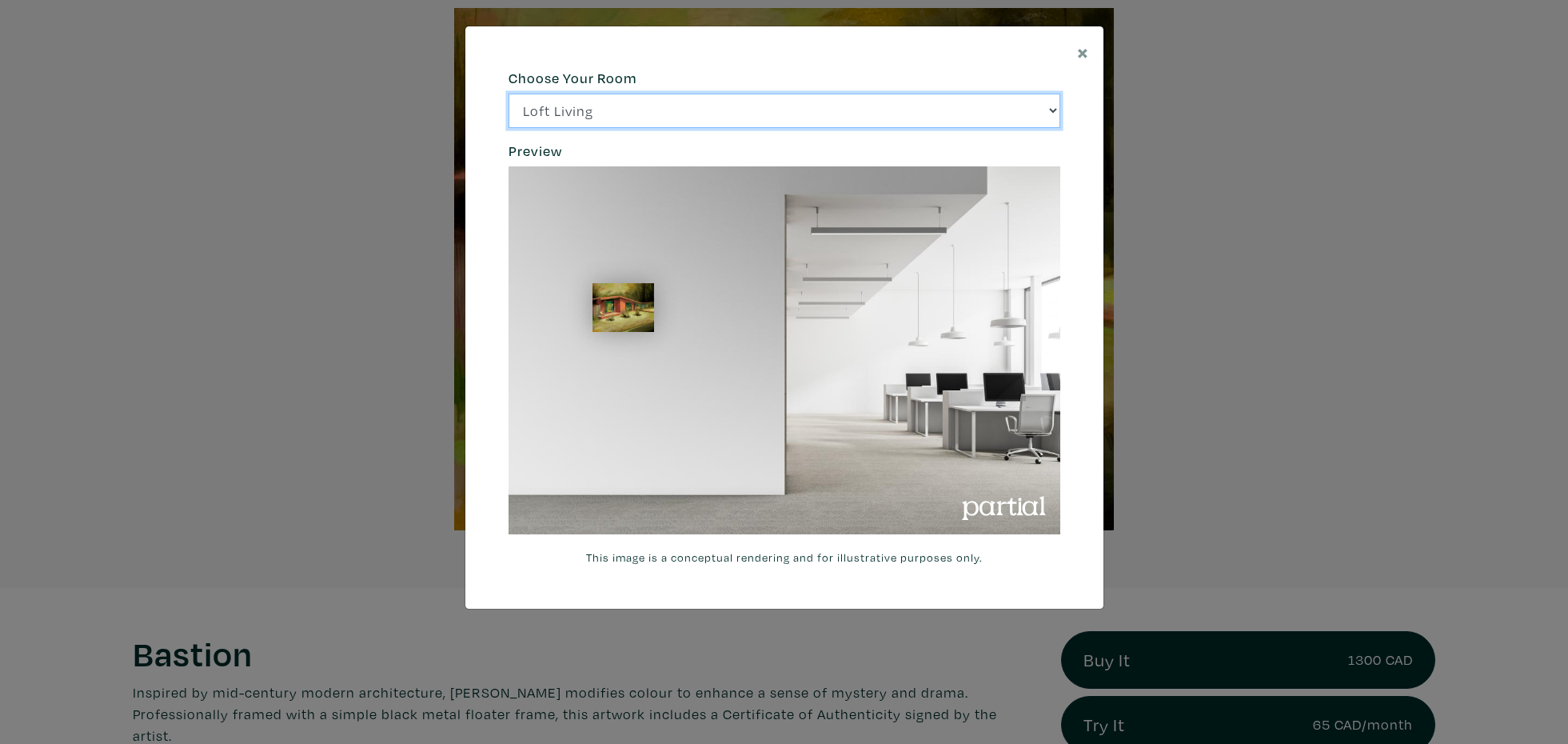
click option "Gallery Space" at bounding box center [0, 0] width 0 height 0
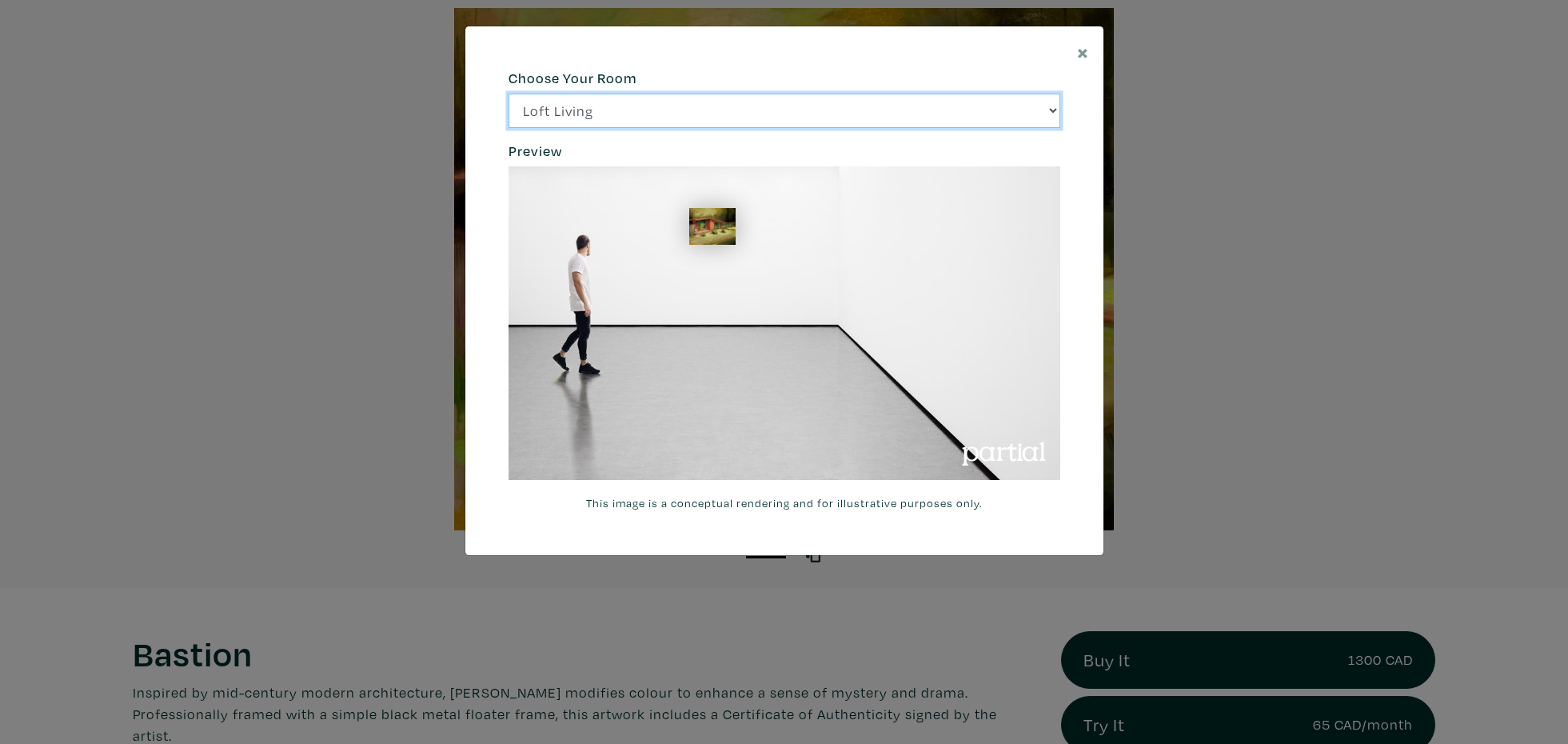
select select "/thumb/phpThumb.php?src=https%3A%2F%2Flabs.partial.gallery%2Fprojects%2Frenderi…"
click option "Modern Lounge" at bounding box center [0, 0] width 0 height 0
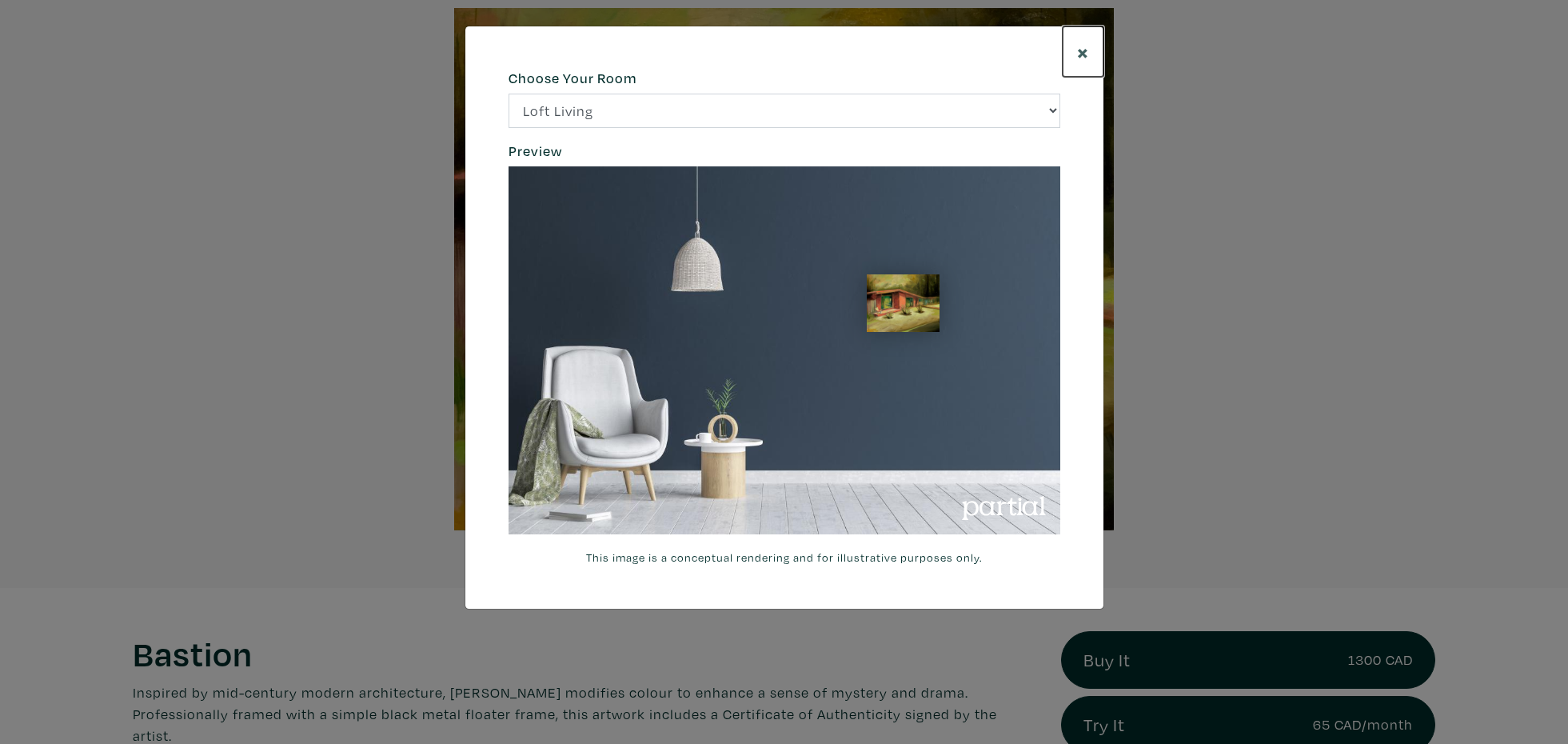
click at [1084, 50] on span "×" at bounding box center [1083, 51] width 12 height 28
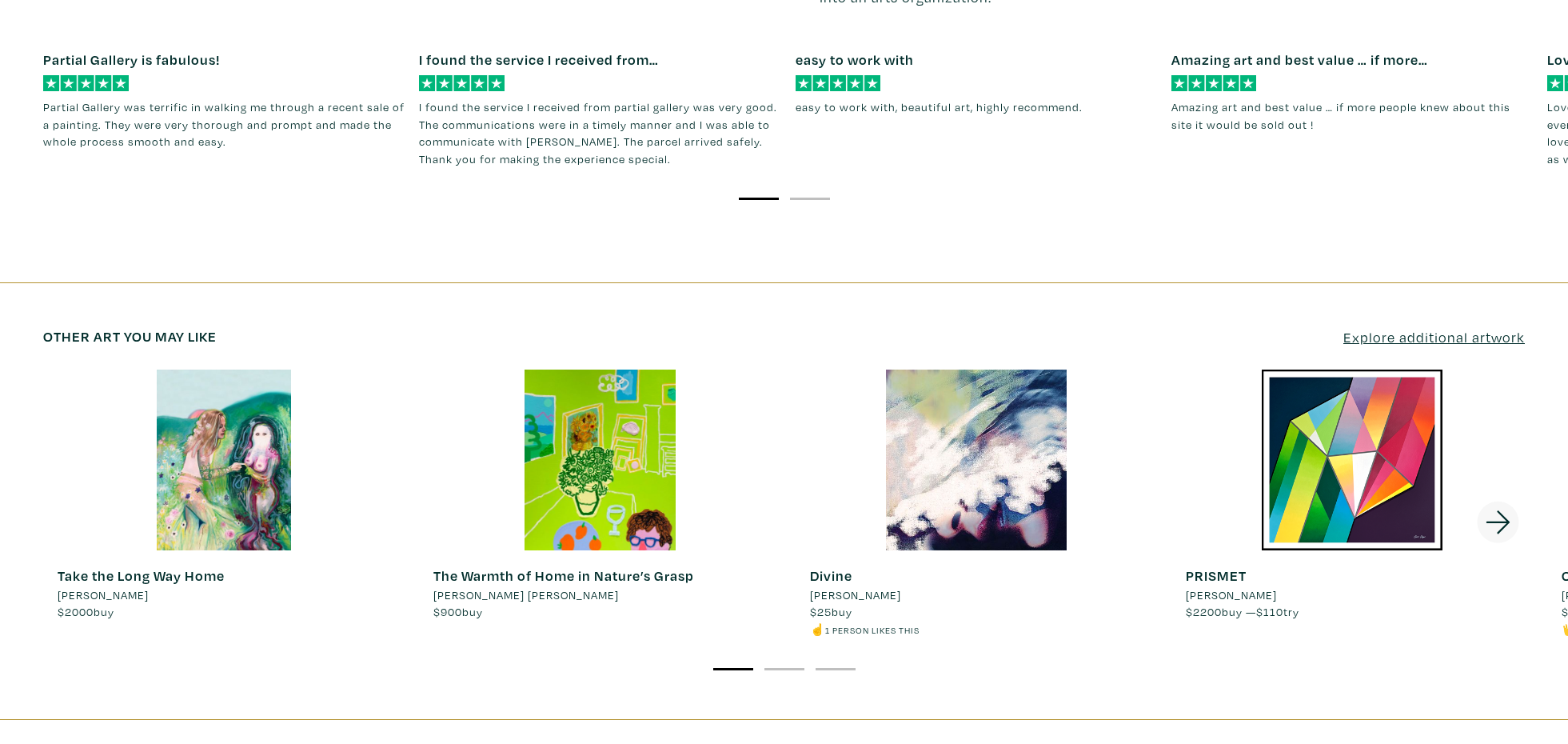
scroll to position [2313, 0]
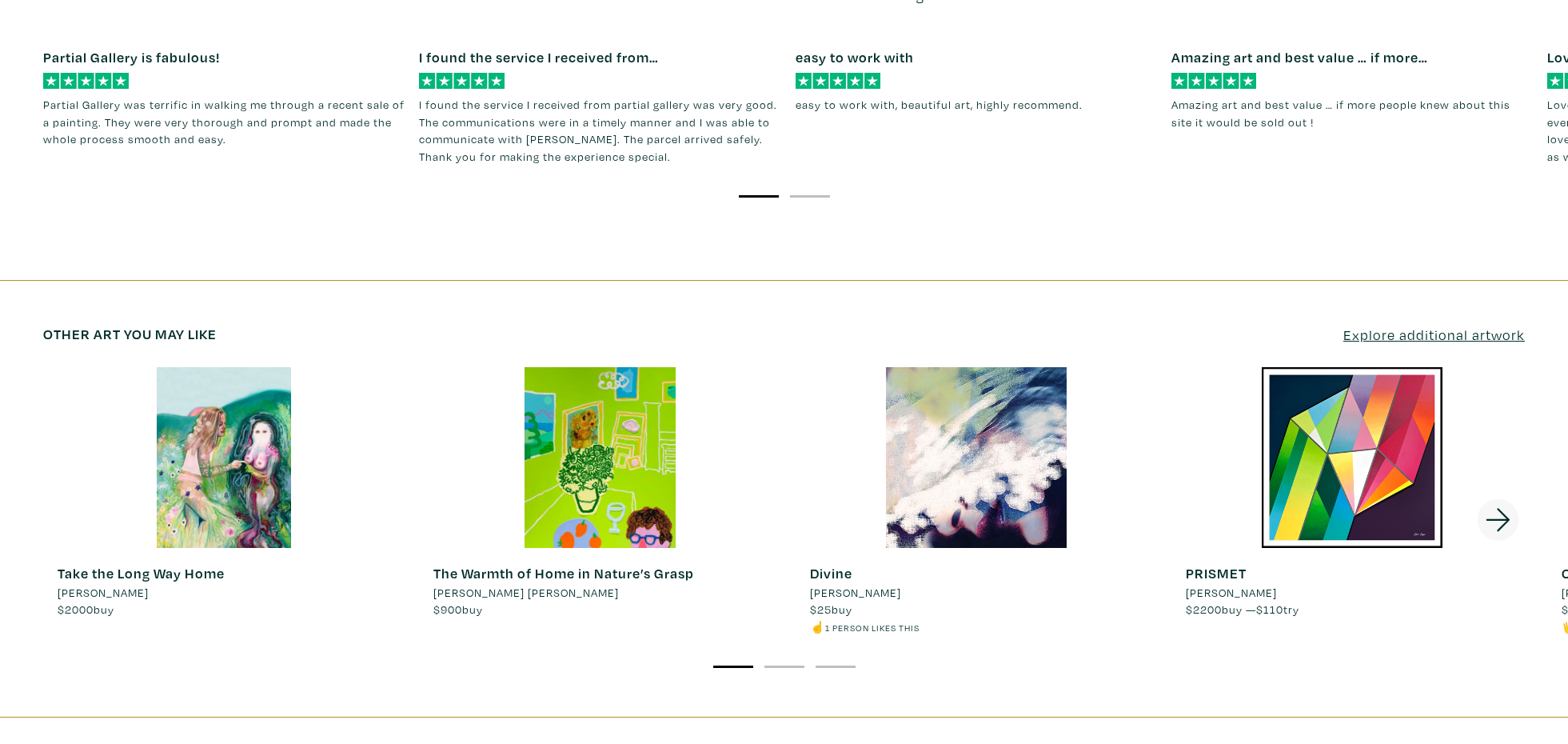
click at [241, 459] on div at bounding box center [224, 457] width 361 height 180
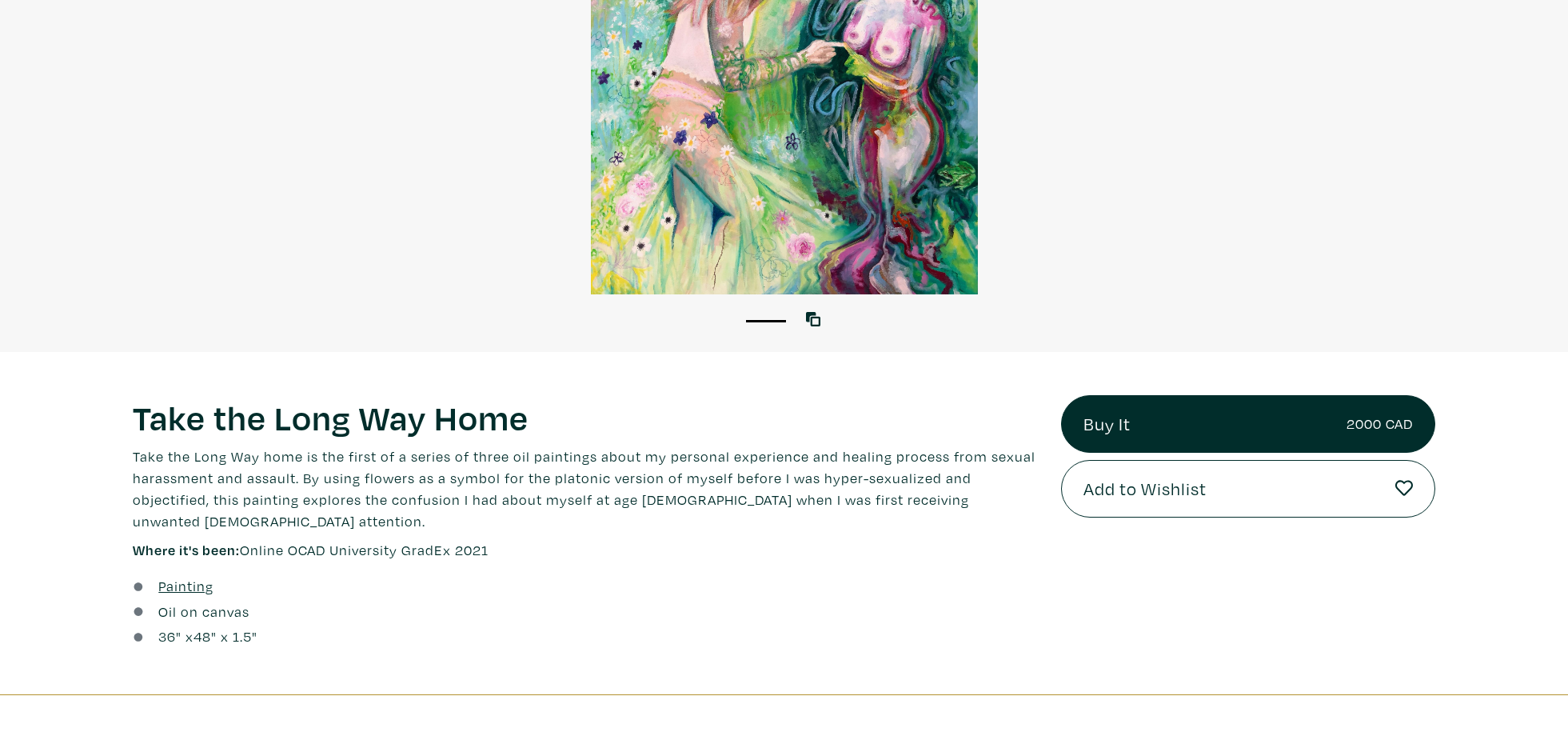
scroll to position [279, 0]
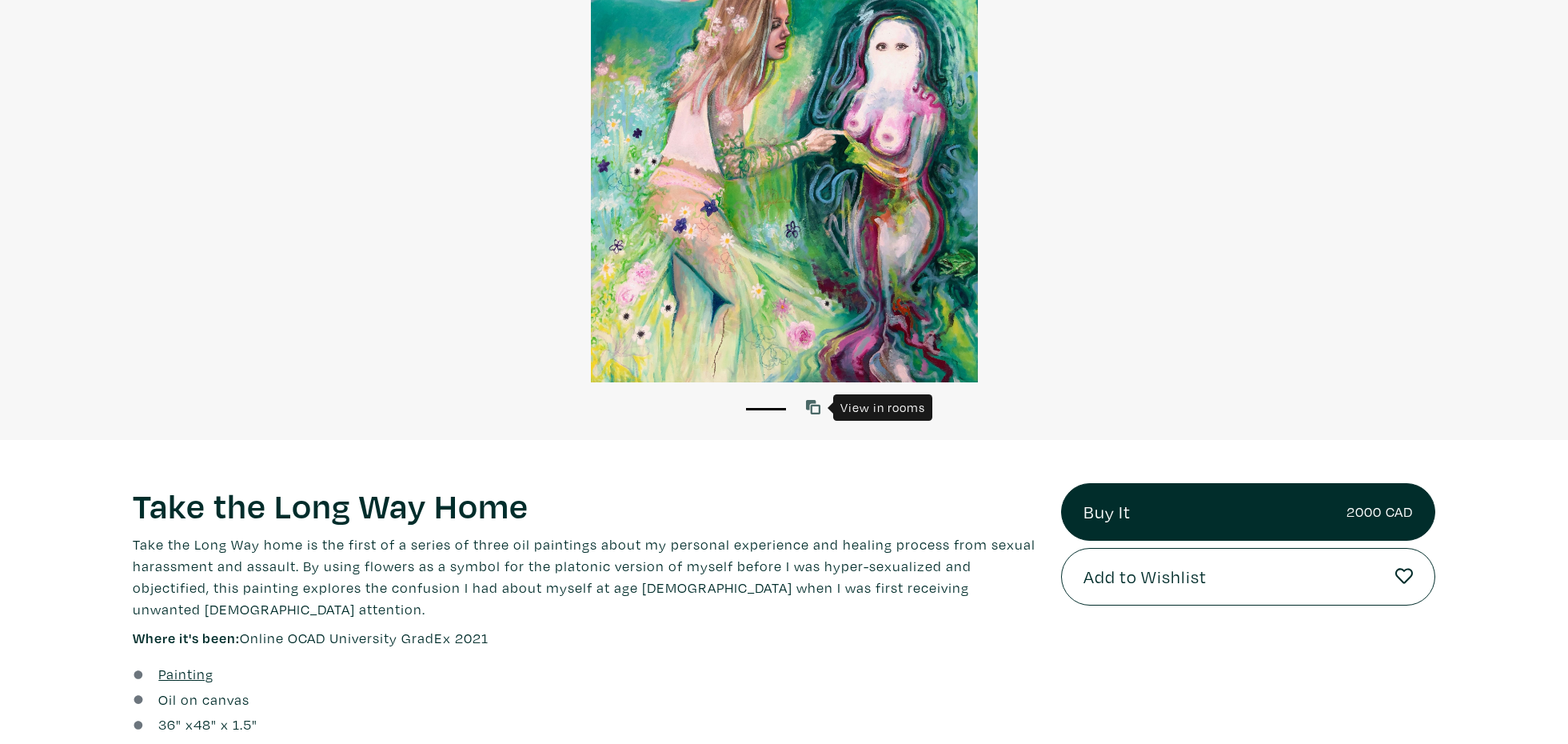
click at [816, 400] on icon at bounding box center [813, 406] width 14 height 14
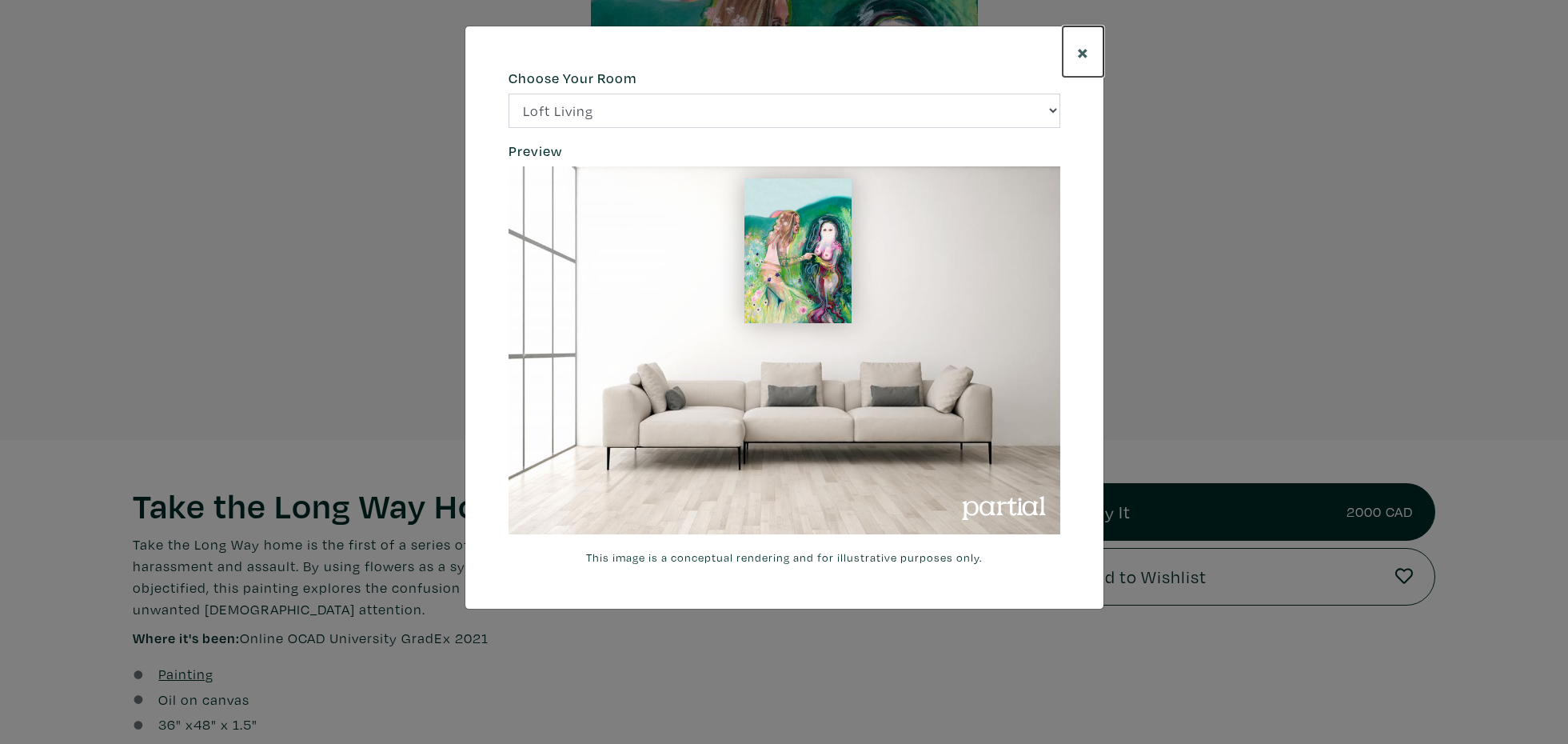
click at [1086, 47] on span "×" at bounding box center [1083, 51] width 12 height 28
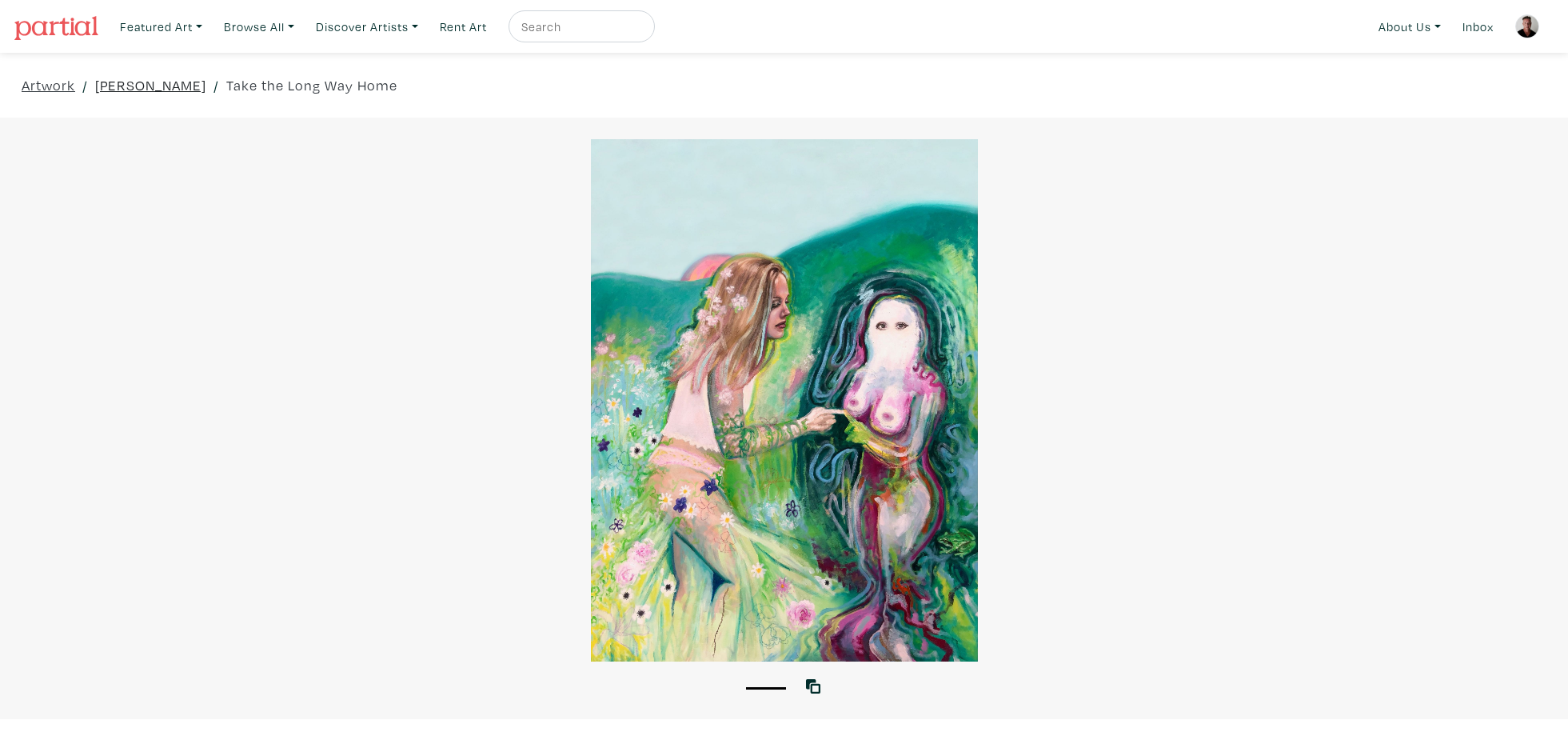
click at [170, 87] on link "Isabelle Halmos" at bounding box center [151, 84] width 111 height 21
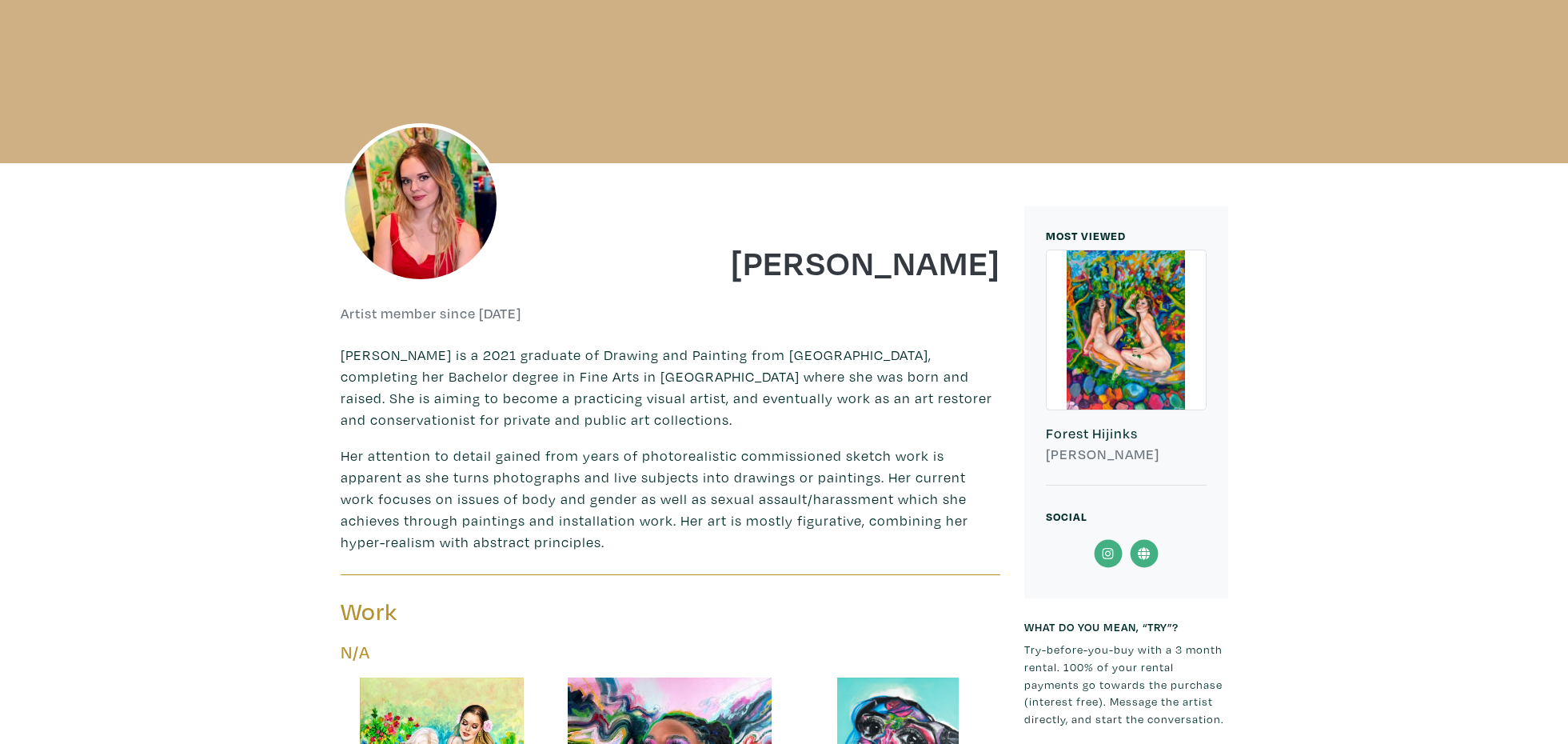
scroll to position [279, 0]
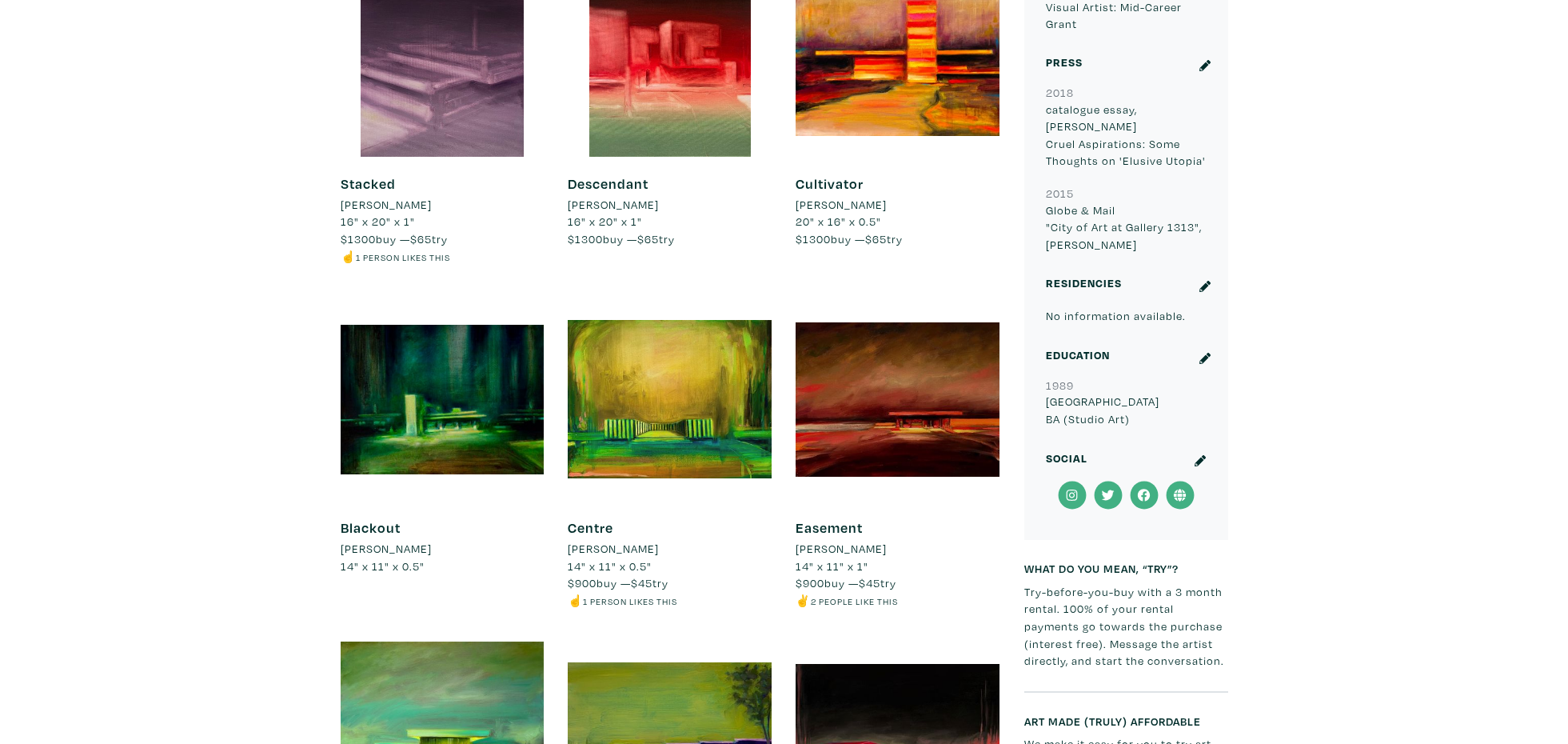
scroll to position [2029, 0]
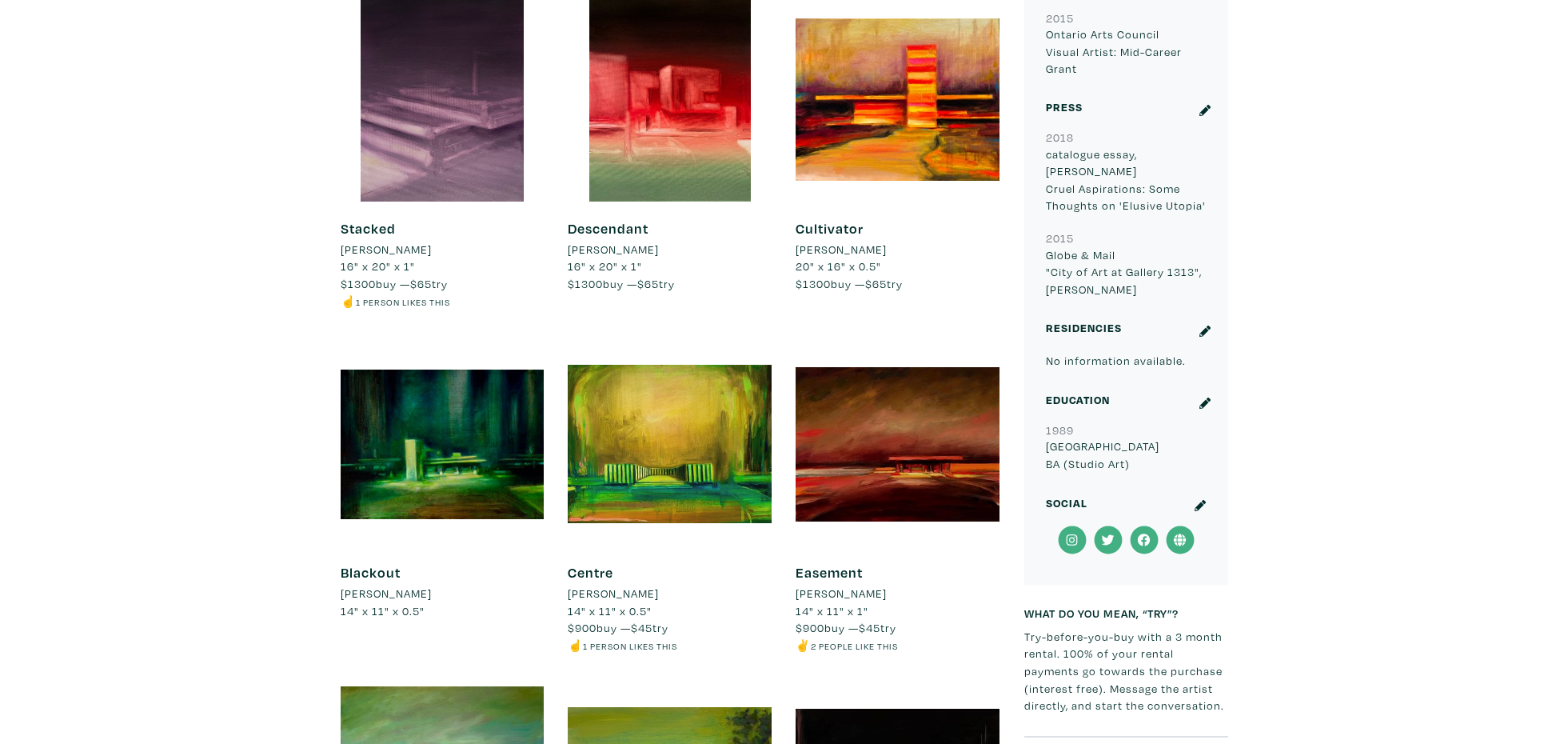
click at [1203, 500] on icon at bounding box center [1200, 506] width 12 height 12
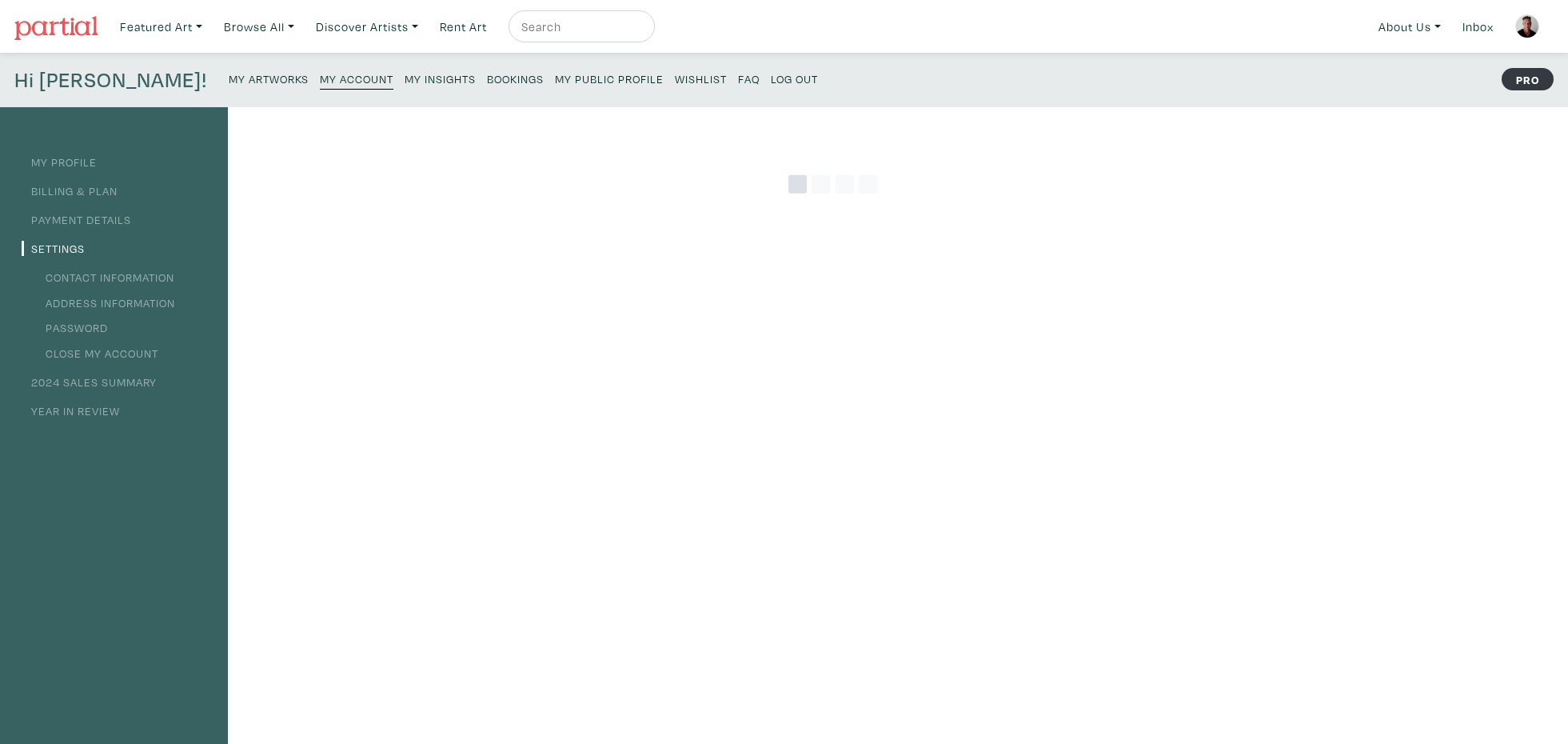
click at [797, 189] on icon at bounding box center [798, 184] width 19 height 19
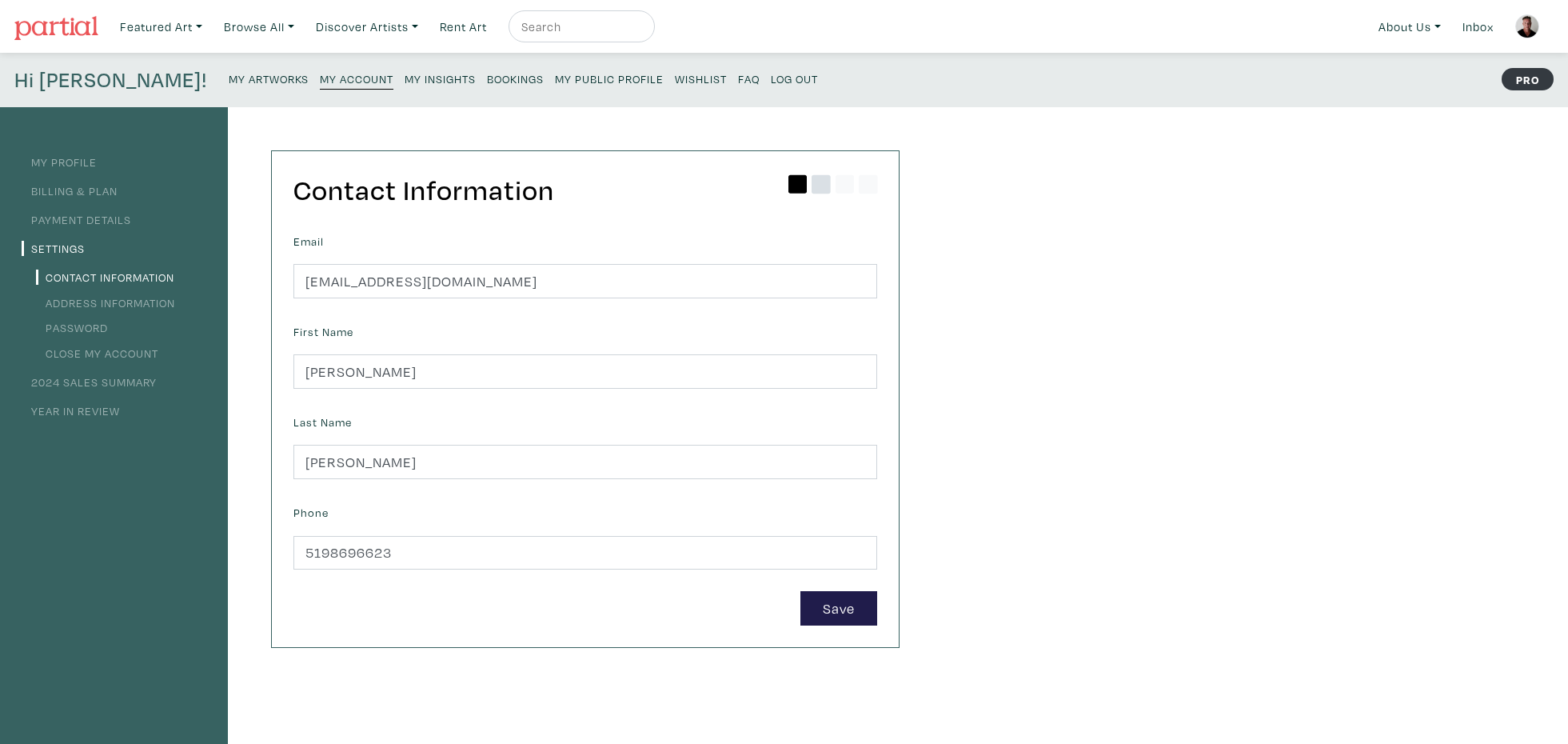
click at [821, 188] on icon at bounding box center [821, 184] width 19 height 19
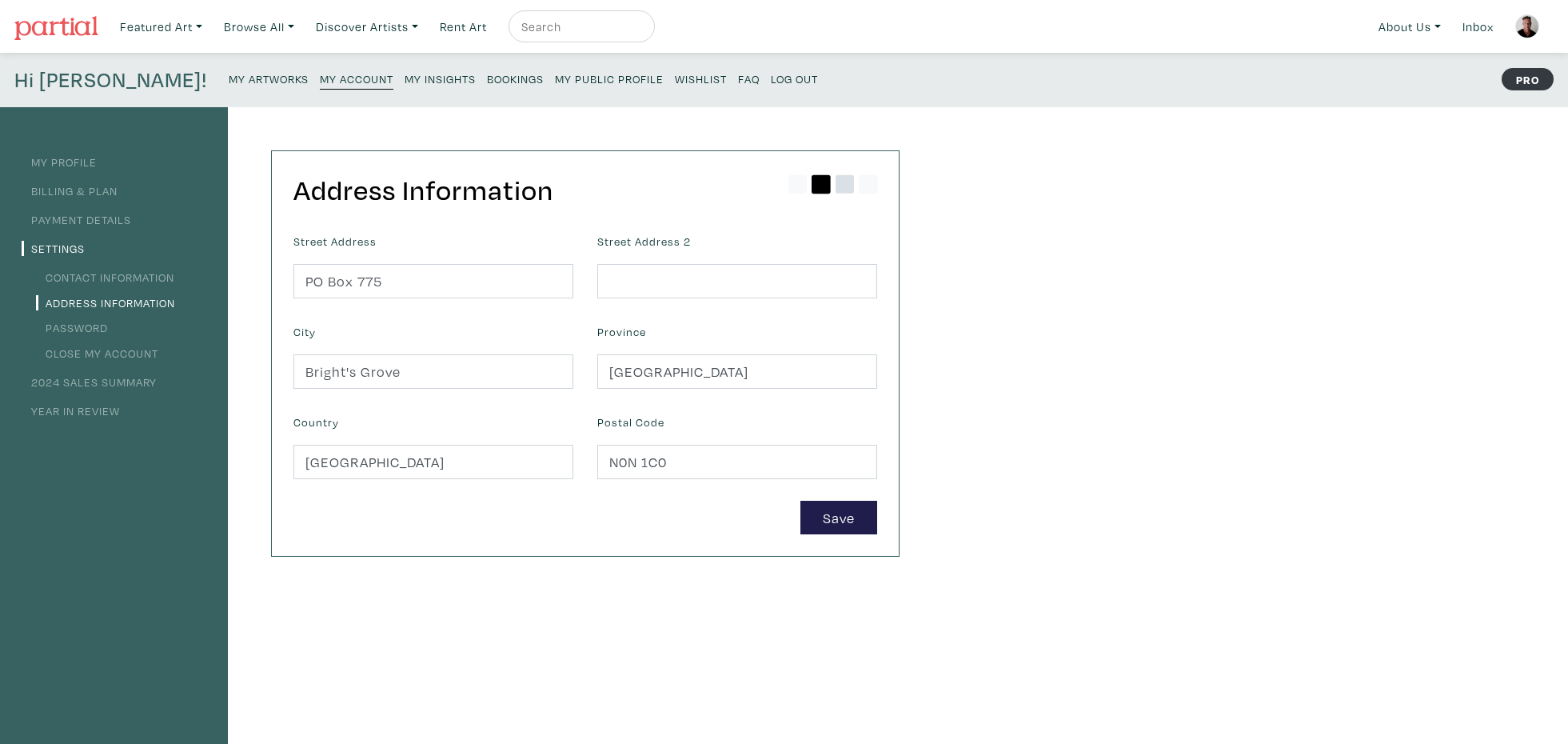
click at [844, 190] on icon at bounding box center [845, 184] width 19 height 19
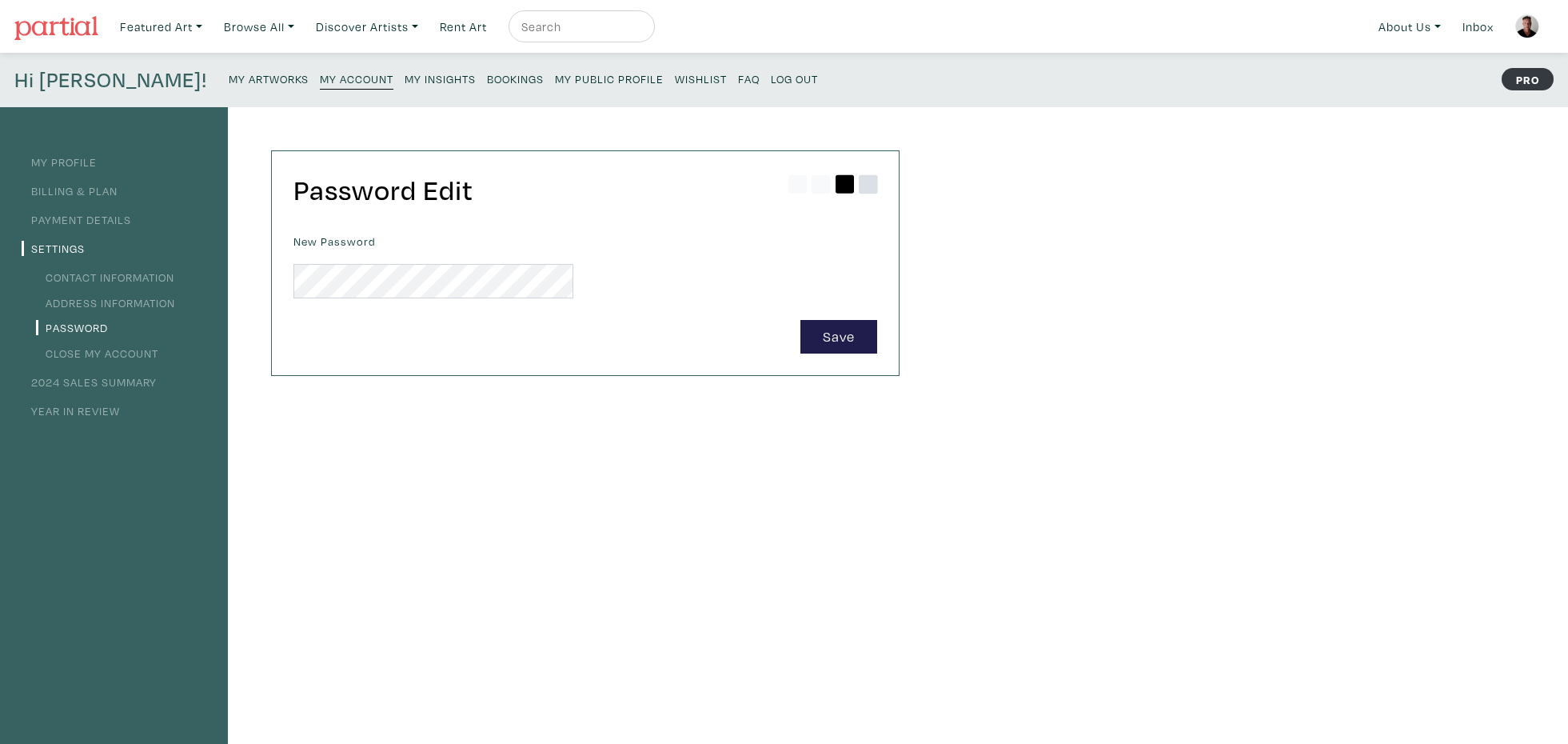
click at [869, 192] on icon at bounding box center [868, 184] width 19 height 19
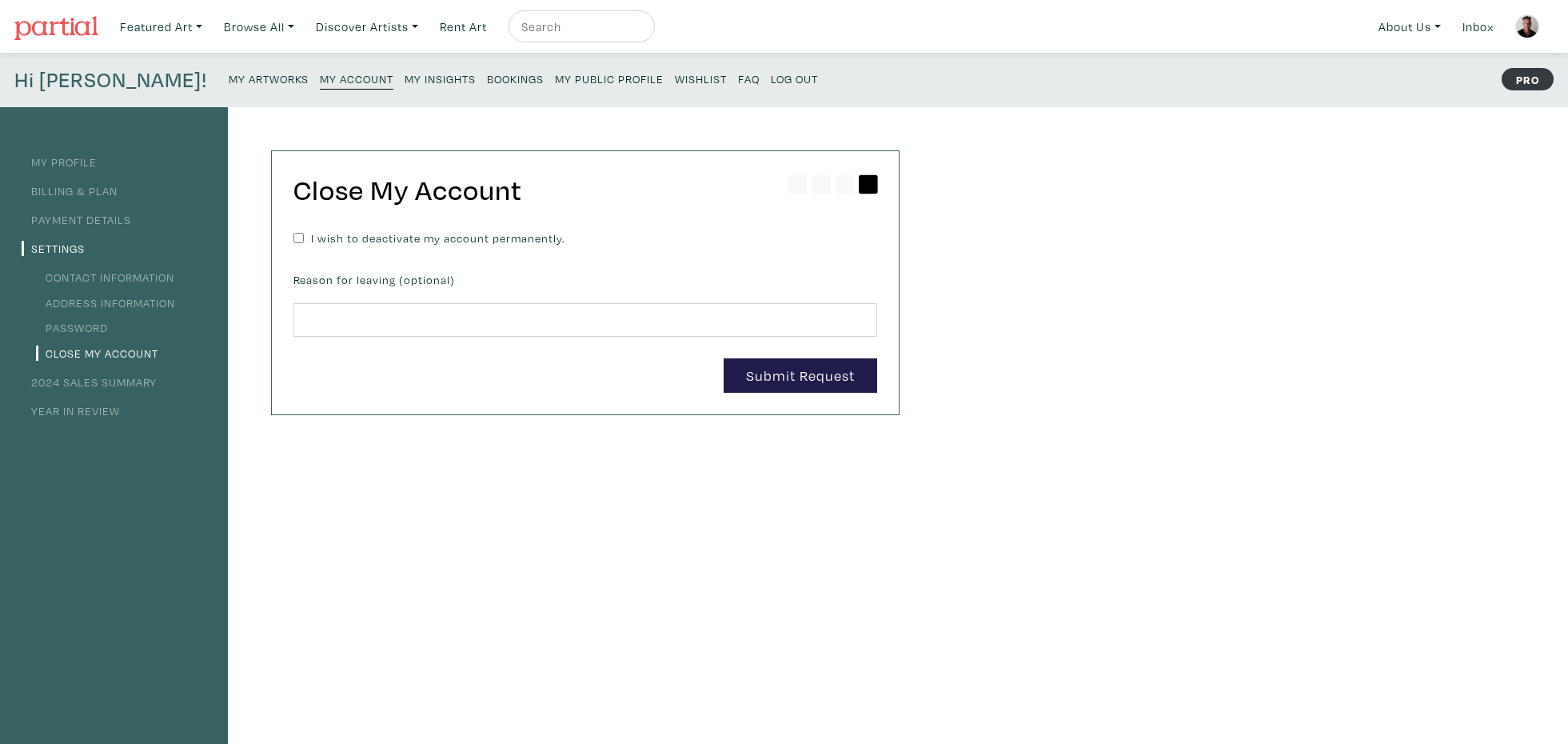
click at [63, 161] on link "My Profile" at bounding box center [59, 162] width 75 height 15
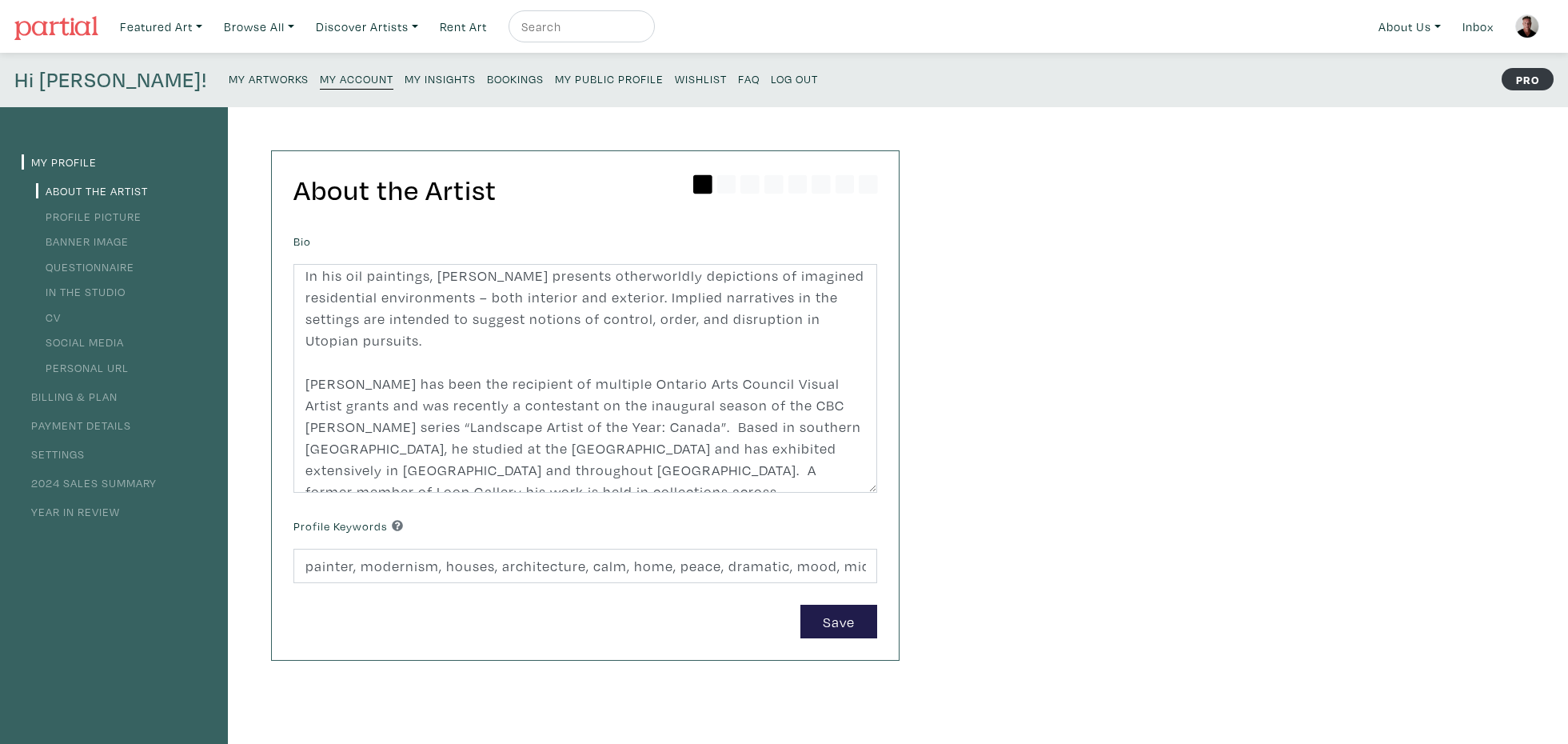
scroll to position [7, 0]
click at [73, 343] on link "Social Media" at bounding box center [80, 342] width 88 height 15
click at [109, 342] on link "Social Media" at bounding box center [80, 342] width 88 height 15
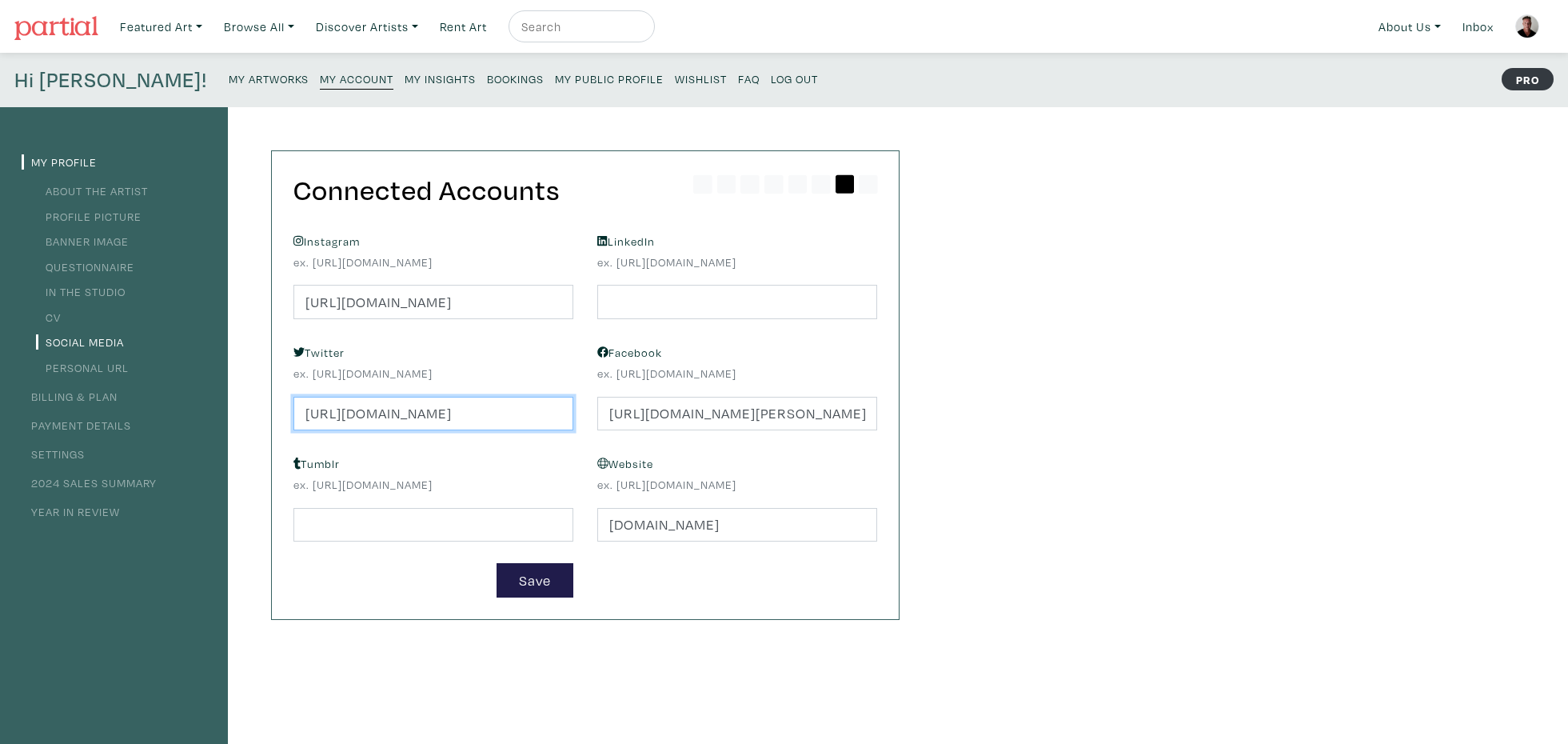
drag, startPoint x: 538, startPoint y: 414, endPoint x: 238, endPoint y: 411, distance: 300.0
click at [294, 410] on input "https://twitter.com/IanMcLean2" at bounding box center [433, 414] width 279 height 35
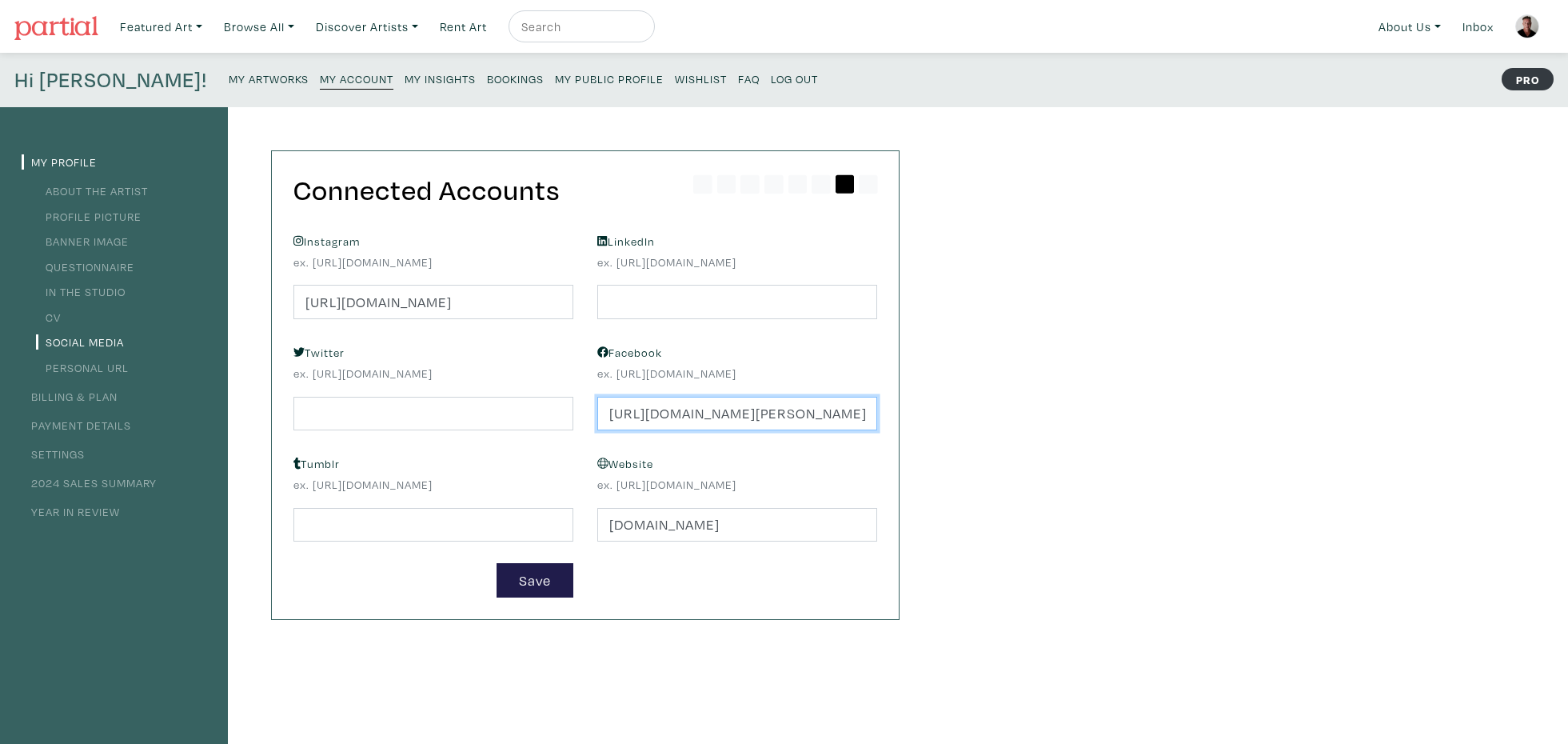
drag, startPoint x: 874, startPoint y: 415, endPoint x: 589, endPoint y: 418, distance: 285.0
click at [589, 417] on div "Facebook ex. https://facebook.com/ianmclean https://www.facebook.com/ian.mclean…" at bounding box center [737, 385] width 303 height 89
type input "902"
drag, startPoint x: 648, startPoint y: 414, endPoint x: 595, endPoint y: 413, distance: 53.0
click at [597, 413] on input "902" at bounding box center [736, 414] width 279 height 35
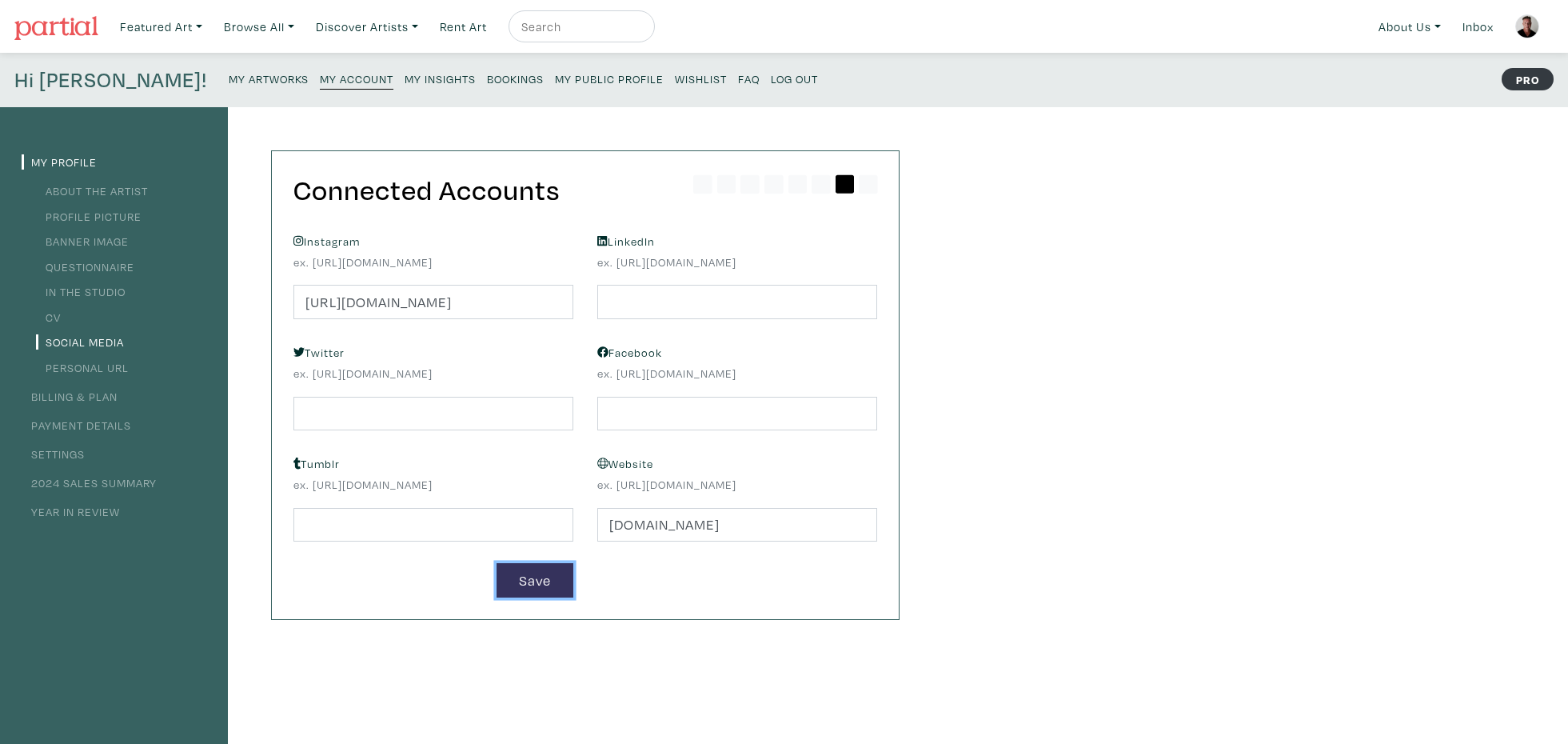
scroll to position [2, 0]
click at [538, 577] on button "Save" at bounding box center [535, 579] width 77 height 35
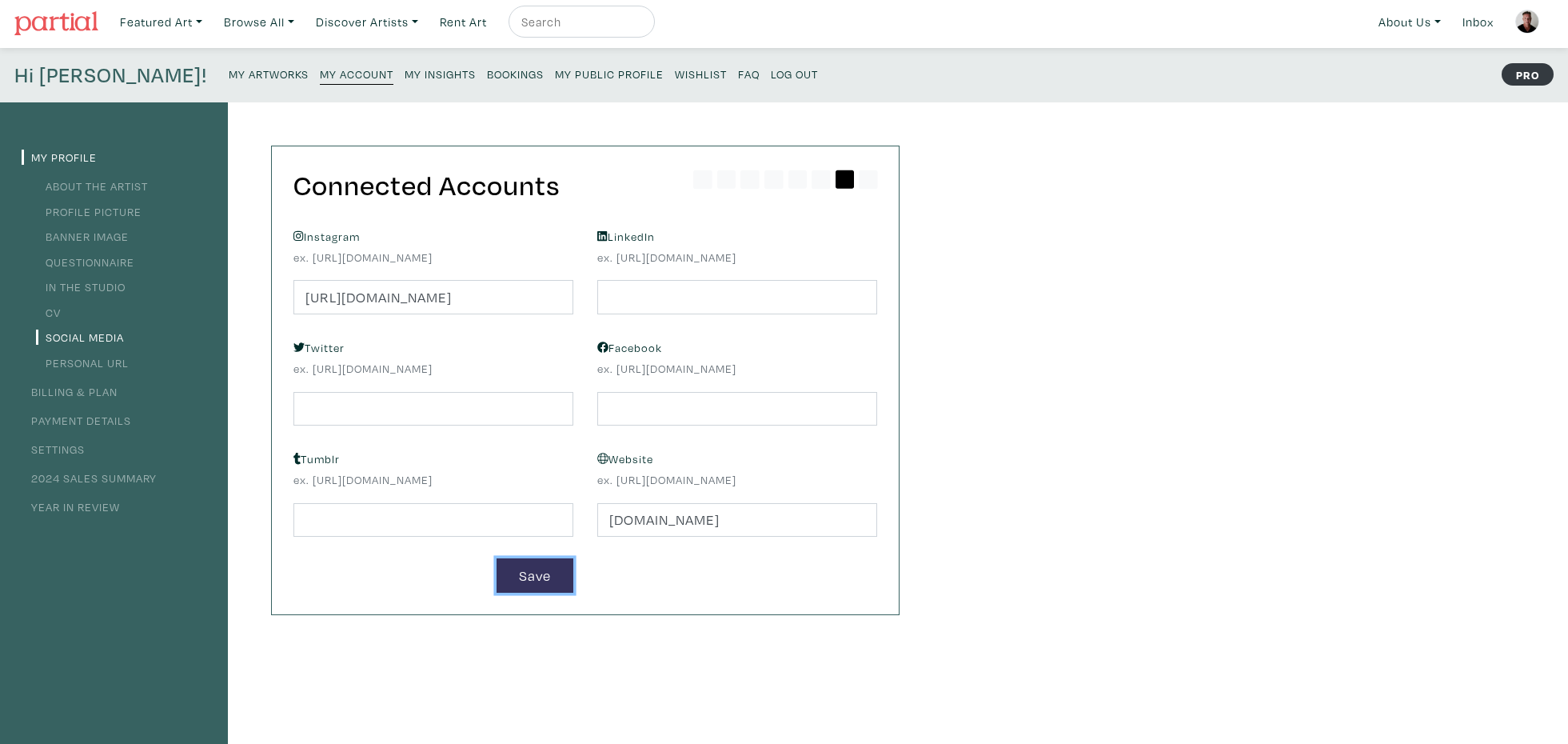
scroll to position [8, 0]
click at [562, 581] on button "Save" at bounding box center [535, 572] width 77 height 35
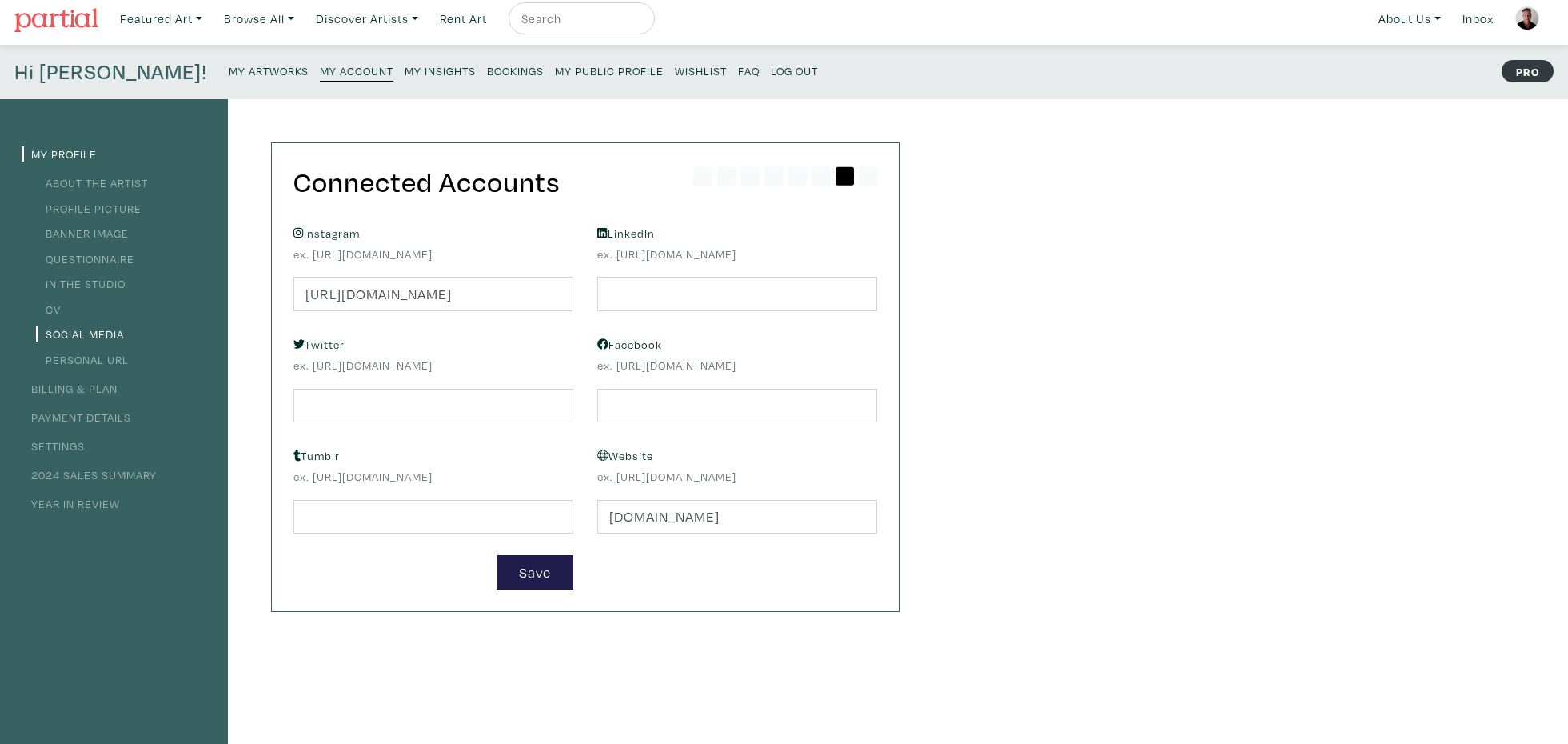
click at [555, 71] on small "My Public Profile" at bounding box center [609, 71] width 109 height 15
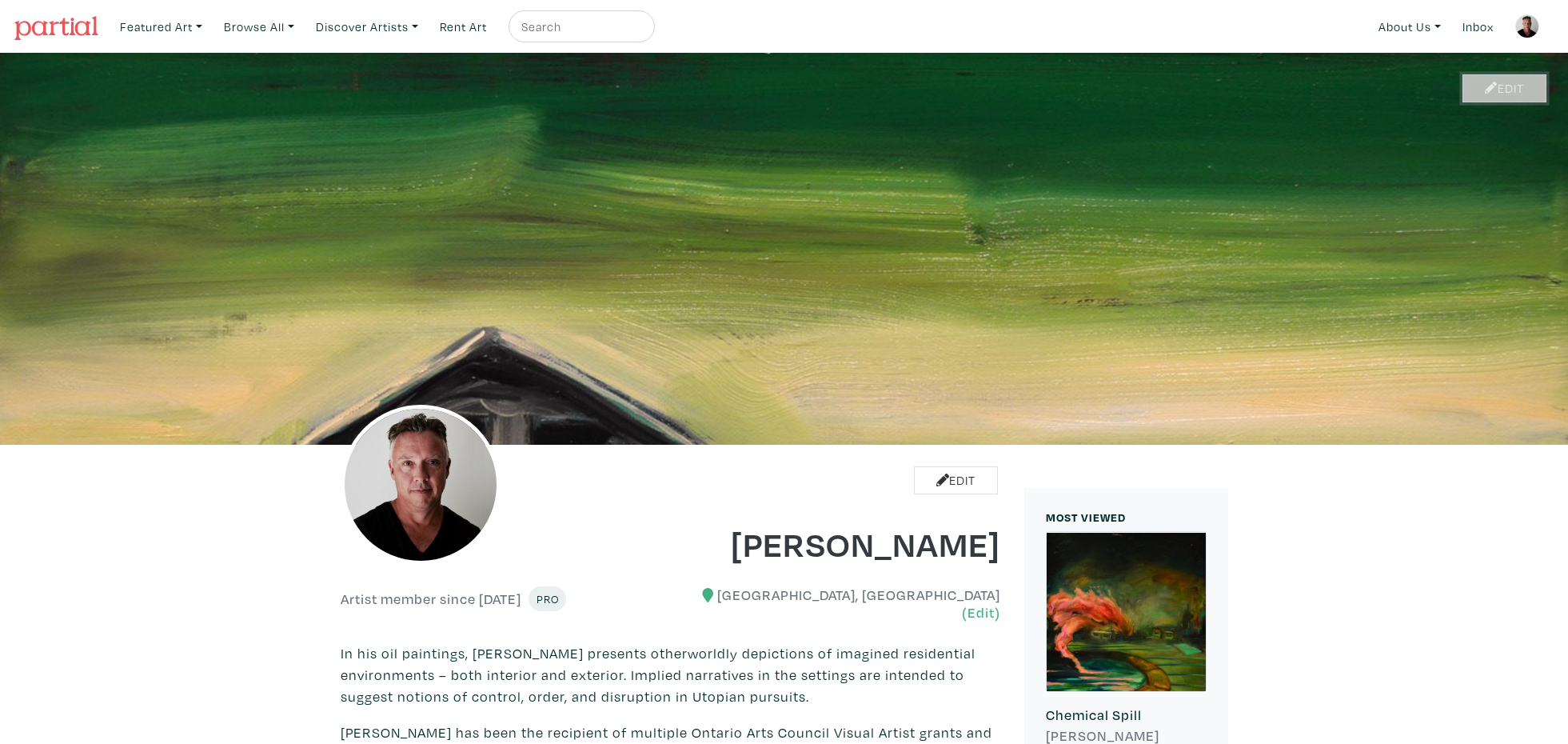
click at [1490, 87] on icon at bounding box center [1491, 87] width 12 height 12
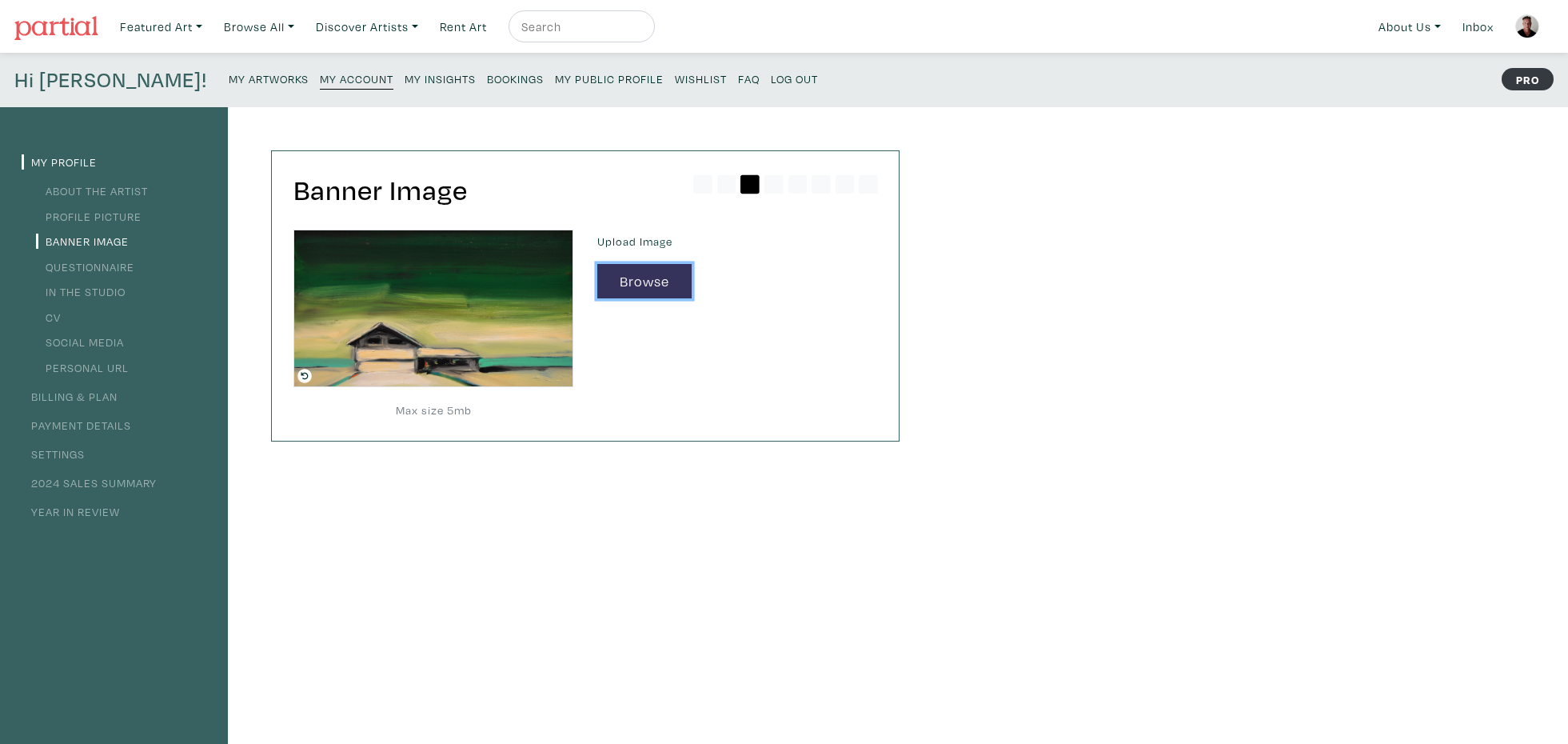
click at [629, 275] on button "Browse" at bounding box center [644, 281] width 94 height 35
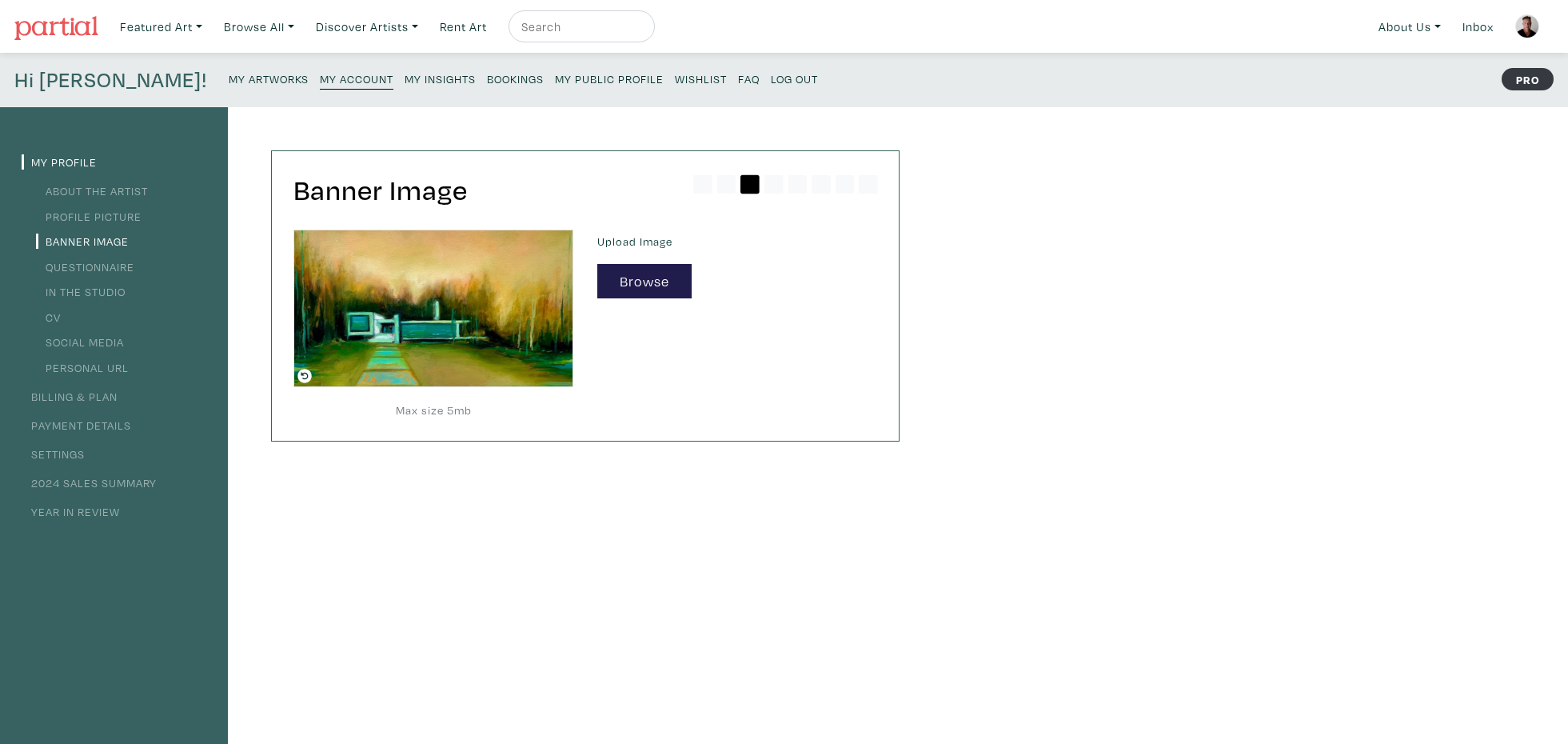
click at [555, 80] on small "My Public Profile" at bounding box center [609, 79] width 109 height 15
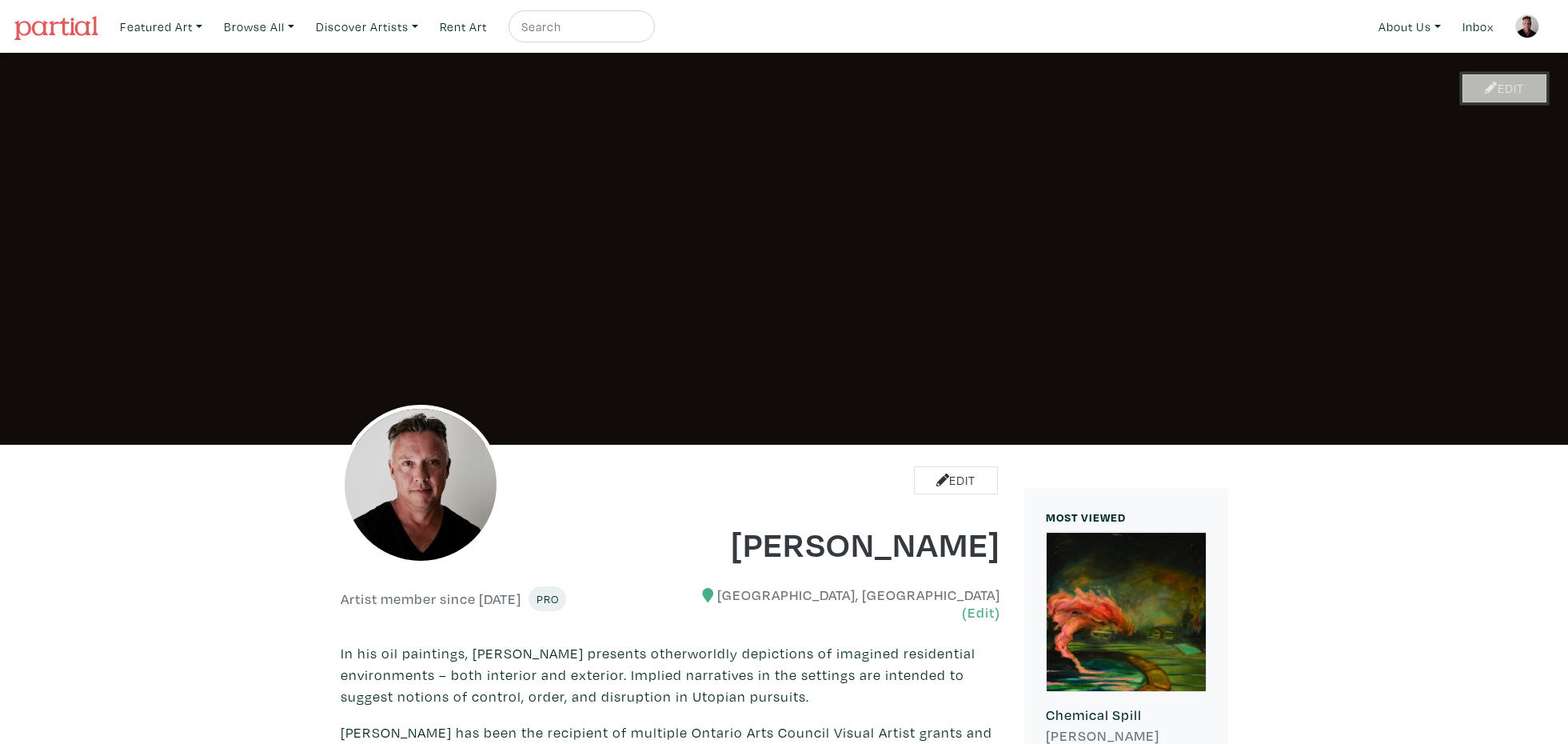
click at [1505, 85] on link "Edit" at bounding box center [1504, 87] width 84 height 28
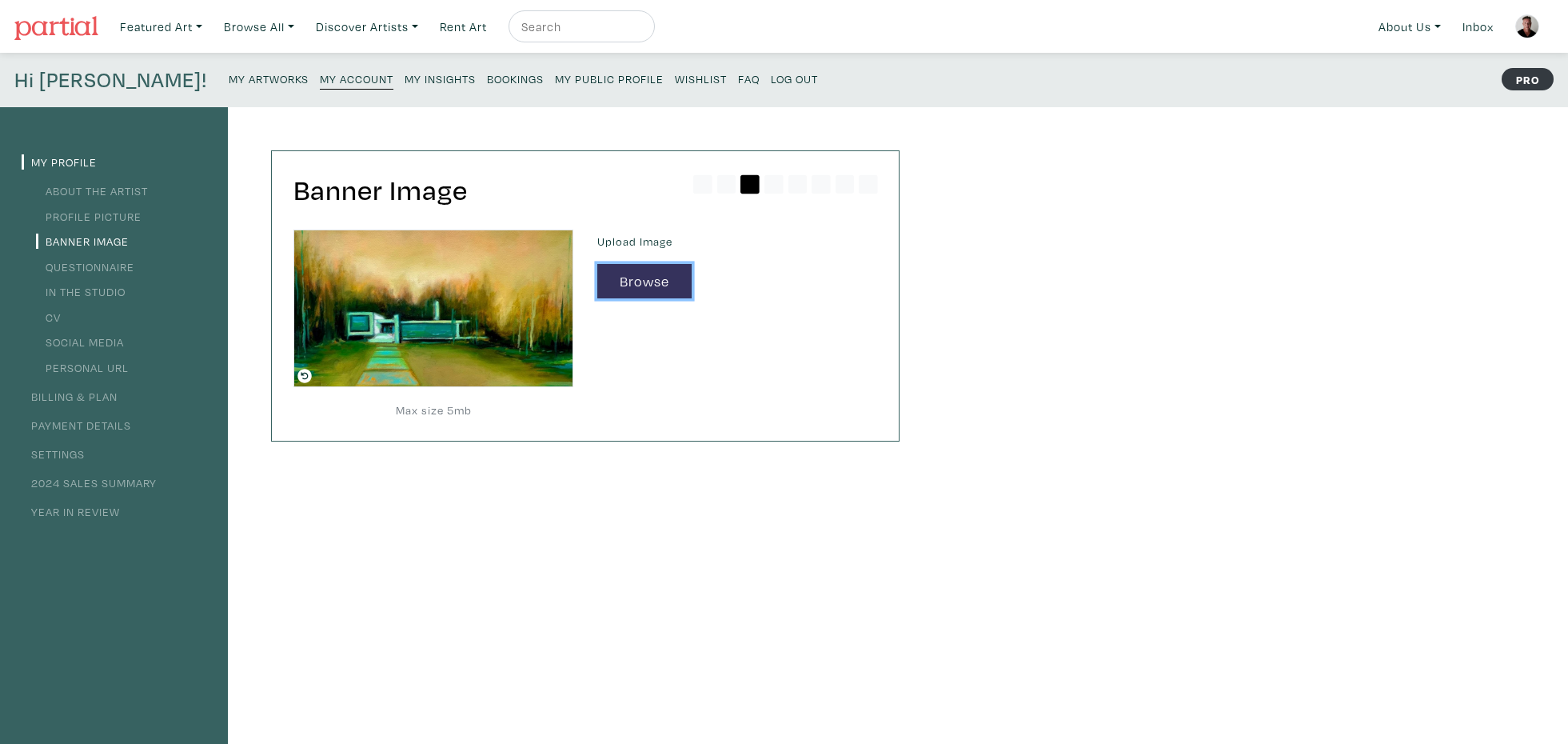
click at [643, 276] on button "Browse" at bounding box center [644, 281] width 94 height 35
click at [663, 276] on button "Browse" at bounding box center [644, 281] width 94 height 35
click at [667, 279] on button "Browse" at bounding box center [644, 281] width 94 height 35
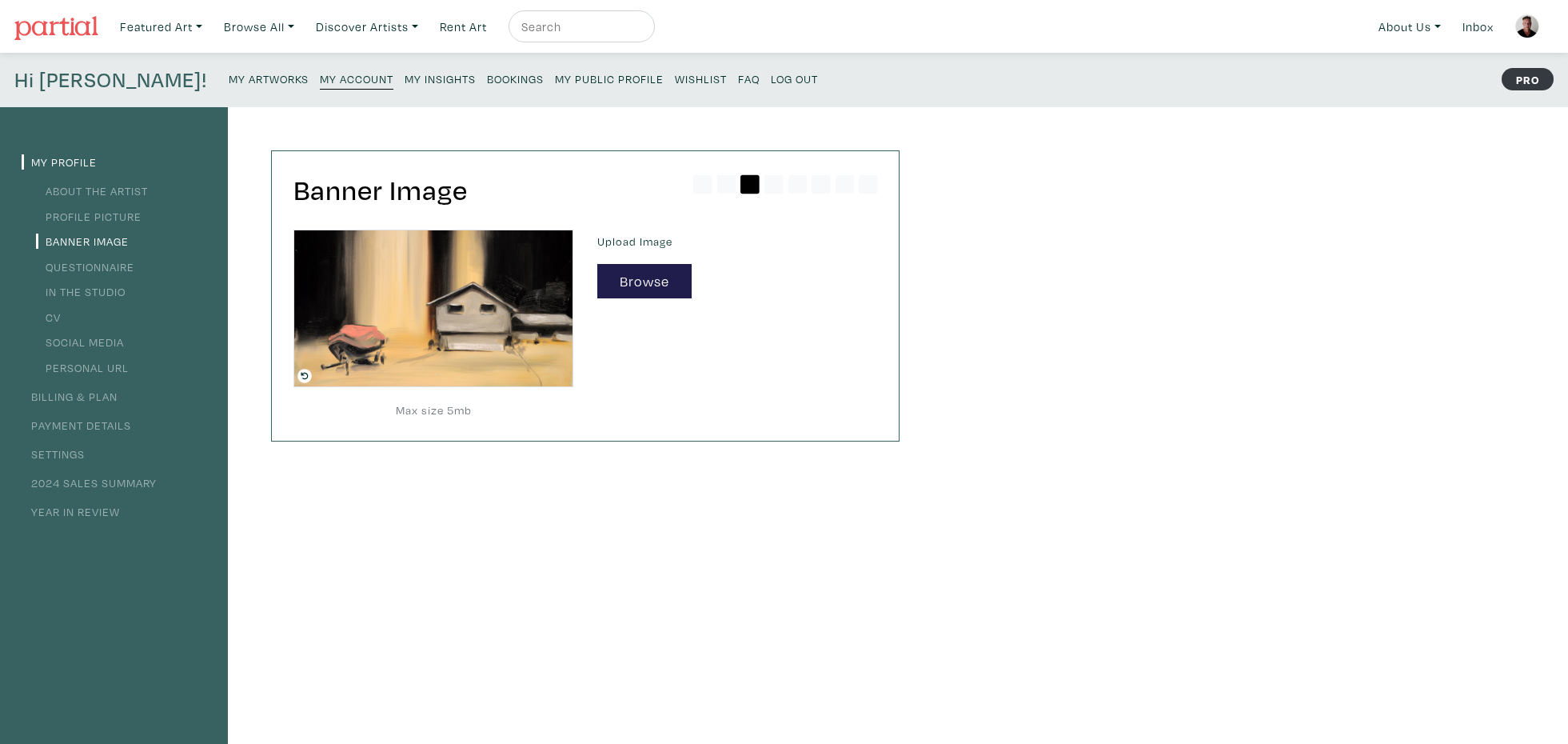
click at [555, 76] on small "My Public Profile" at bounding box center [609, 79] width 109 height 15
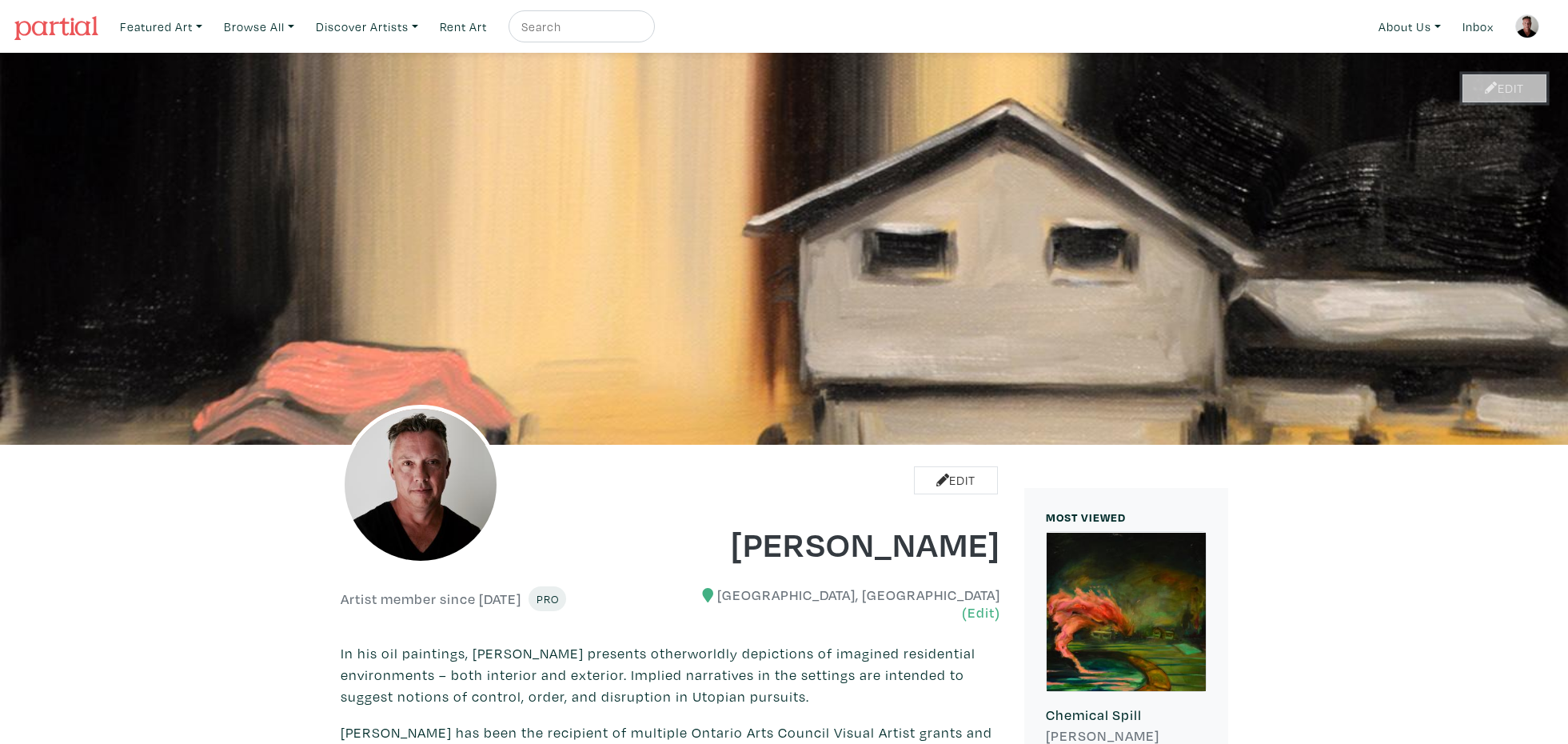
click at [1479, 86] on link "Edit" at bounding box center [1504, 87] width 84 height 28
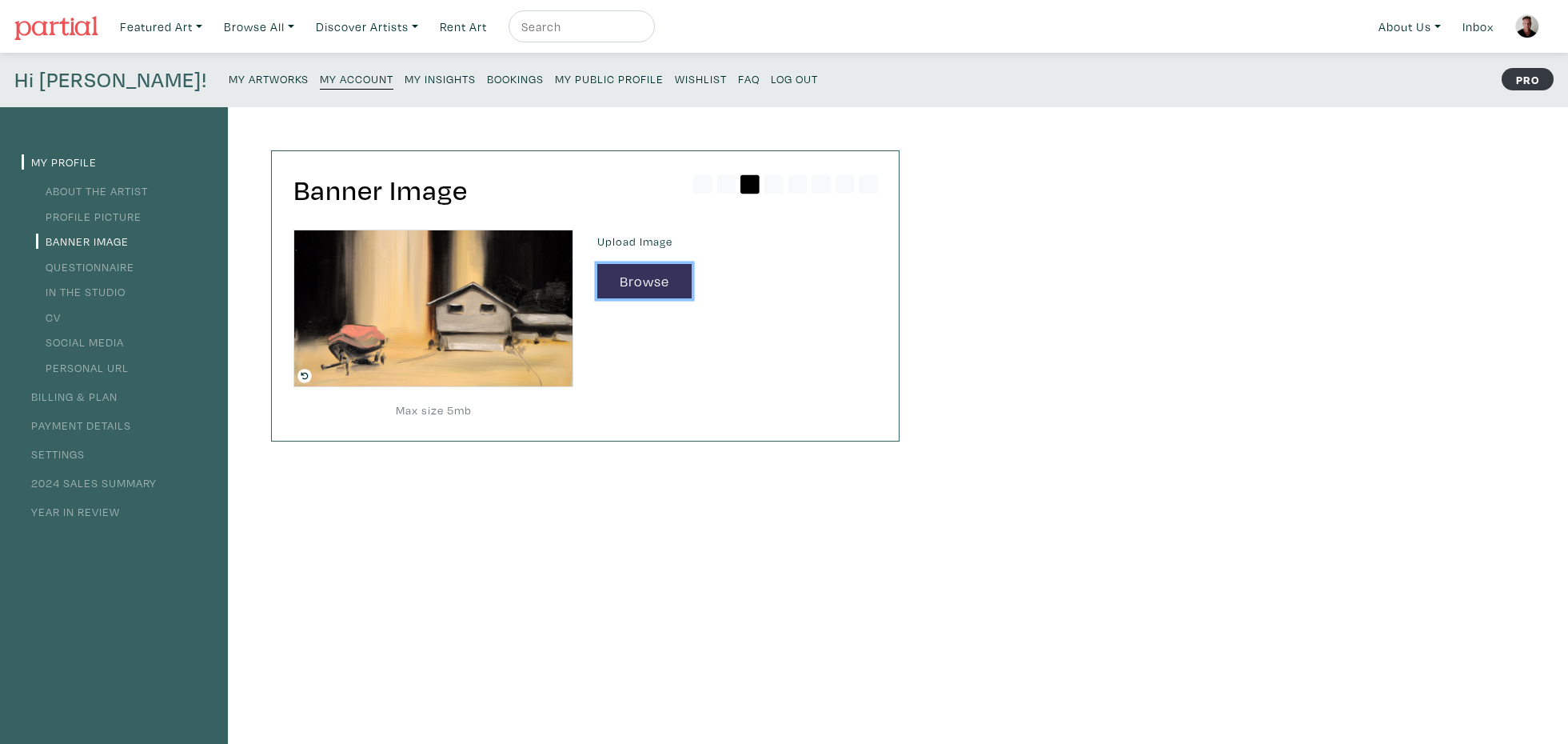
click at [622, 278] on button "Browse" at bounding box center [644, 281] width 94 height 35
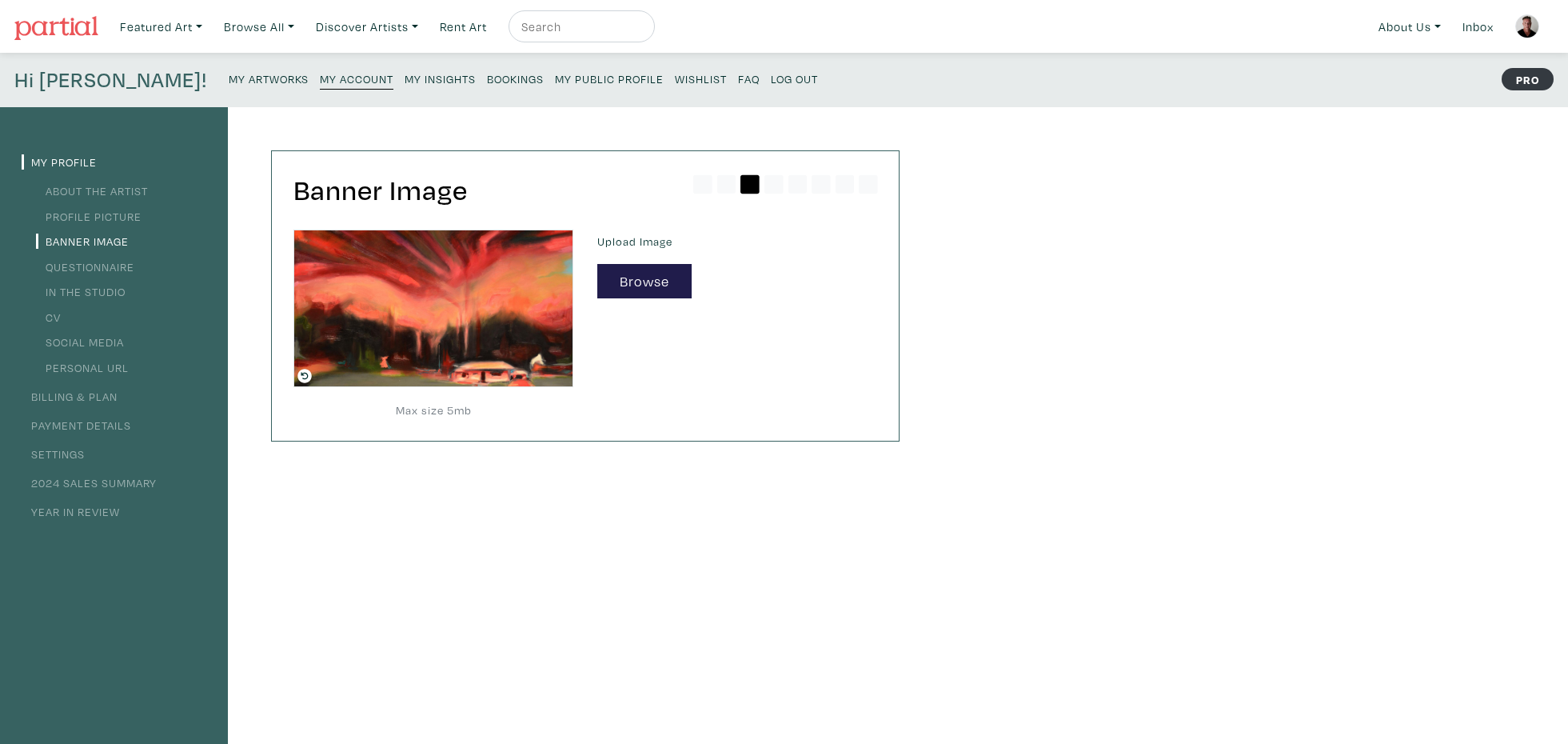
click at [555, 79] on small "My Public Profile" at bounding box center [609, 79] width 109 height 15
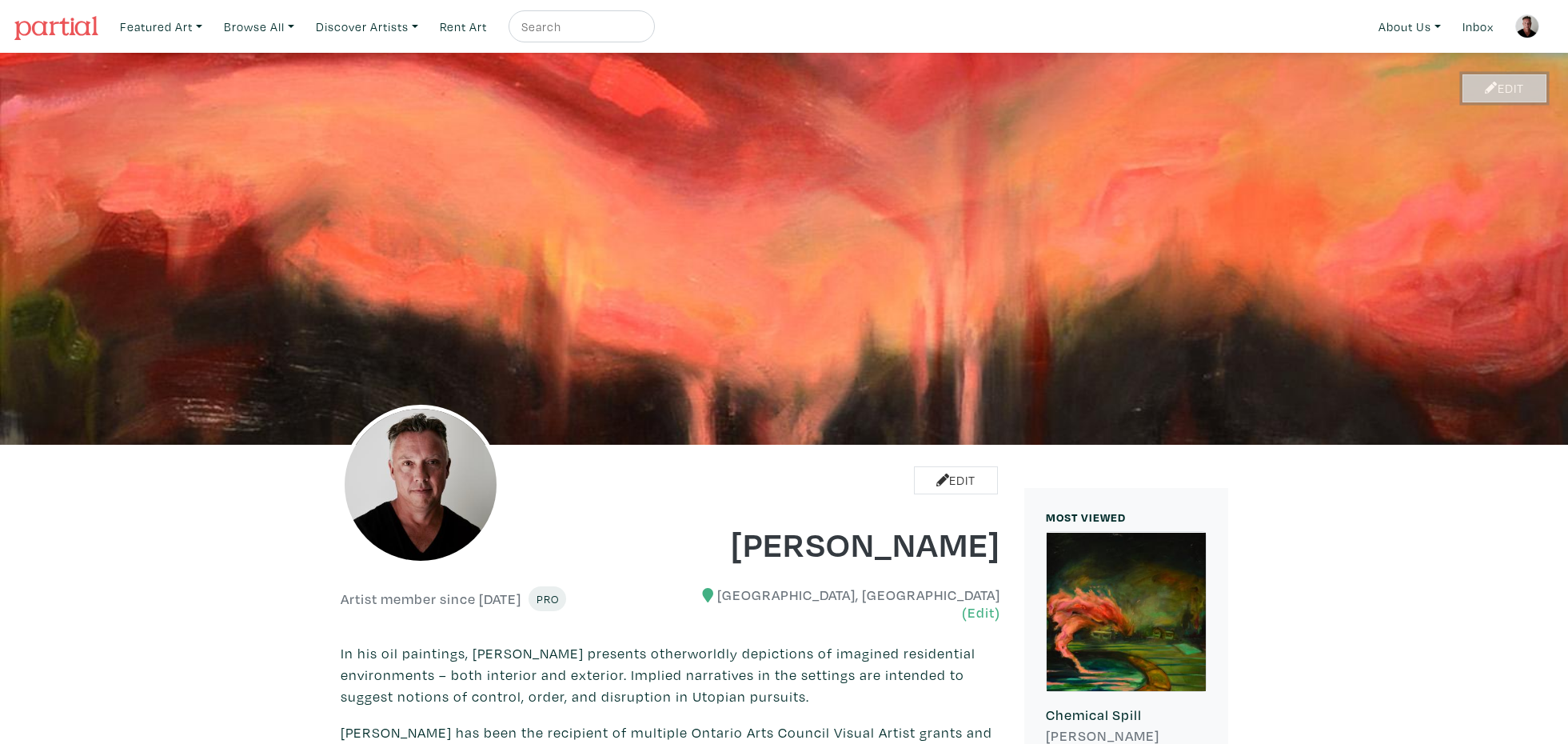
drag, startPoint x: 0, startPoint y: 0, endPoint x: 1498, endPoint y: 85, distance: 1500.4
click at [1498, 85] on link "Edit" at bounding box center [1504, 87] width 84 height 28
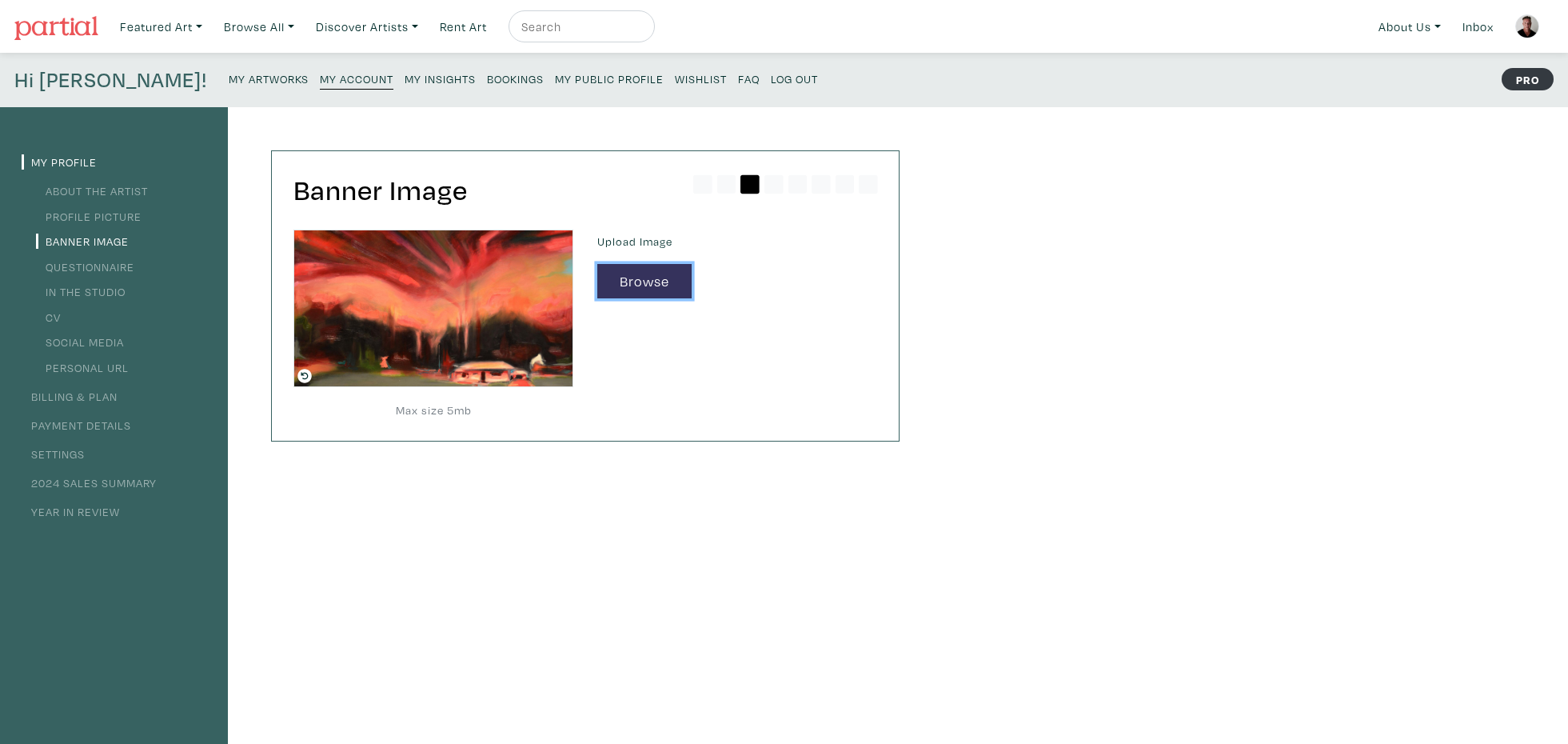
click at [653, 281] on button "Browse" at bounding box center [644, 281] width 94 height 35
click at [665, 289] on button "Browse" at bounding box center [644, 281] width 94 height 35
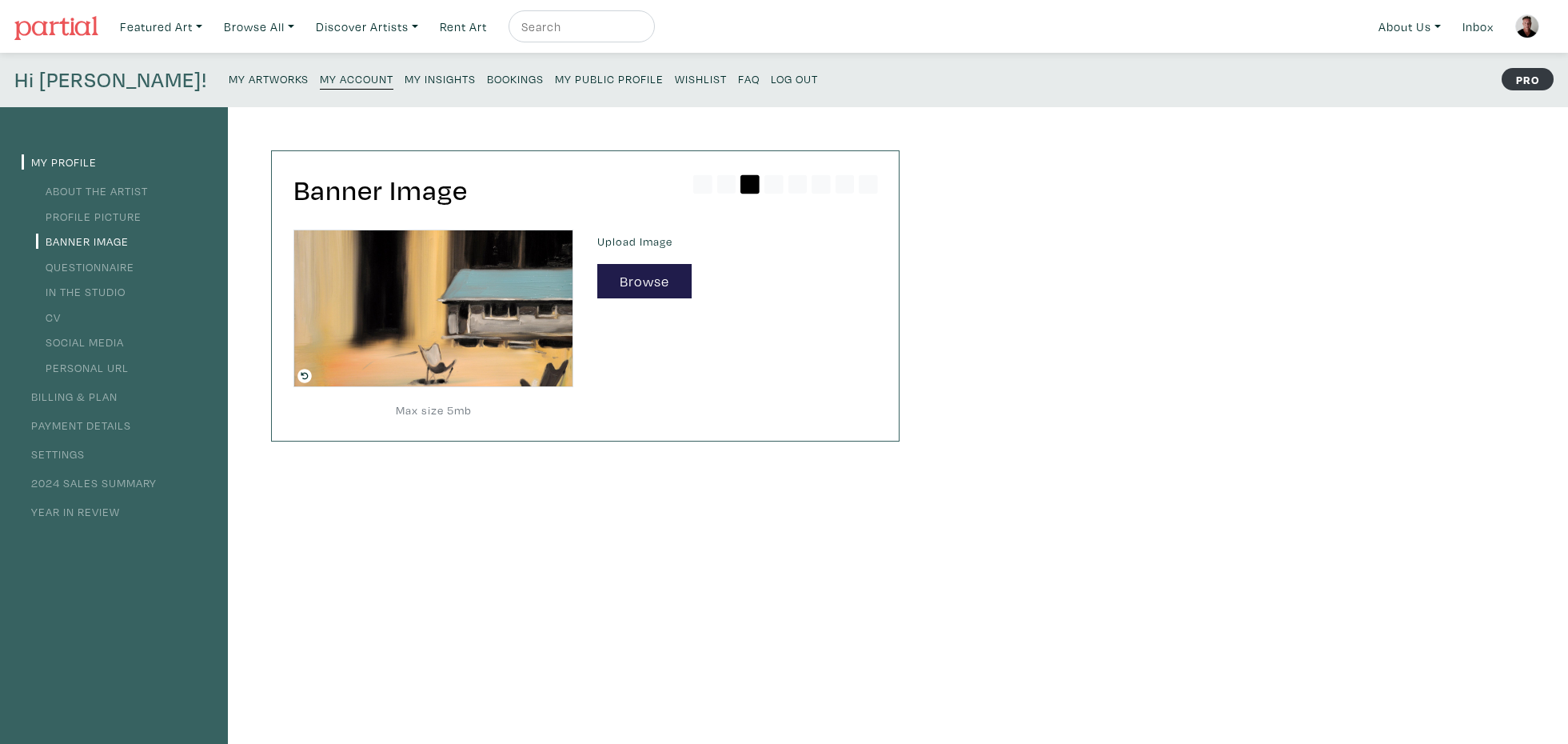
click at [555, 76] on small "My Public Profile" at bounding box center [609, 79] width 109 height 15
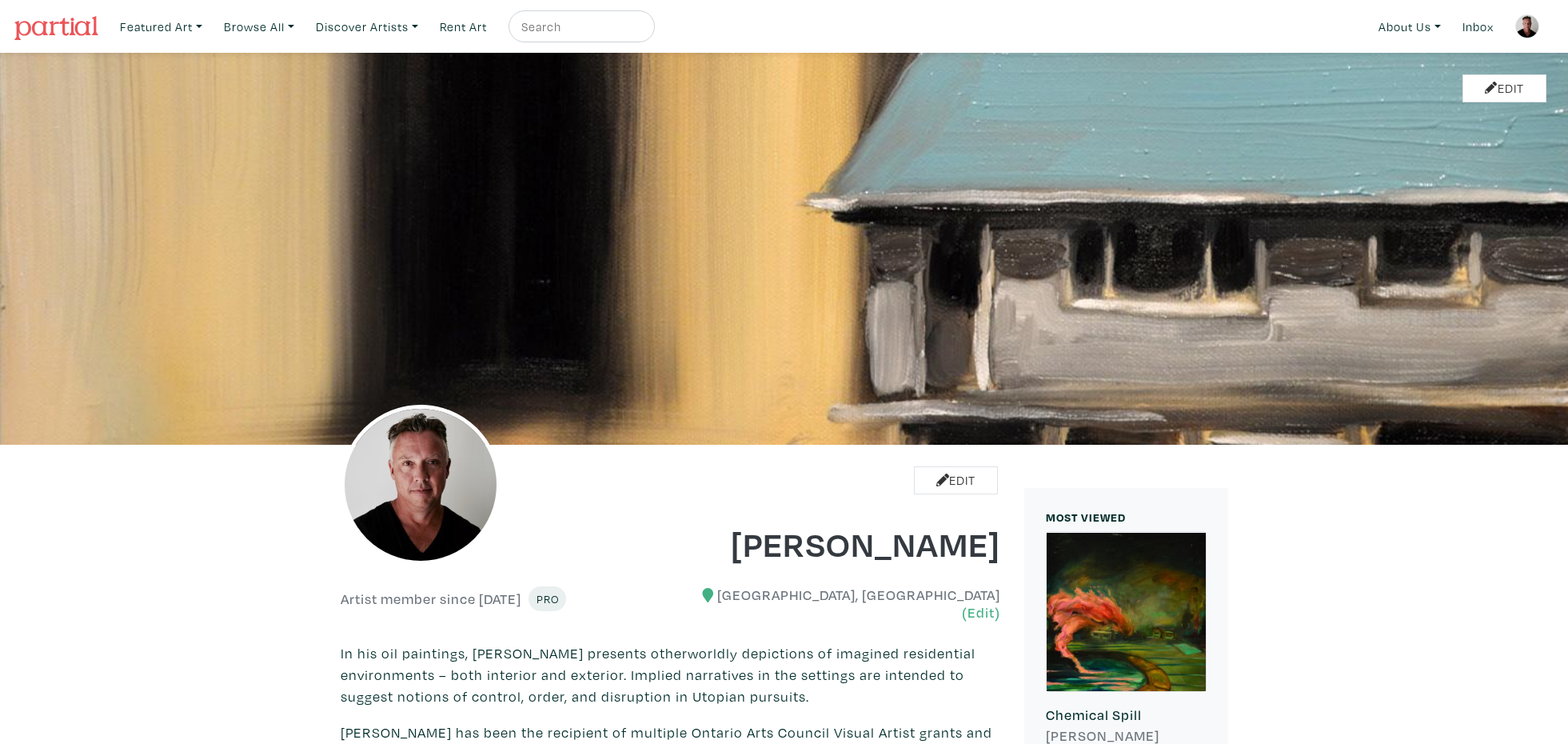
click at [1523, 26] on img at bounding box center [1527, 26] width 24 height 24
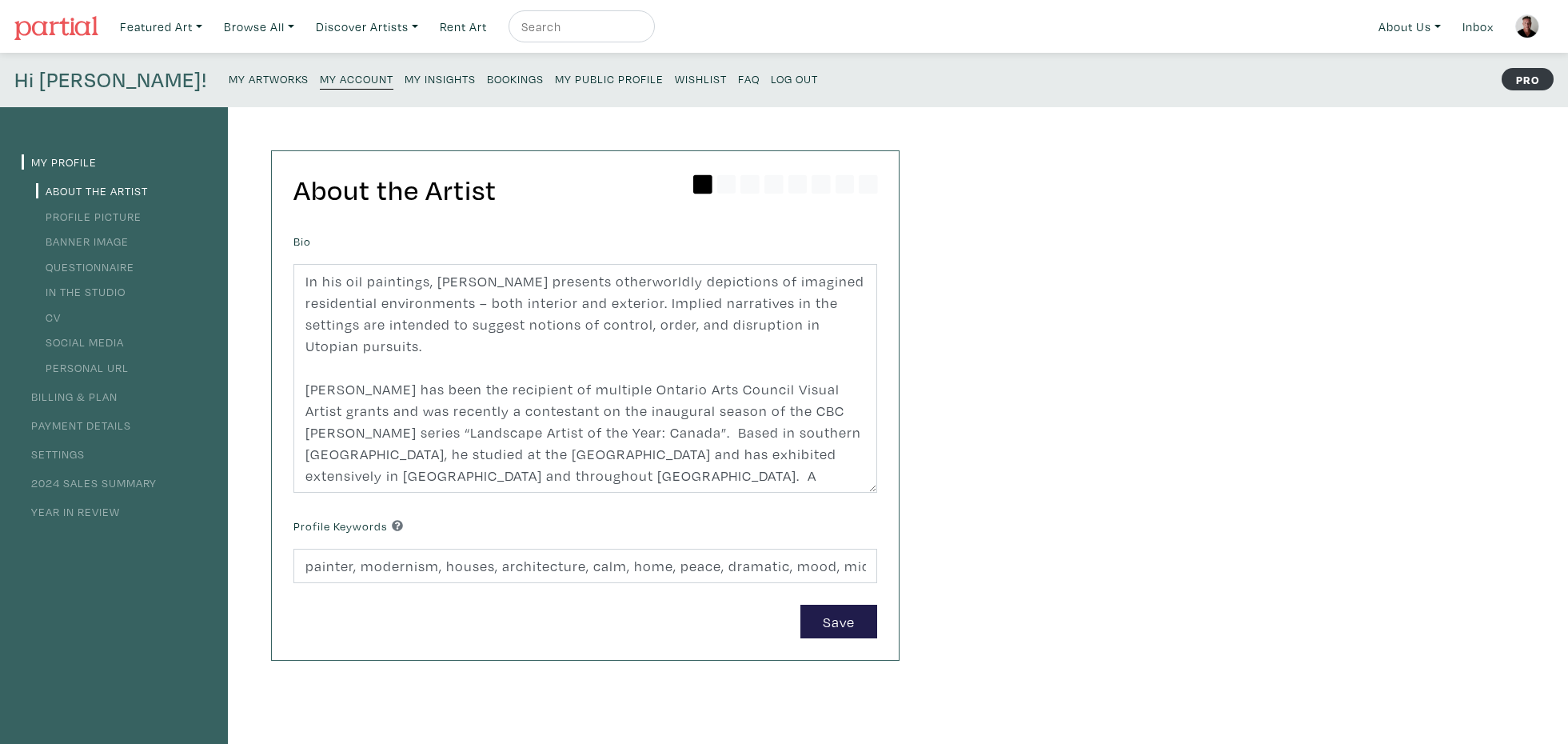
click at [555, 77] on small "My Public Profile" at bounding box center [609, 79] width 109 height 15
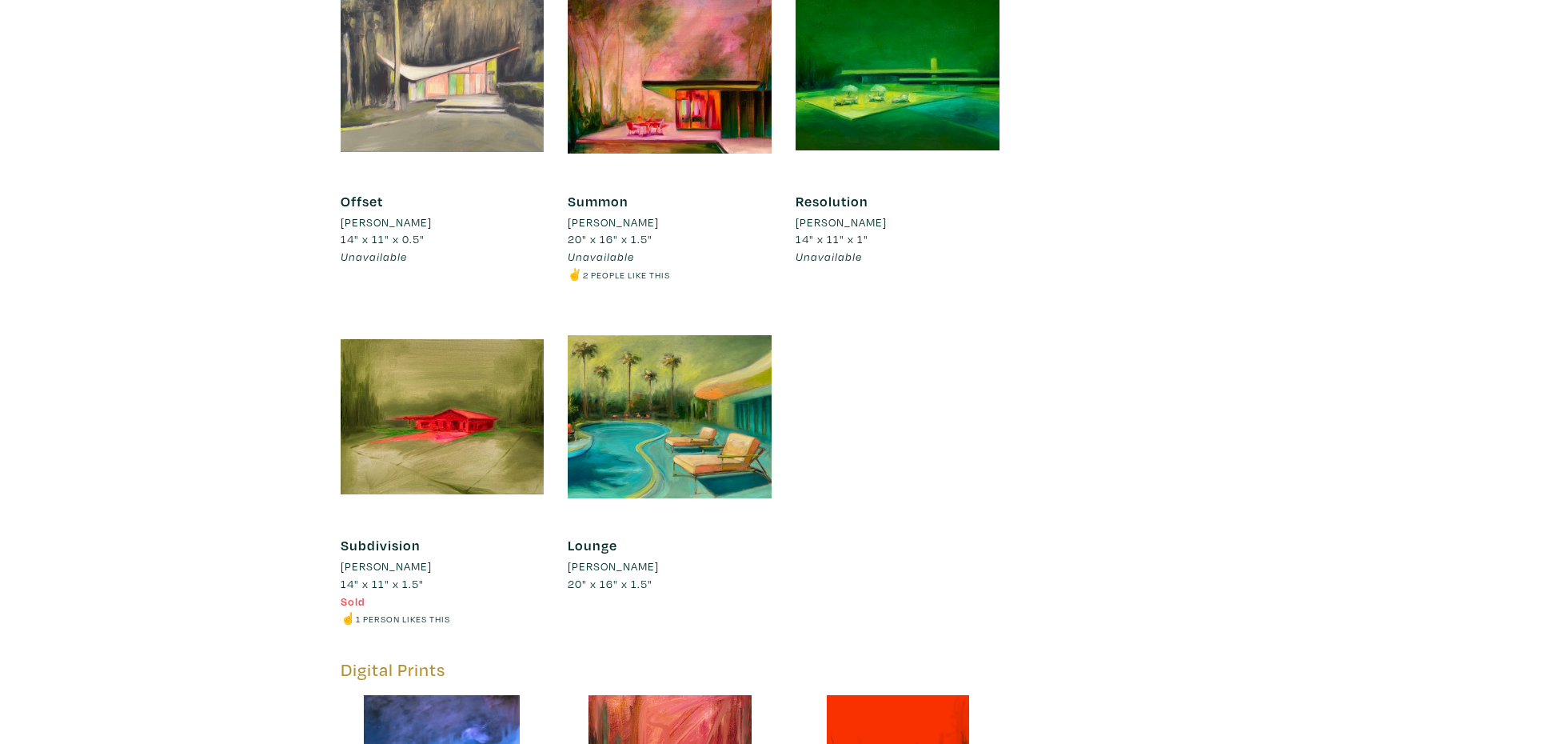
scroll to position [3442, 0]
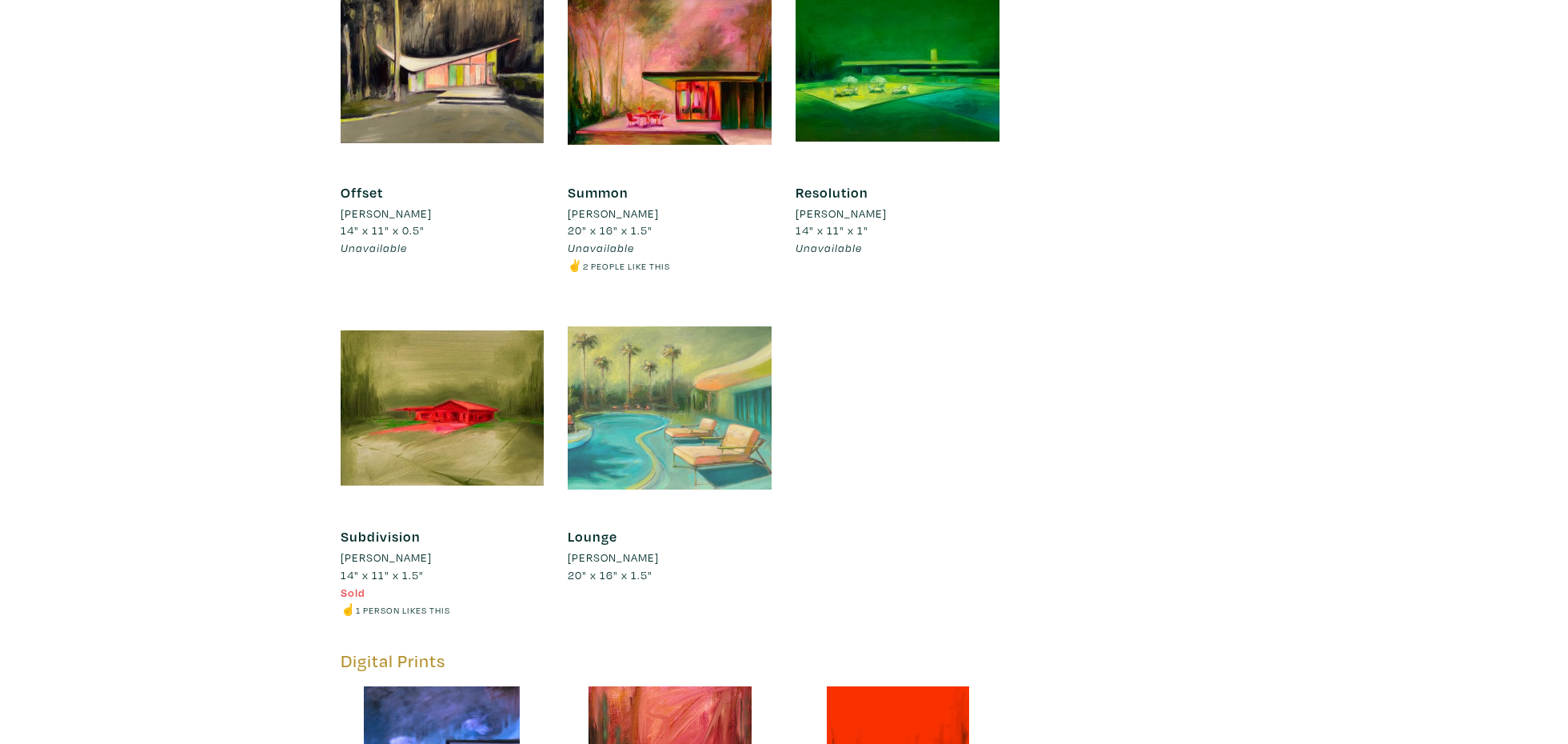
click at [715, 390] on div at bounding box center [669, 408] width 204 height 204
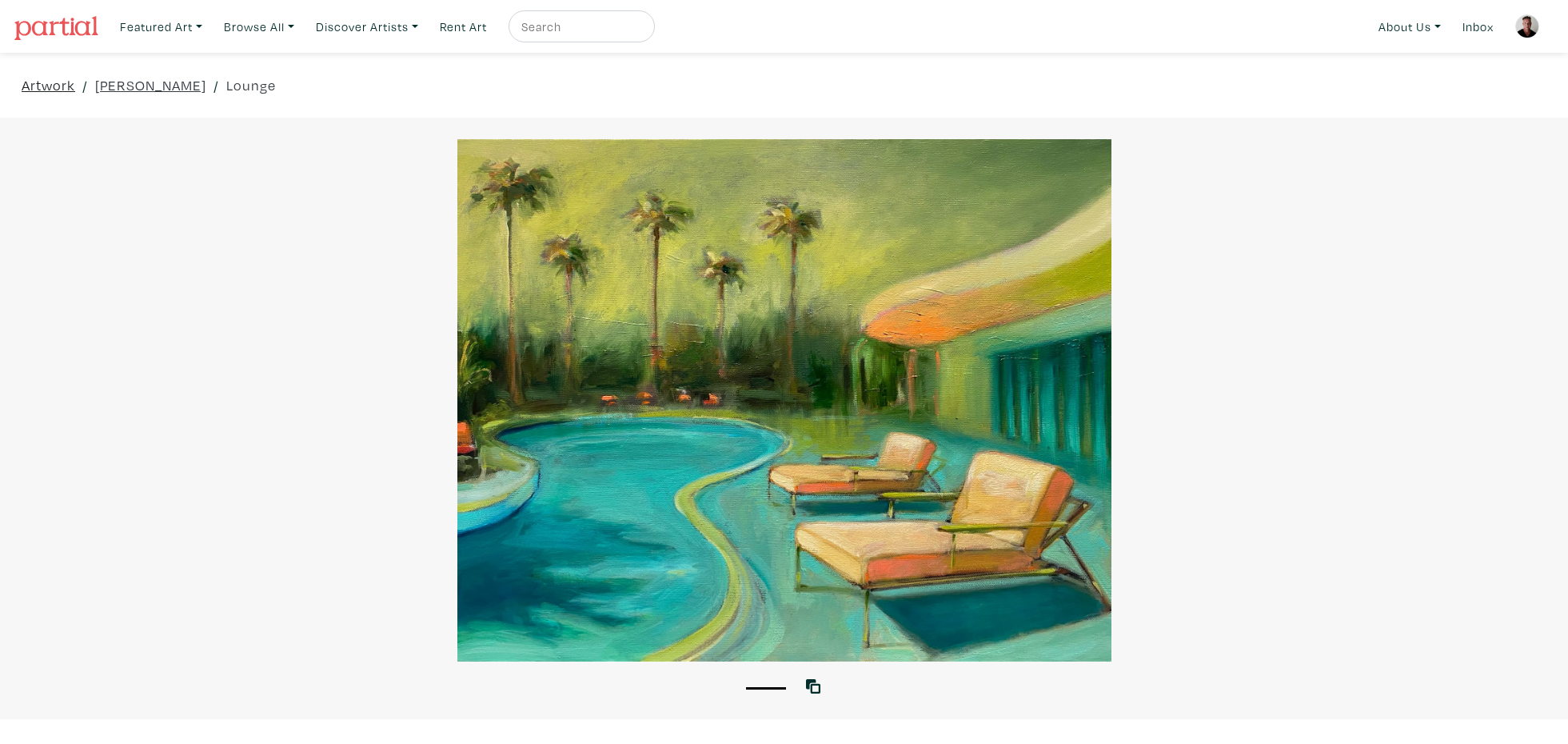
click at [49, 84] on link "Artwork" at bounding box center [48, 84] width 54 height 21
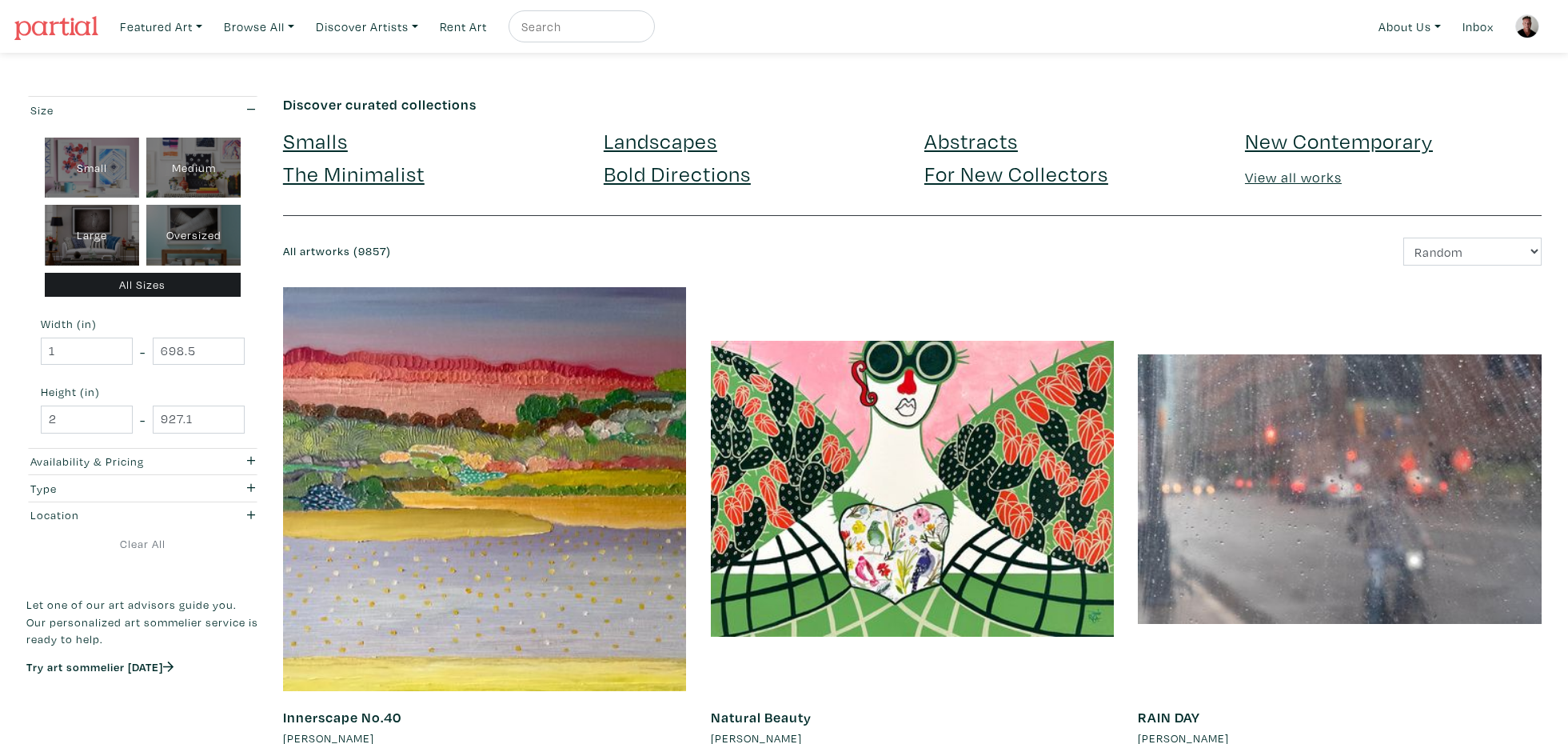
click at [1529, 28] on img at bounding box center [1527, 26] width 24 height 24
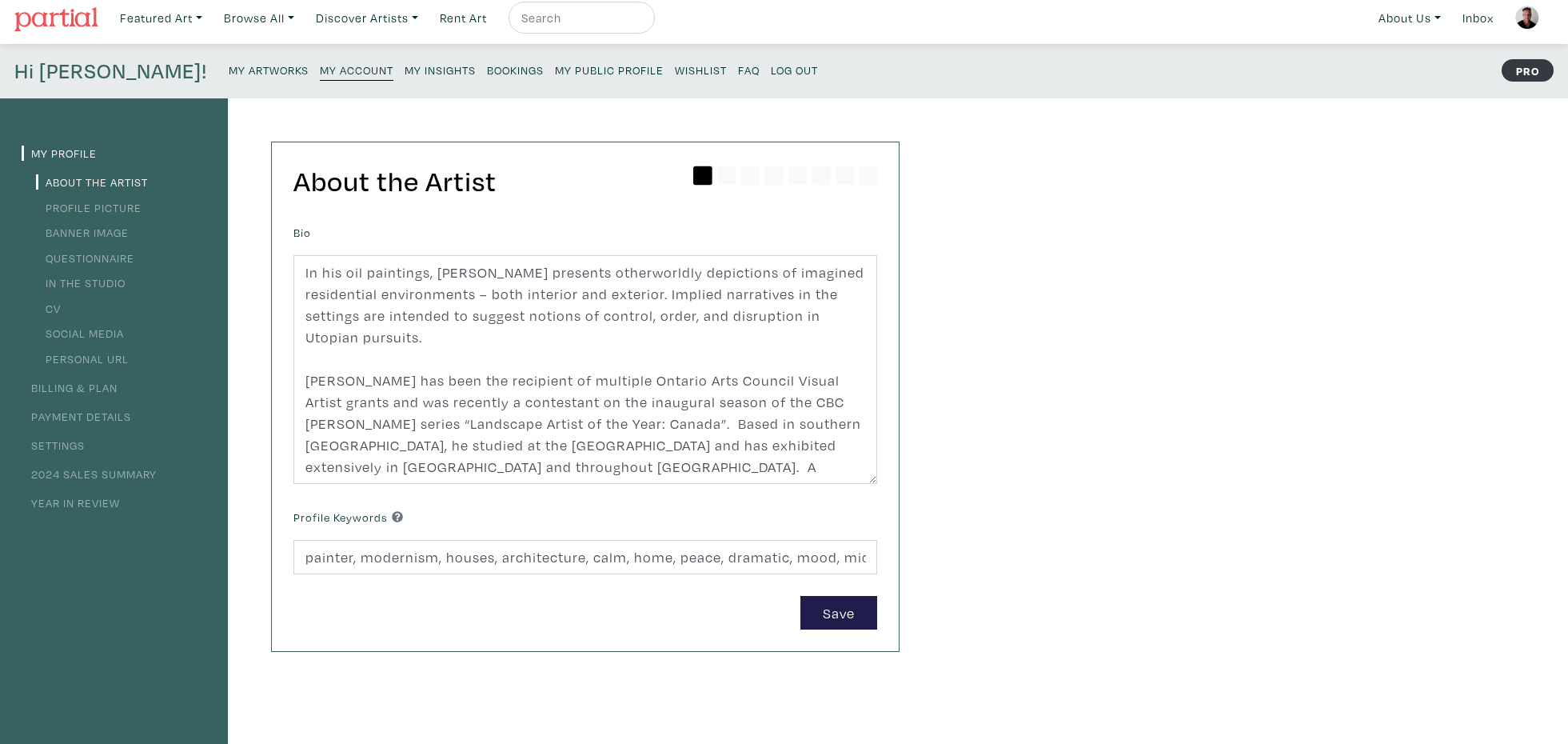
scroll to position [13, 0]
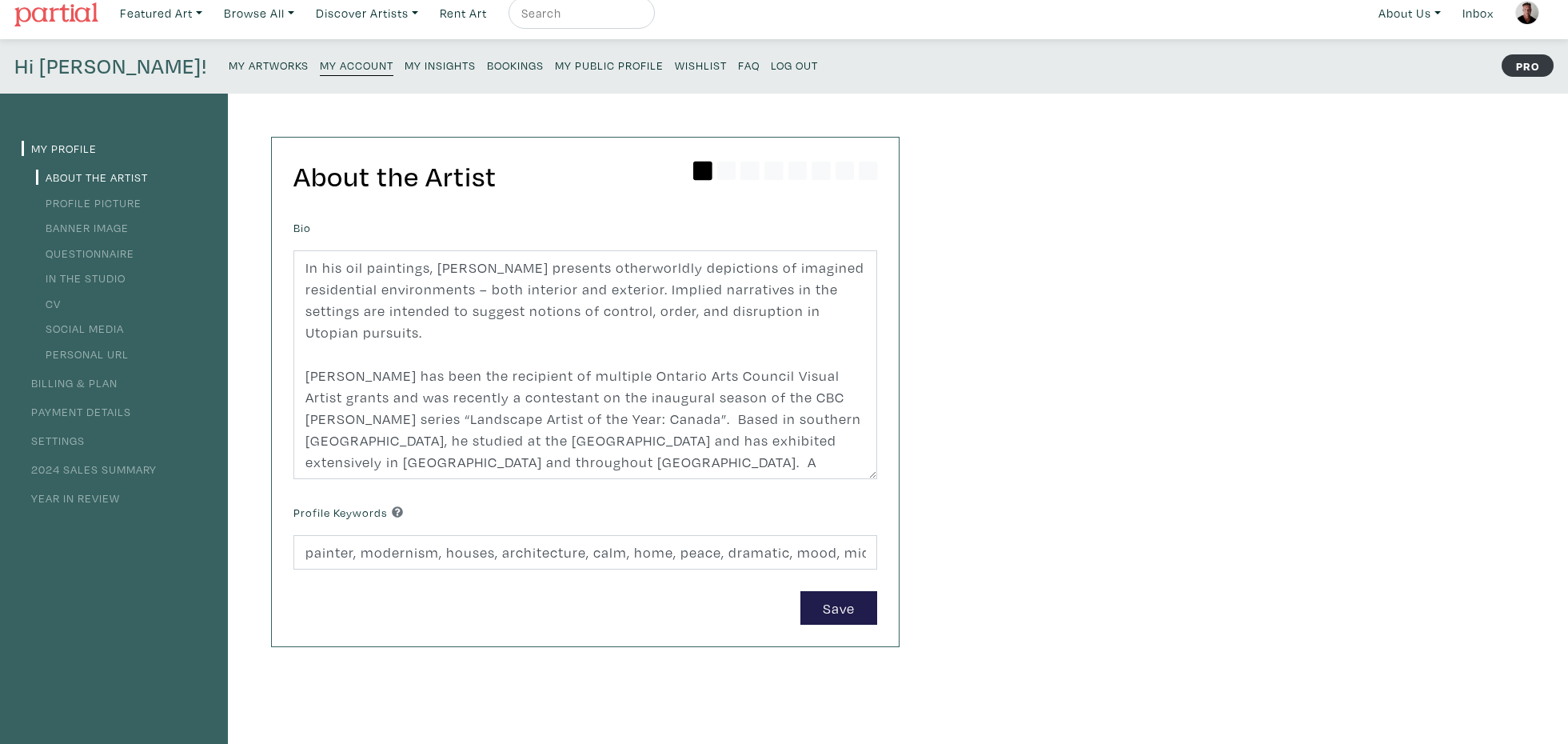
click at [229, 62] on small "My Artworks" at bounding box center [268, 65] width 80 height 15
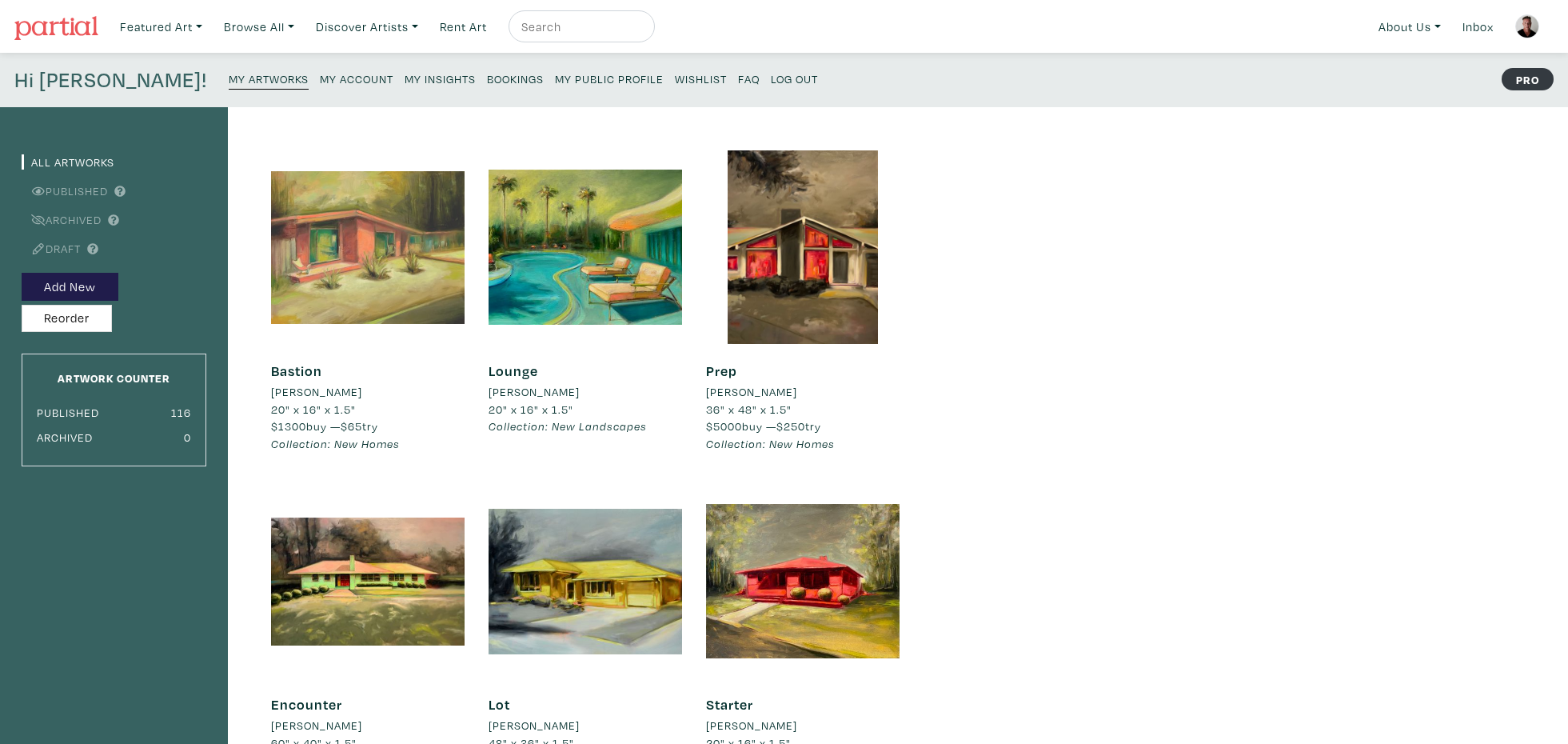
click at [387, 286] on div at bounding box center [368, 248] width 194 height 194
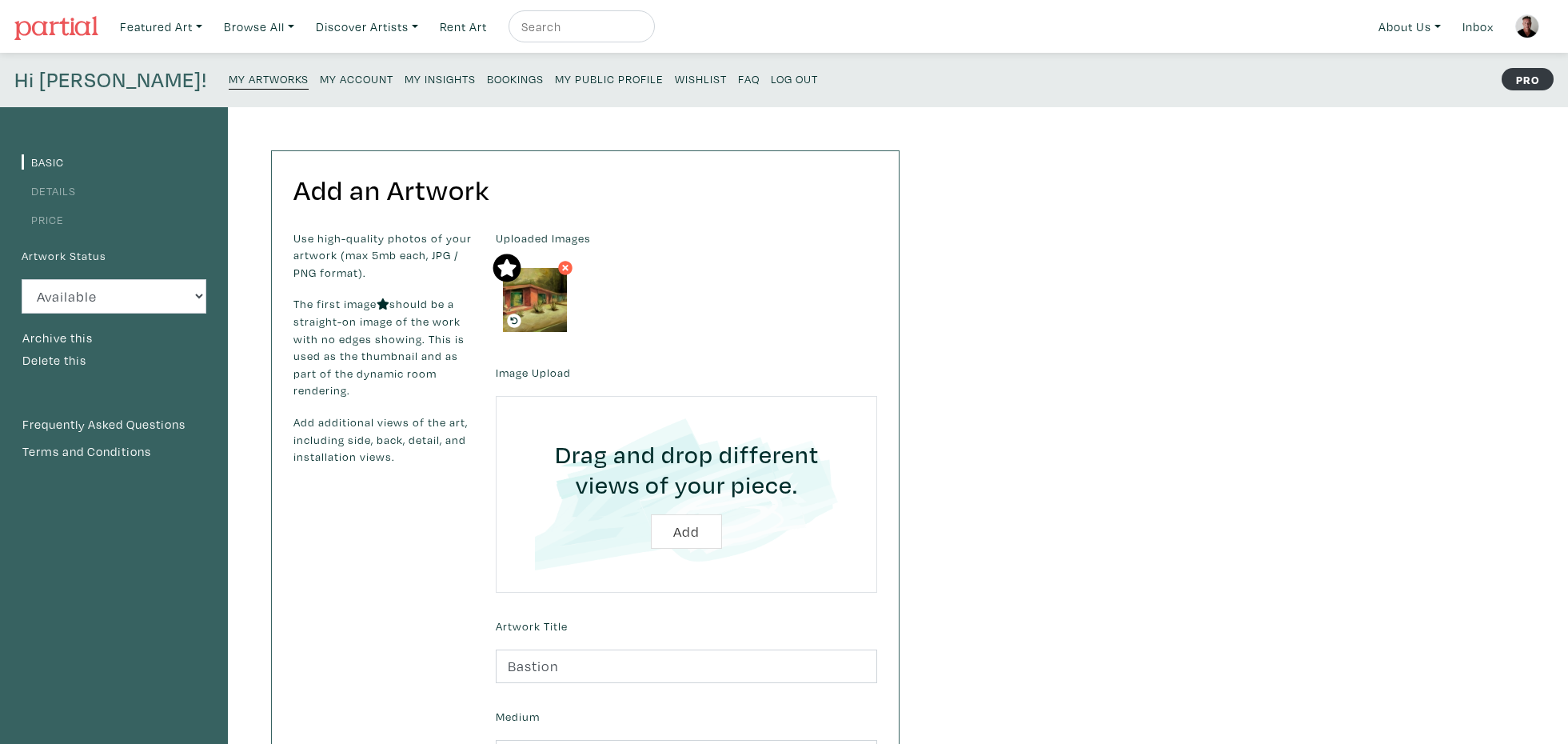
click at [55, 219] on link "Price" at bounding box center [42, 220] width 42 height 15
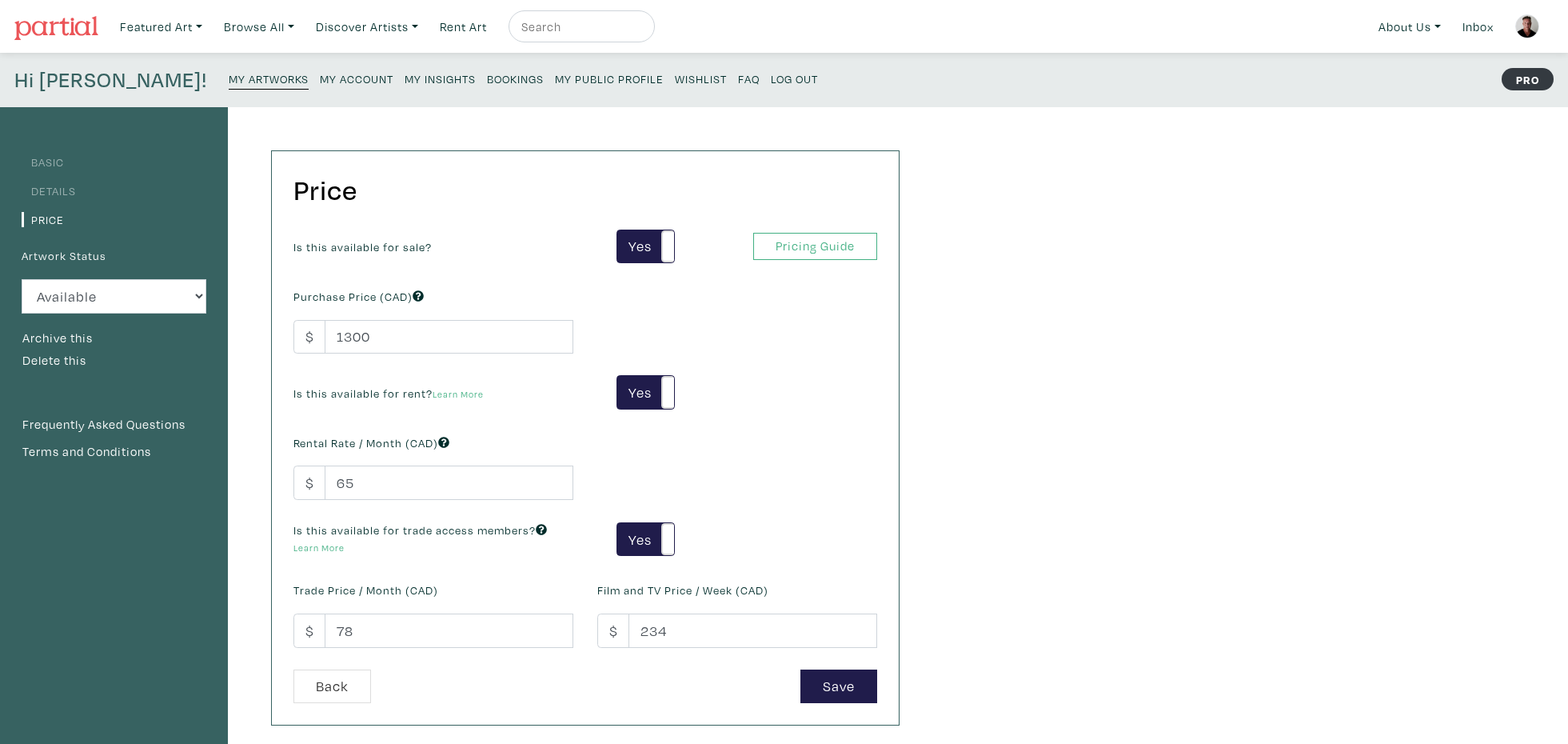
click at [229, 82] on small "My Artworks" at bounding box center [268, 79] width 80 height 15
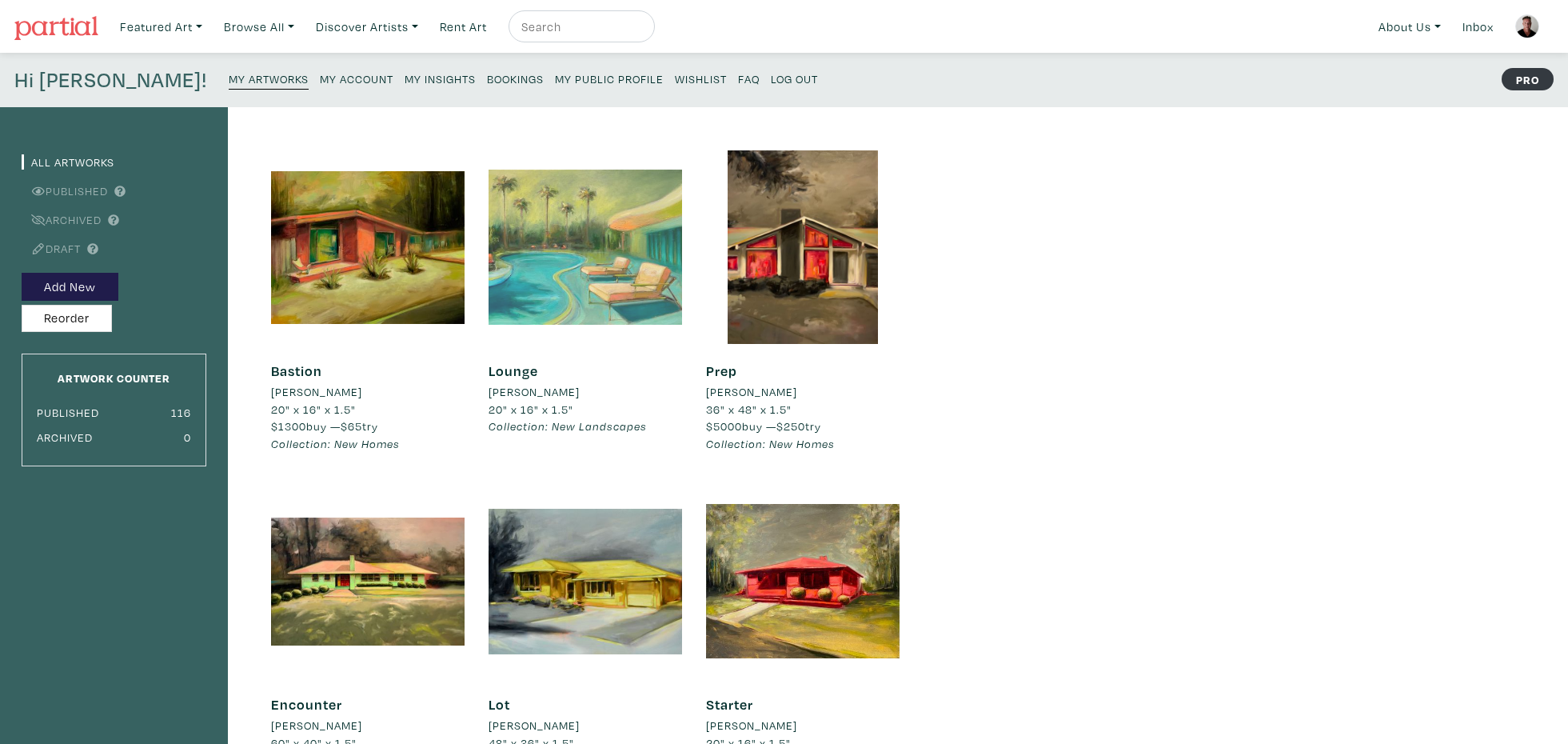
click at [606, 292] on div at bounding box center [586, 248] width 194 height 194
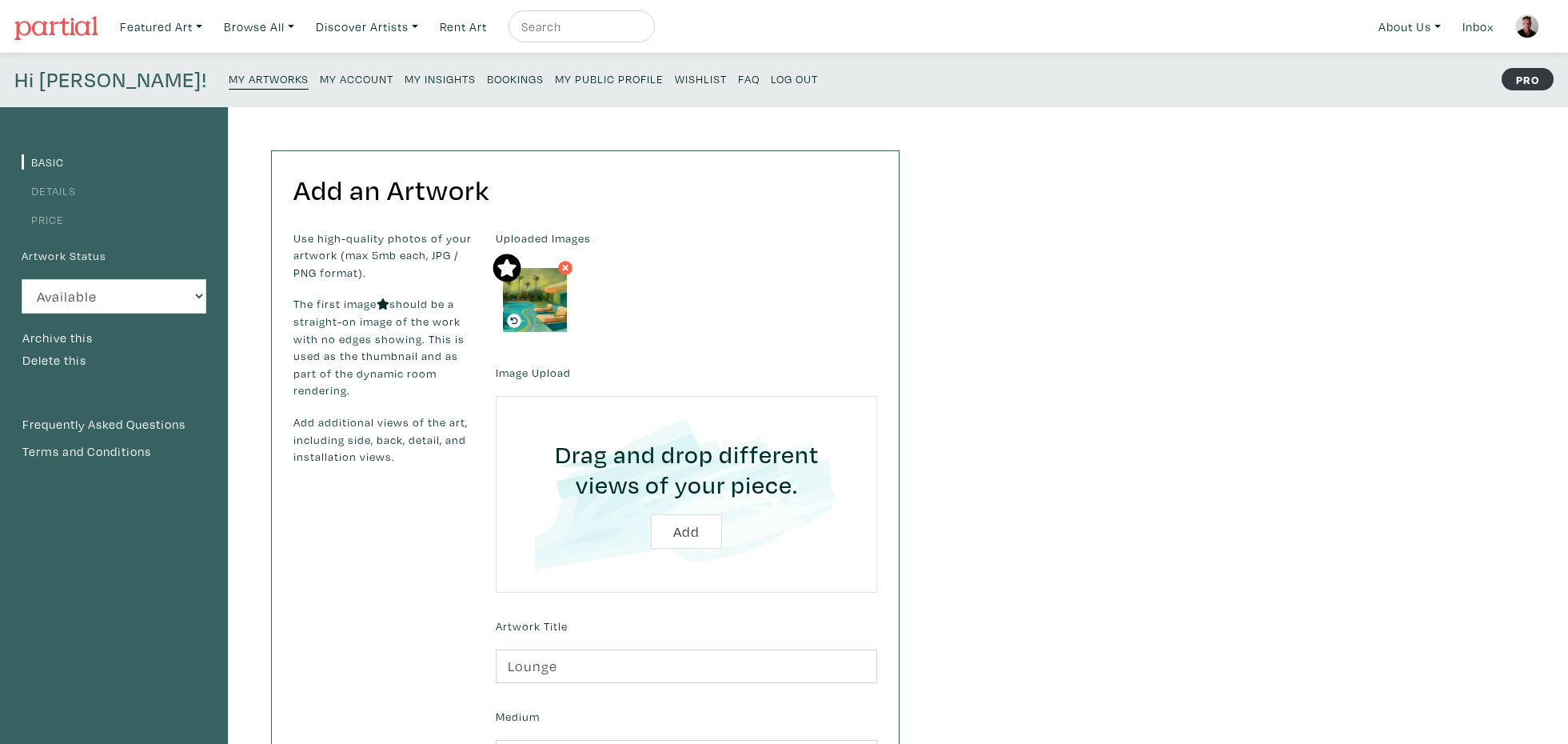
click at [40, 218] on link "Price" at bounding box center [42, 220] width 42 height 15
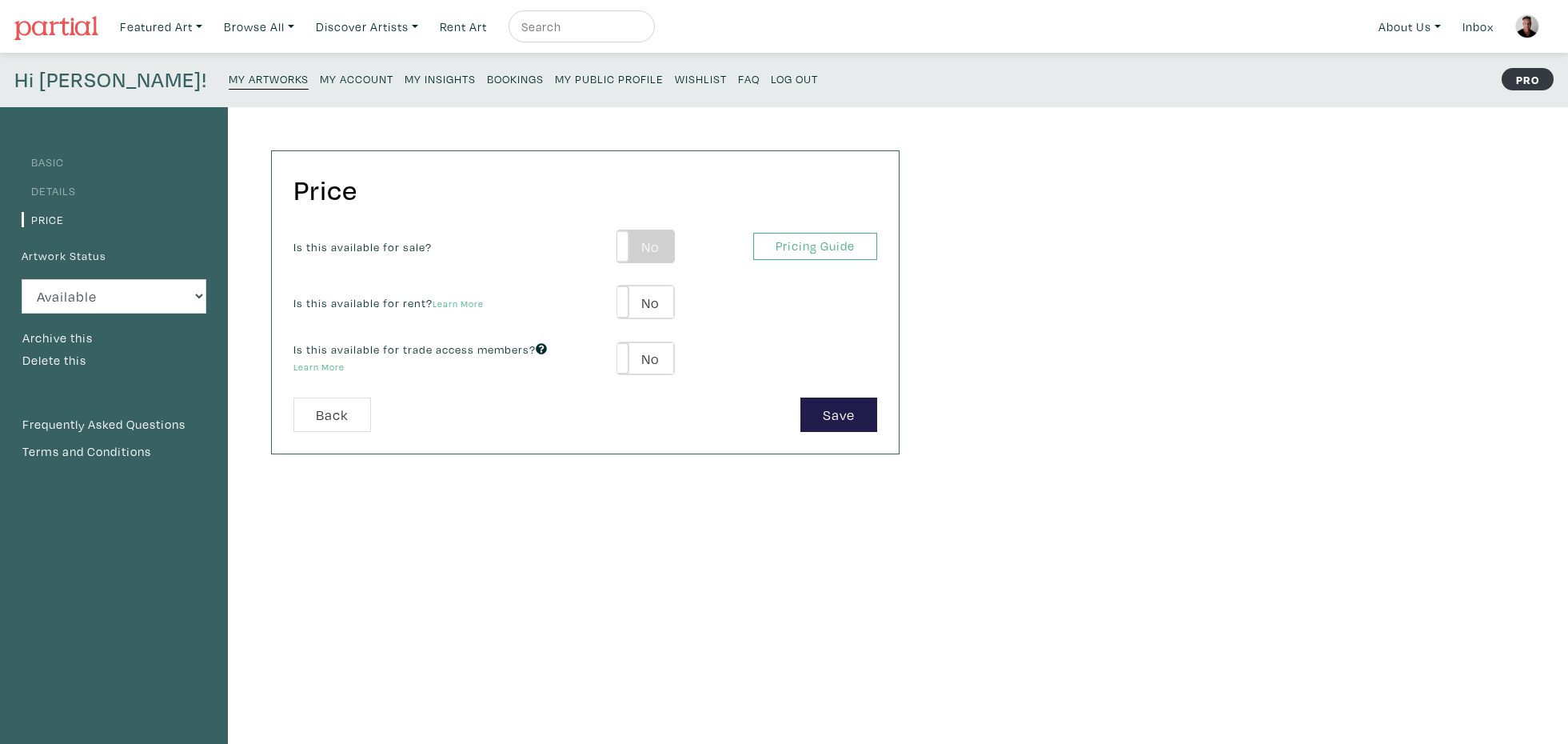
click at [653, 247] on label "No" at bounding box center [645, 247] width 57 height 33
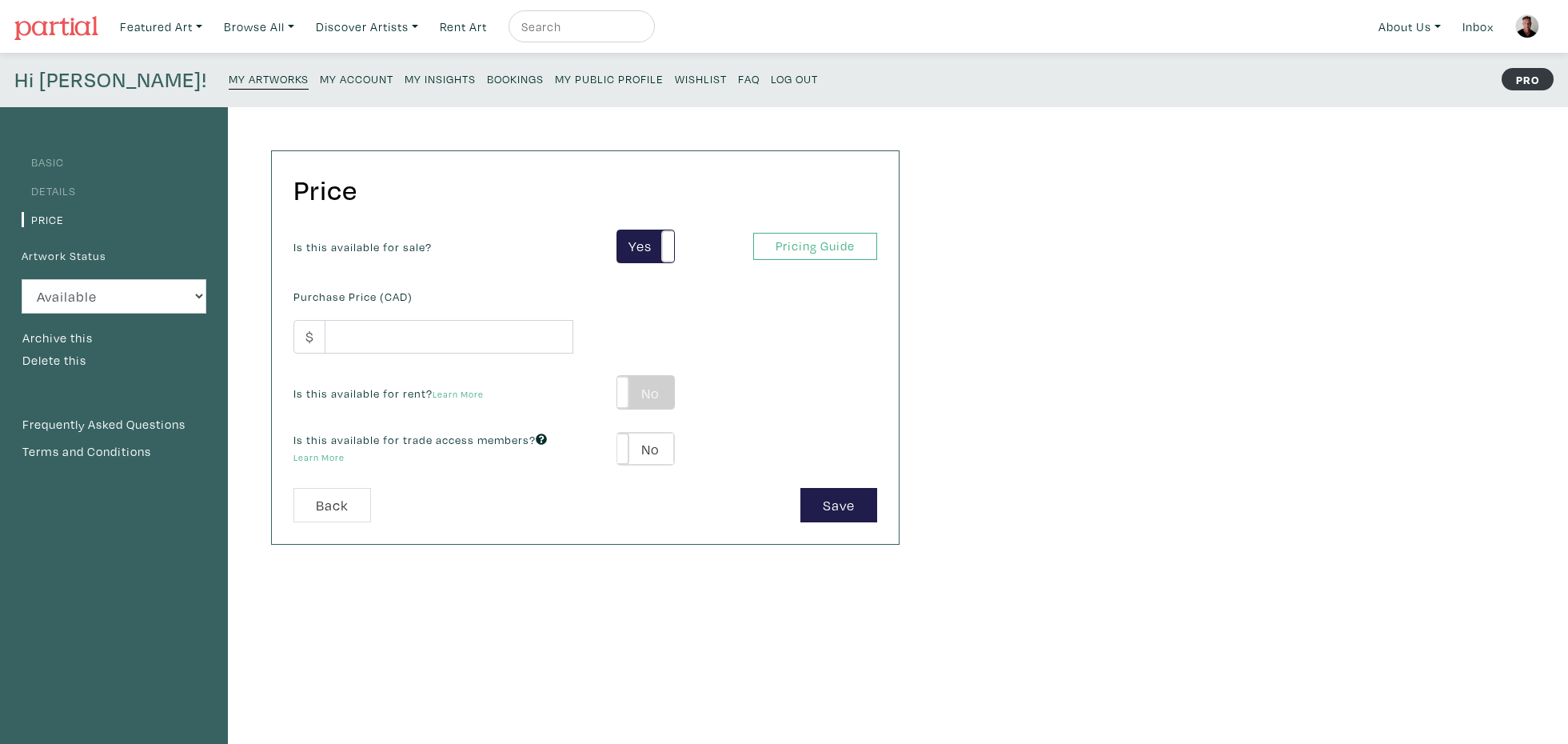
click at [653, 393] on label "No" at bounding box center [645, 392] width 57 height 33
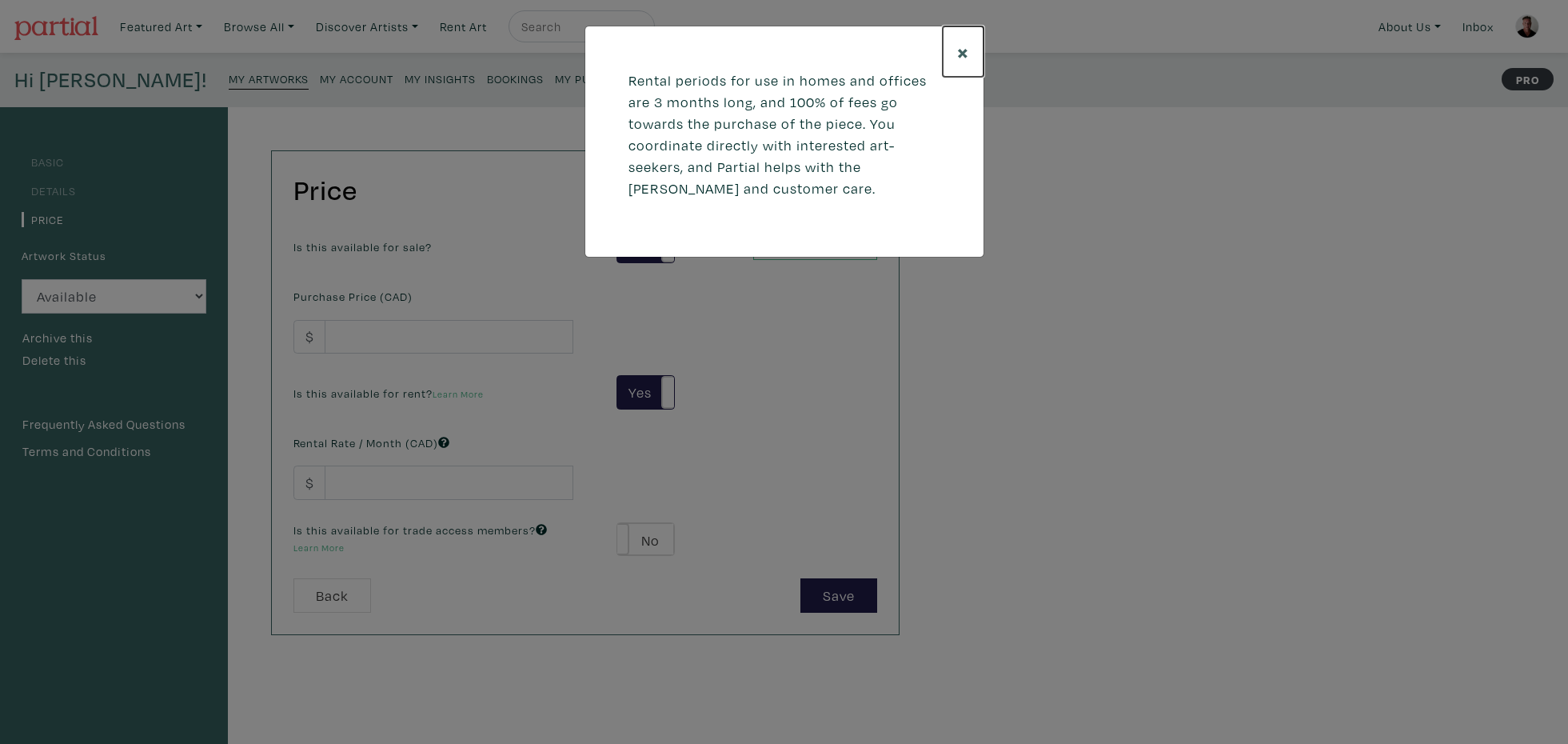
drag, startPoint x: 962, startPoint y: 51, endPoint x: 954, endPoint y: 58, distance: 10.6
click at [962, 51] on span "×" at bounding box center [963, 51] width 12 height 28
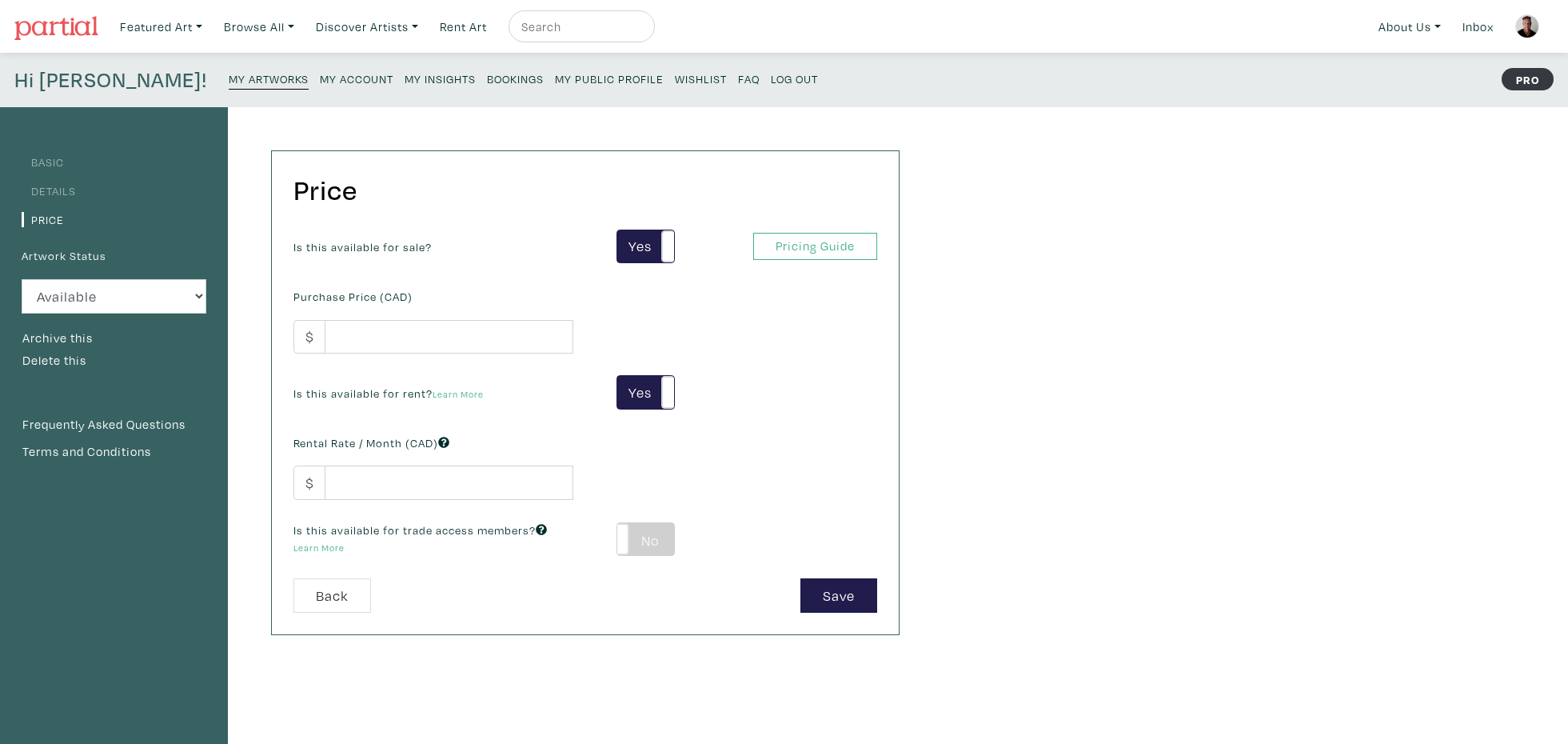
click at [658, 537] on label "No" at bounding box center [645, 540] width 57 height 33
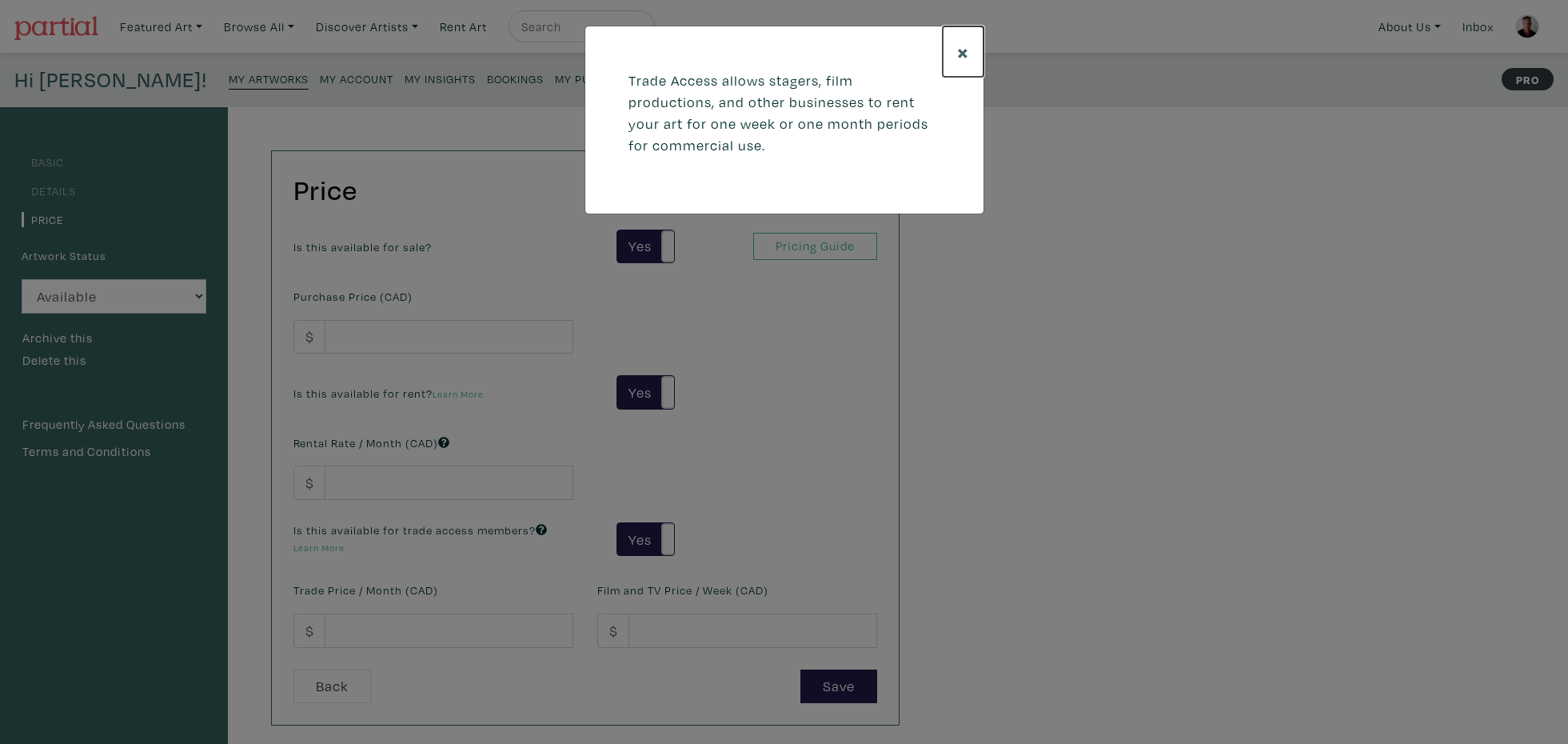
click at [960, 52] on span "×" at bounding box center [963, 51] width 12 height 28
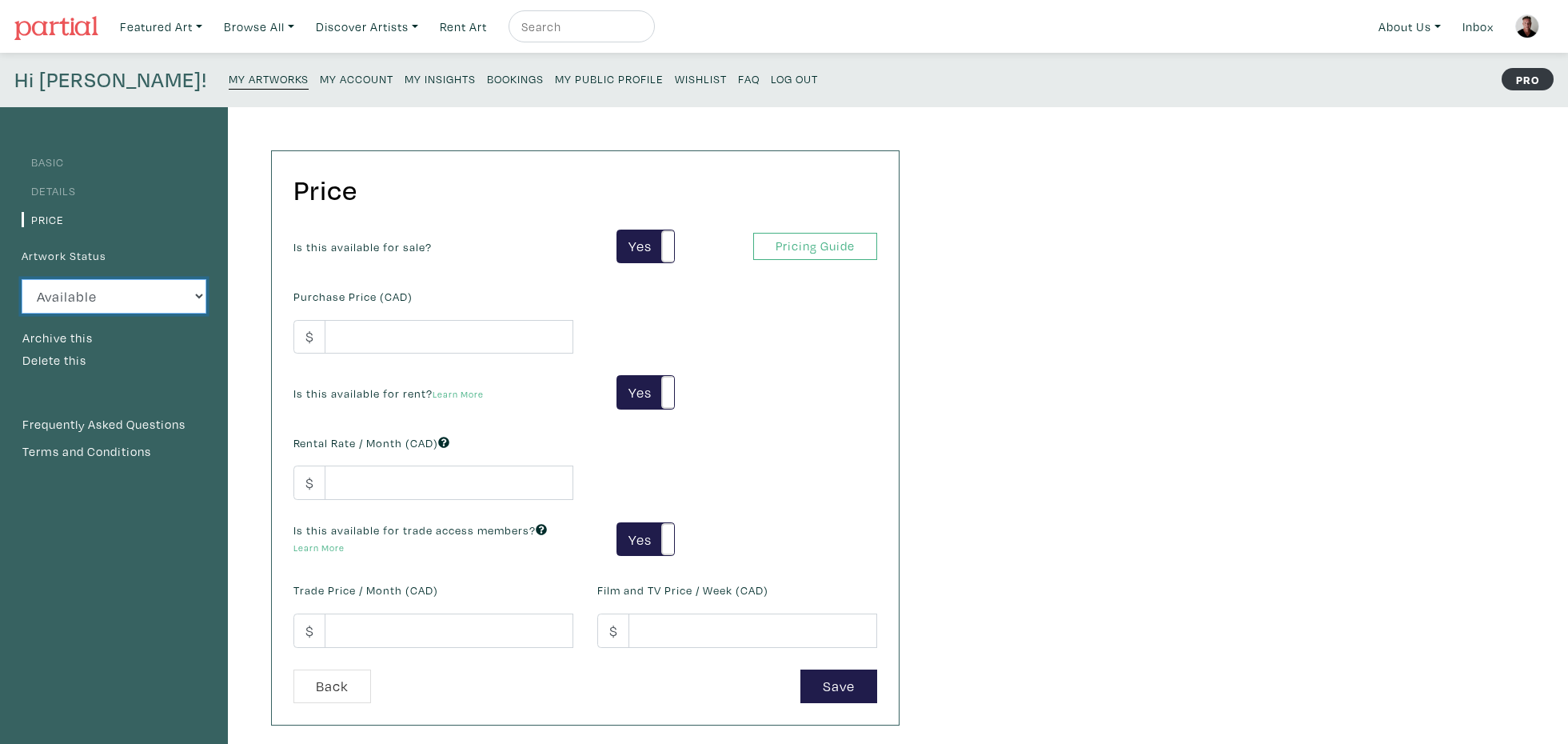
select select "3"
click option "Sold" at bounding box center [0, 0] width 0 height 0
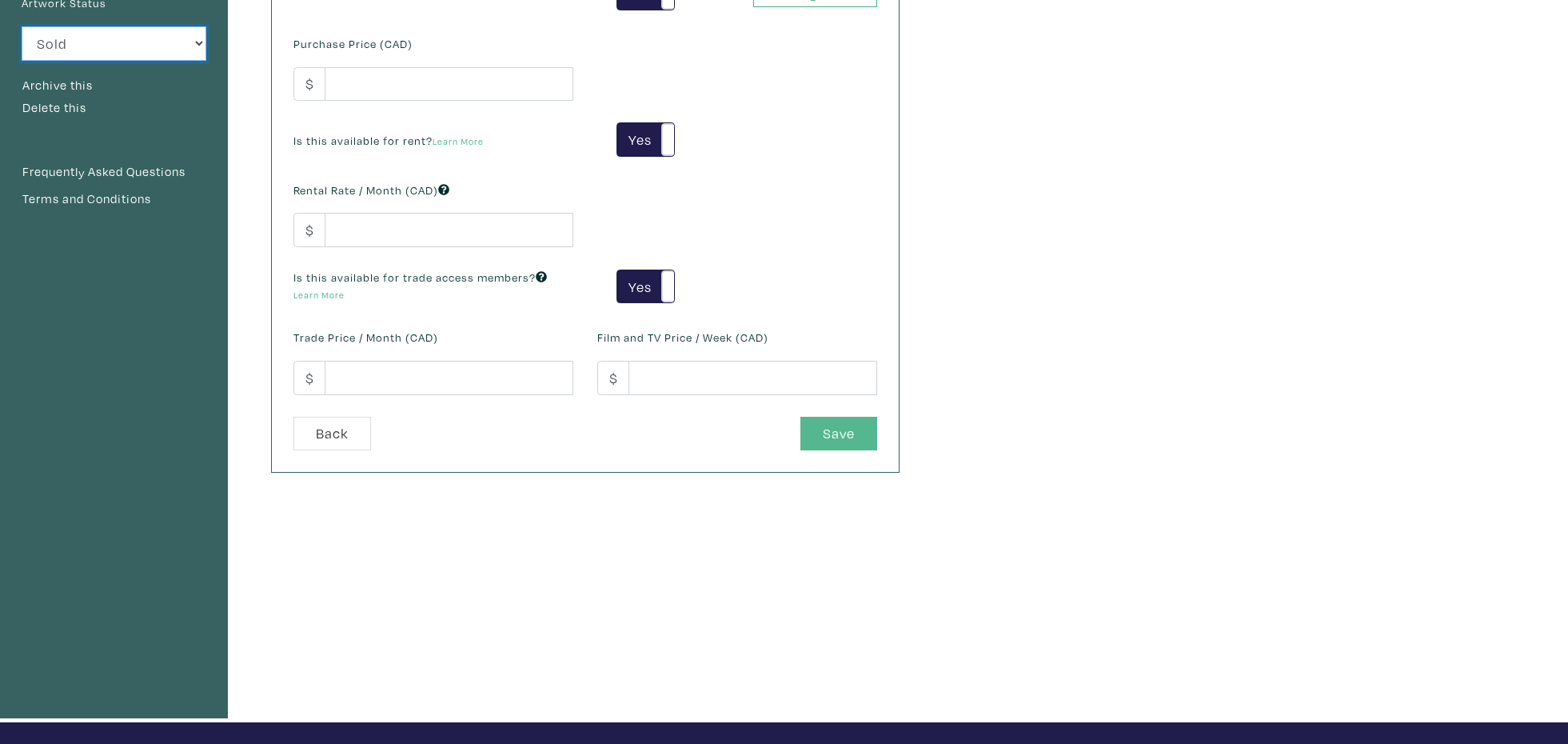
scroll to position [255, 0]
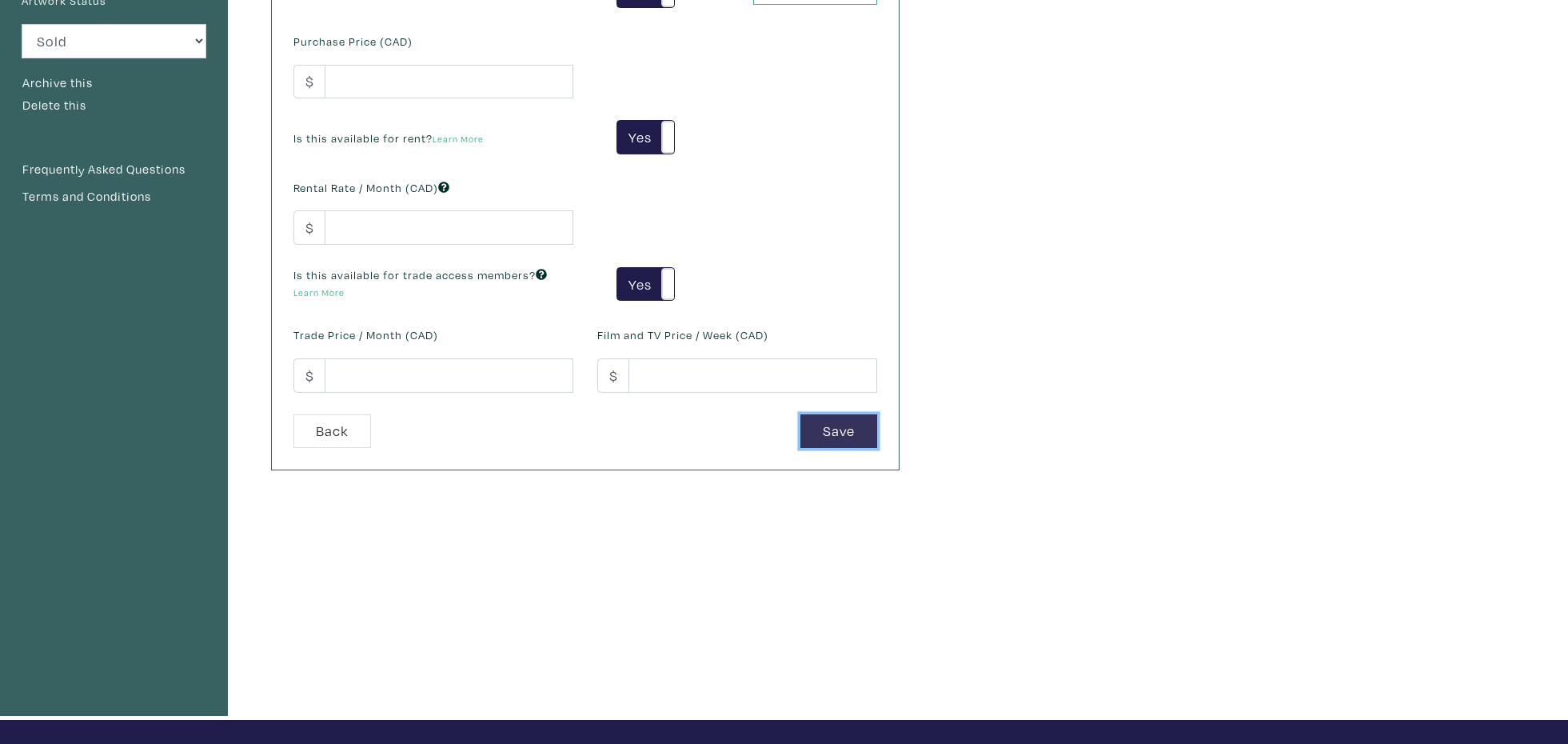
click at [831, 426] on button "Save" at bounding box center [839, 431] width 77 height 35
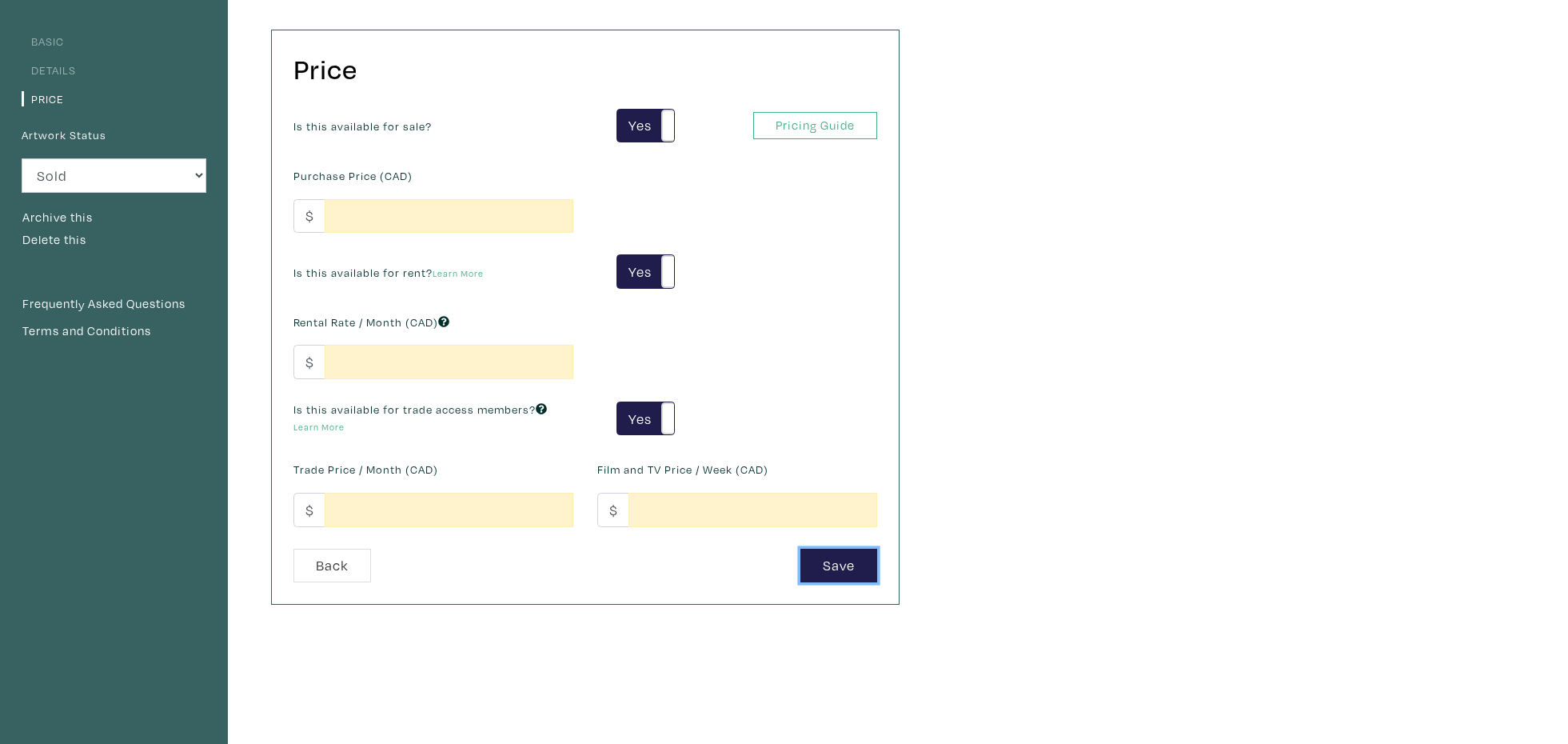
scroll to position [113, 0]
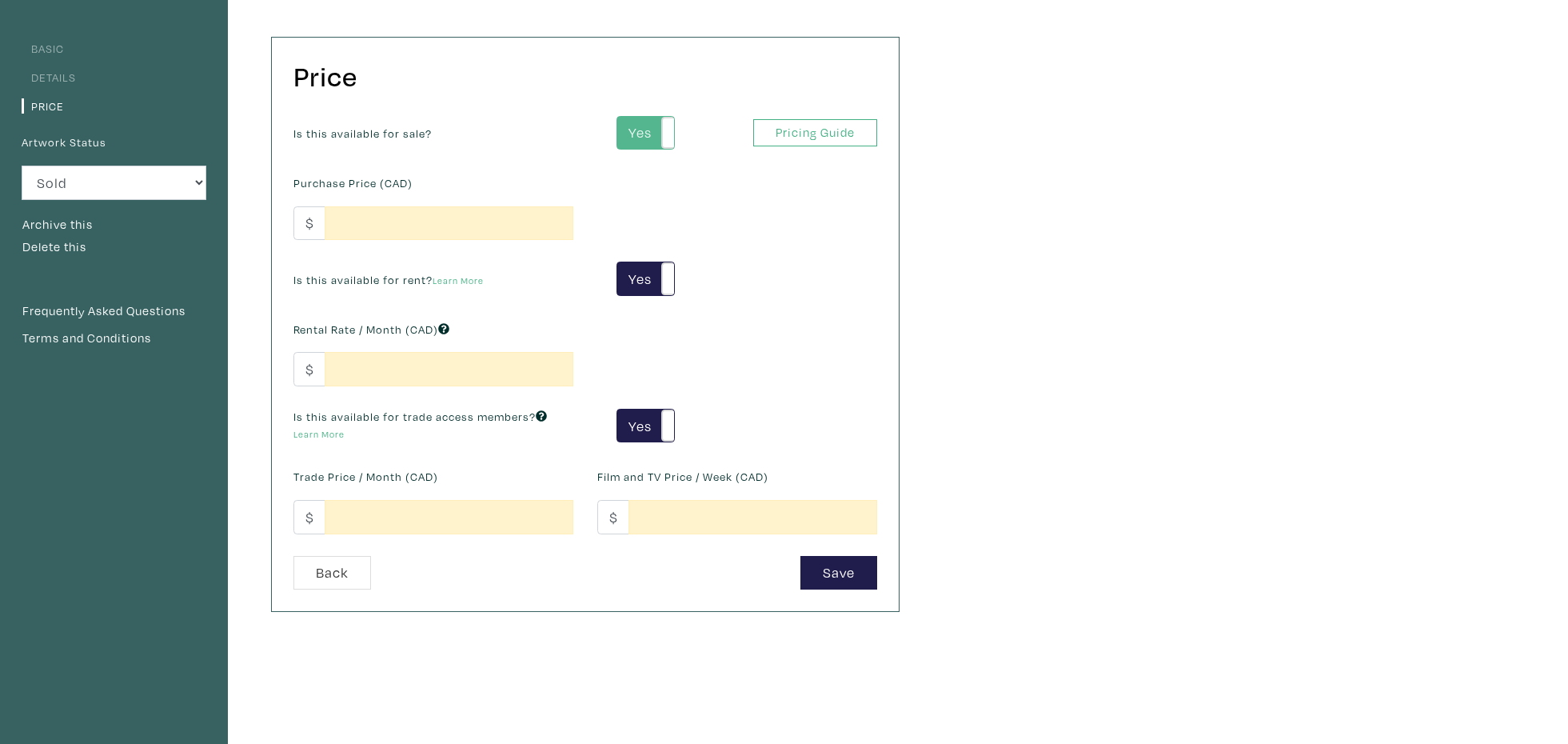
click at [639, 135] on label "Yes" at bounding box center [645, 133] width 57 height 33
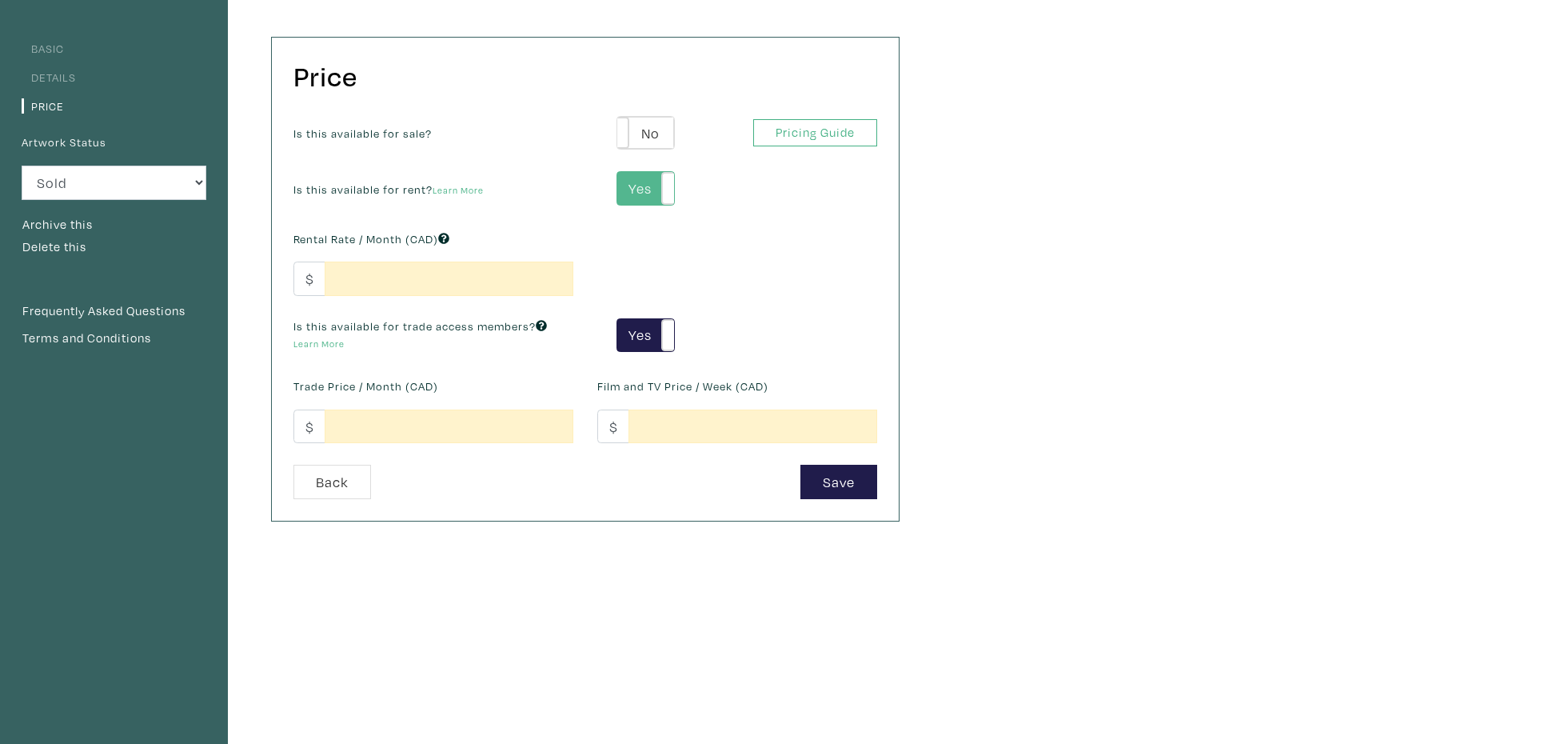
click at [647, 184] on label "Yes" at bounding box center [645, 188] width 57 height 33
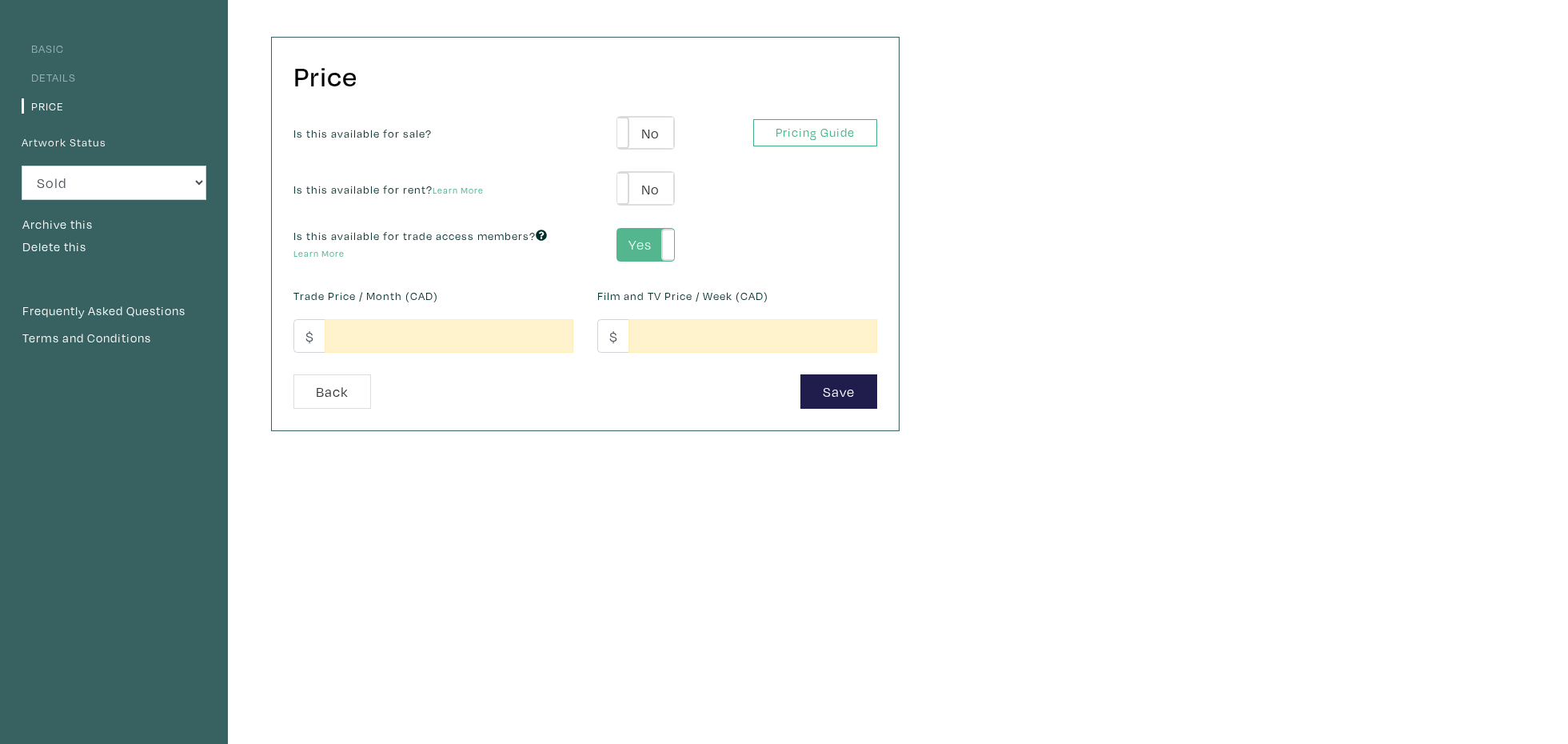
click at [646, 240] on label "Yes" at bounding box center [645, 245] width 57 height 33
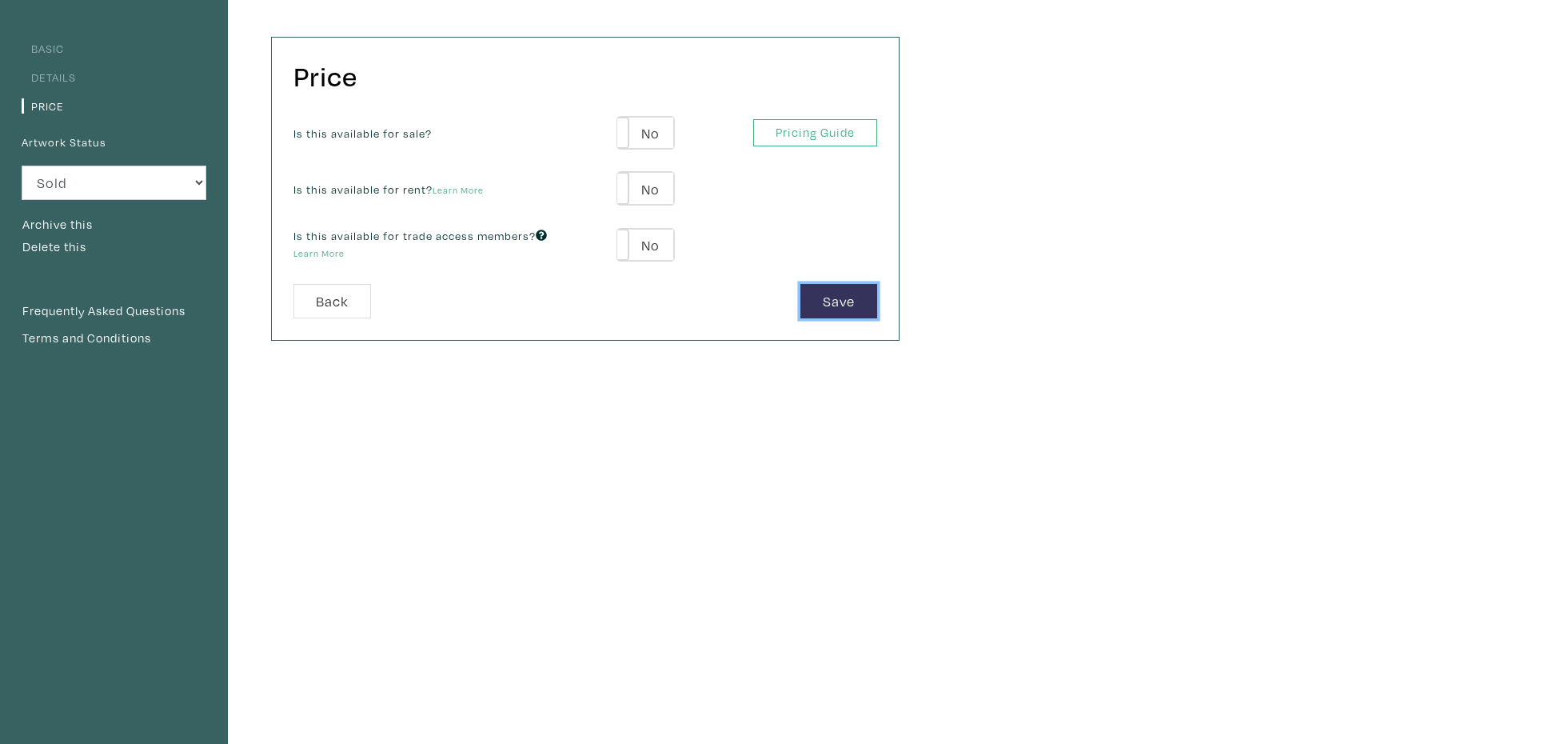
click at [833, 306] on button "Save" at bounding box center [839, 301] width 77 height 35
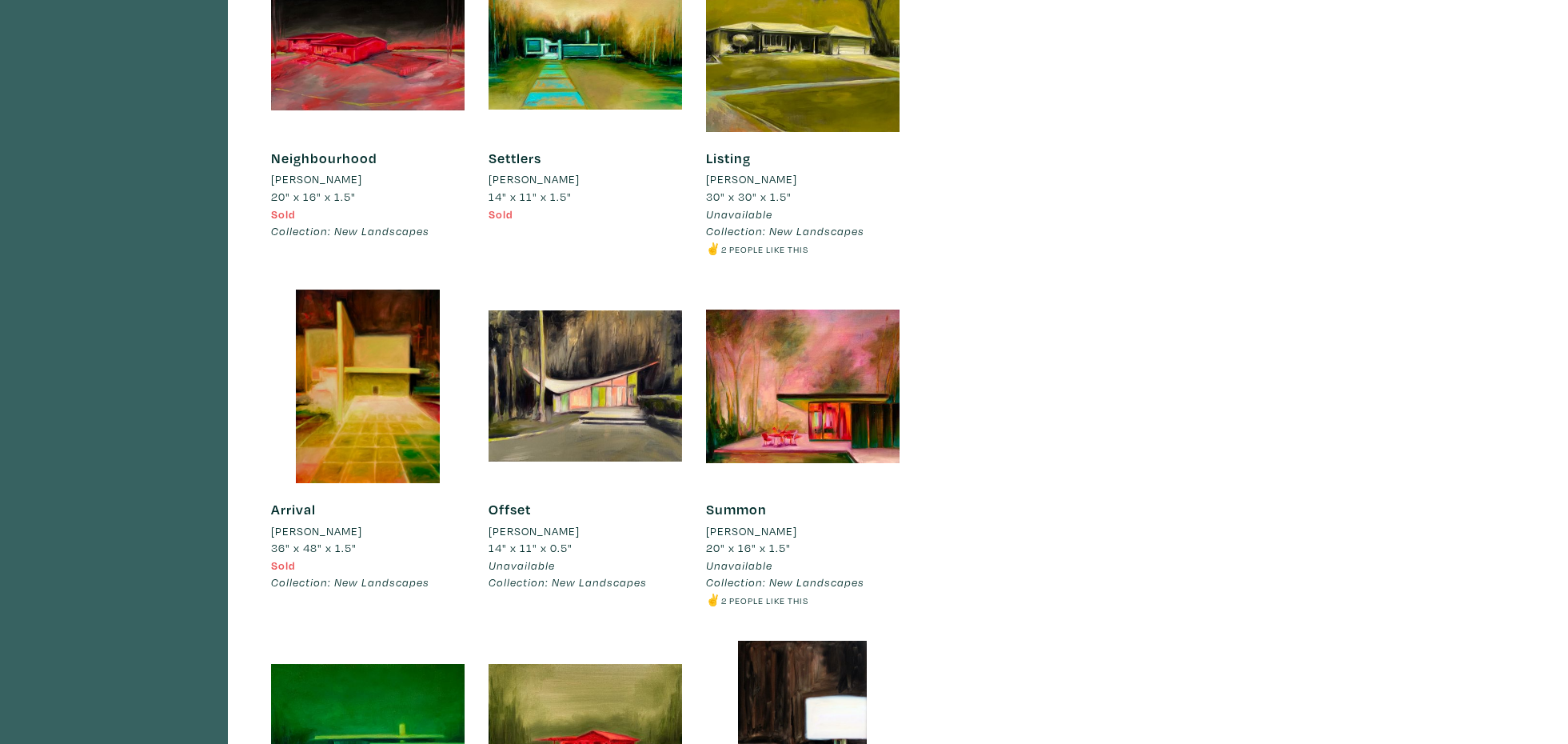
scroll to position [9378, 0]
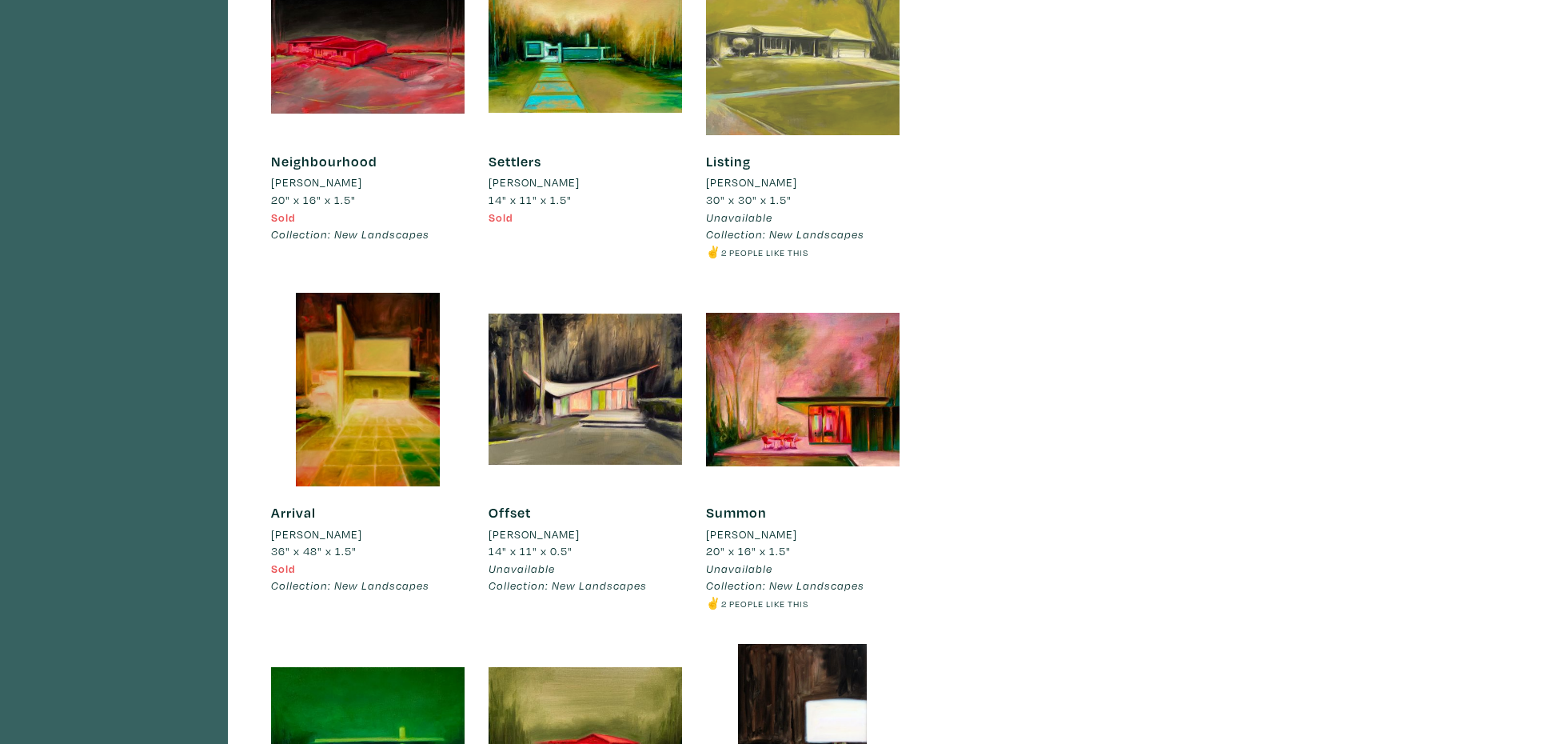
click at [852, 80] on div at bounding box center [803, 38] width 194 height 194
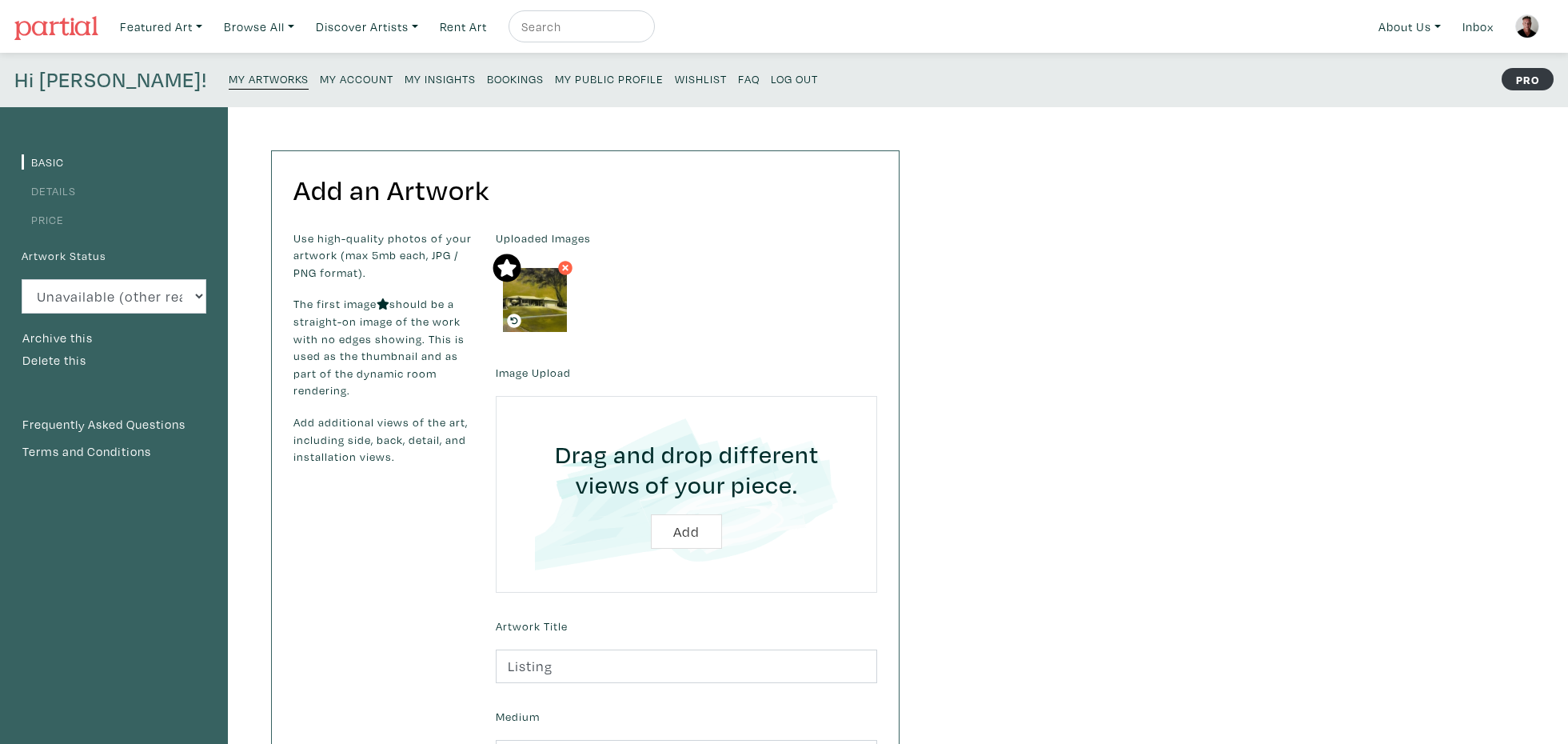
click at [56, 219] on link "Price" at bounding box center [42, 220] width 42 height 15
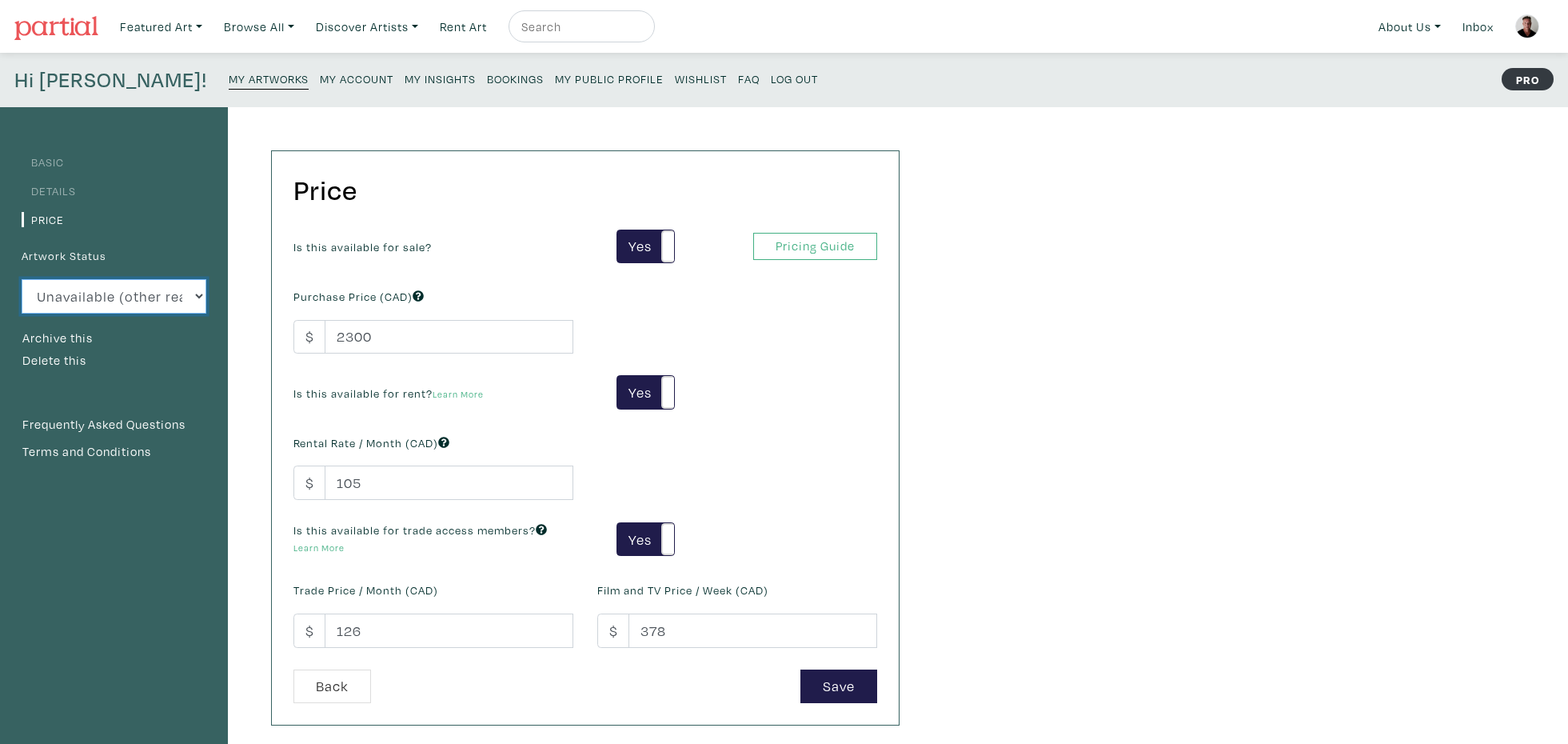
select select "1"
click option "Available" at bounding box center [0, 0] width 0 height 0
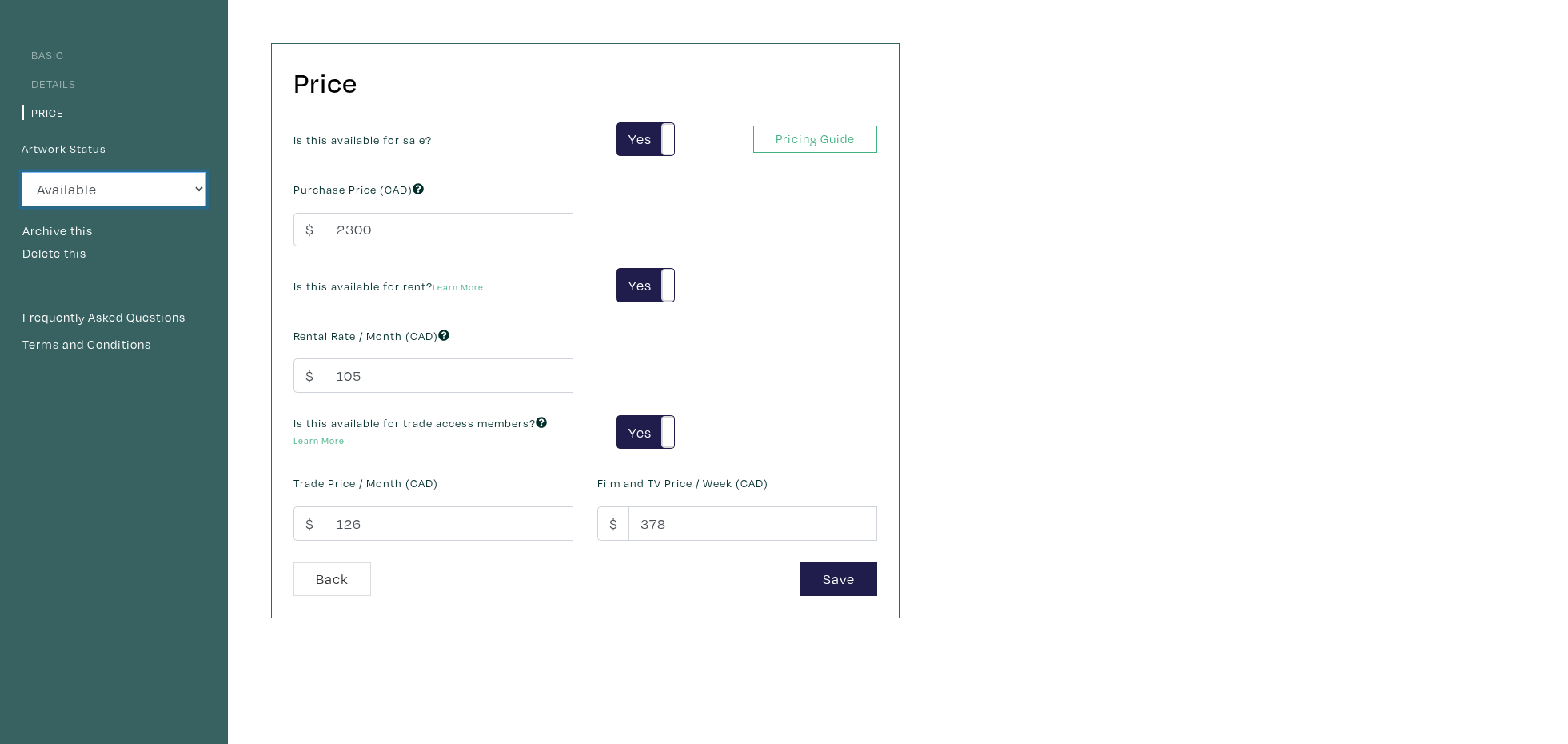
scroll to position [109, 0]
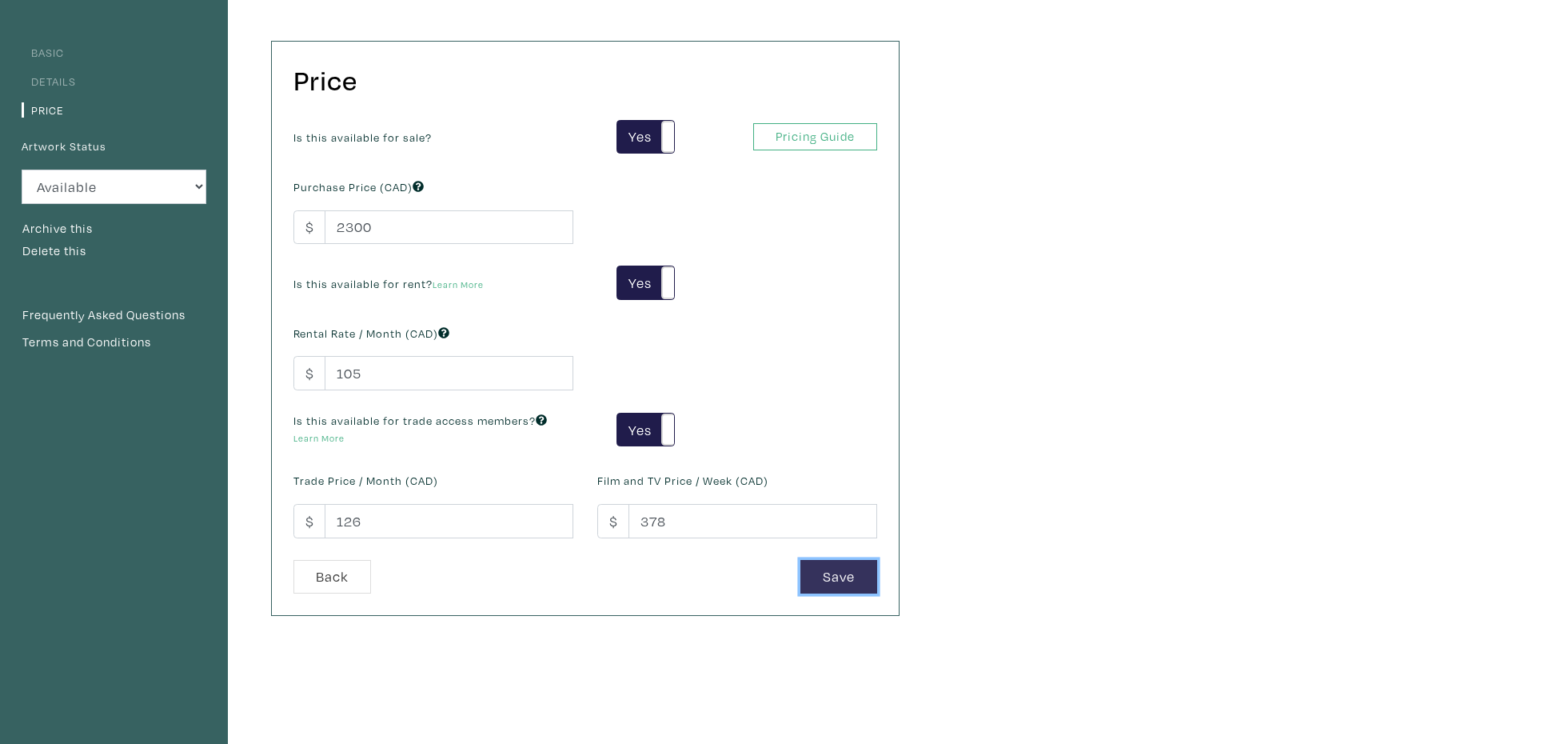
click at [856, 581] on button "Save" at bounding box center [839, 577] width 77 height 35
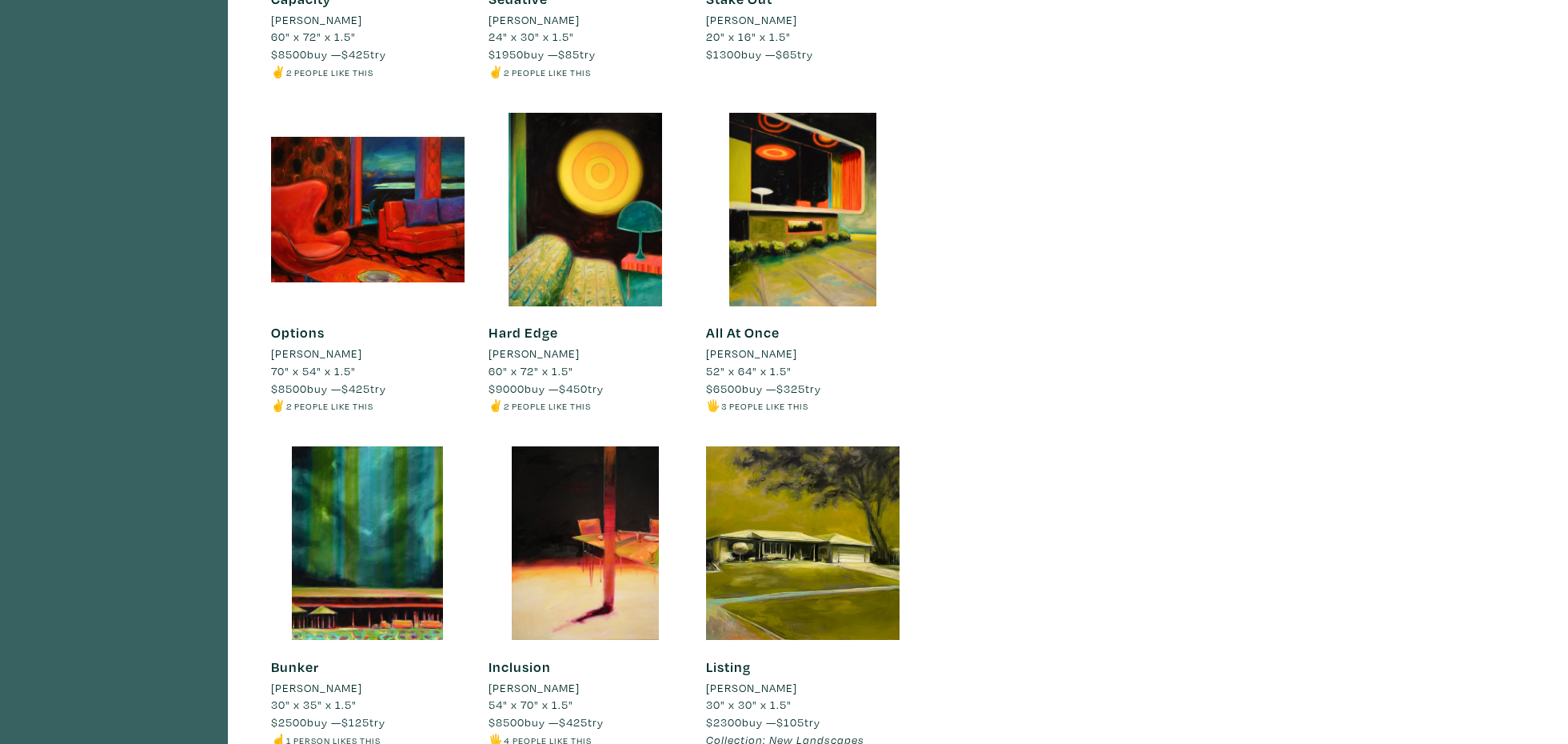
scroll to position [8507, 0]
